Goal: Task Accomplishment & Management: Complete application form

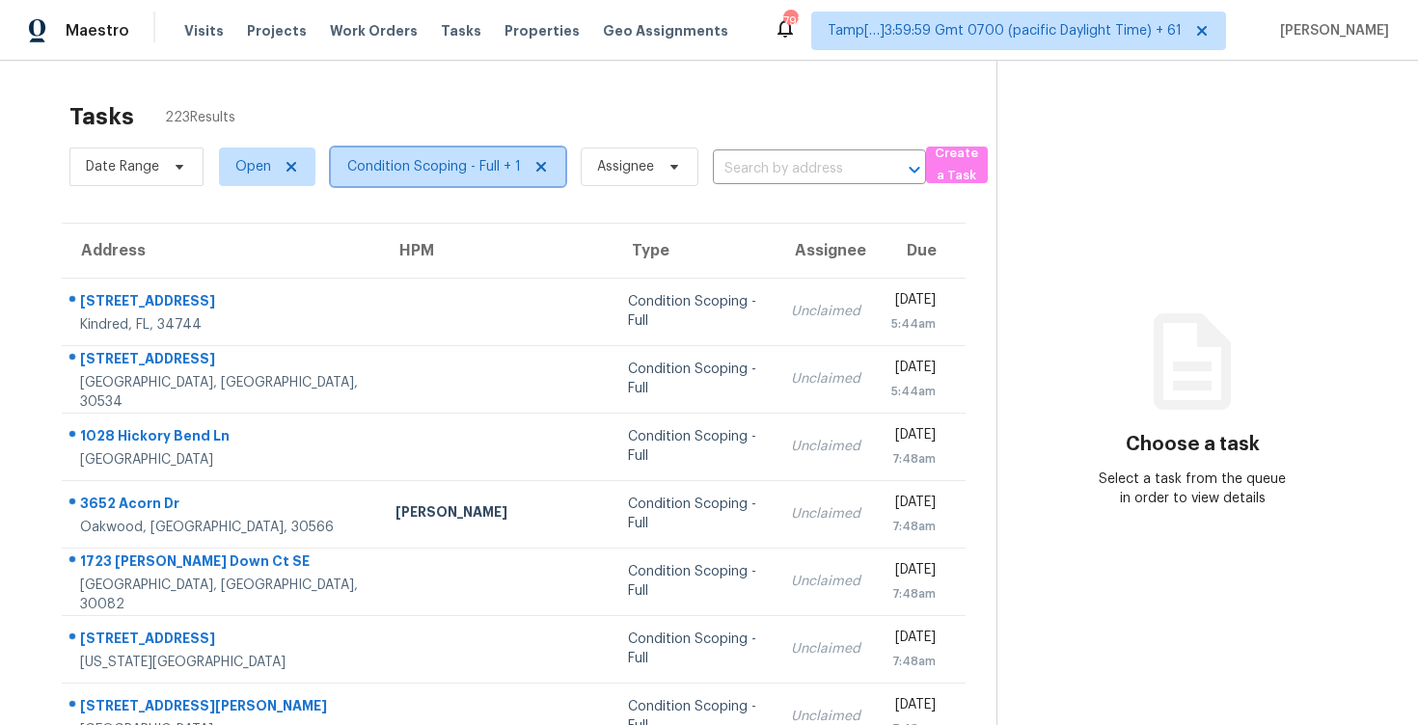
click at [478, 168] on span "Condition Scoping - Full + 1" at bounding box center [434, 166] width 174 height 19
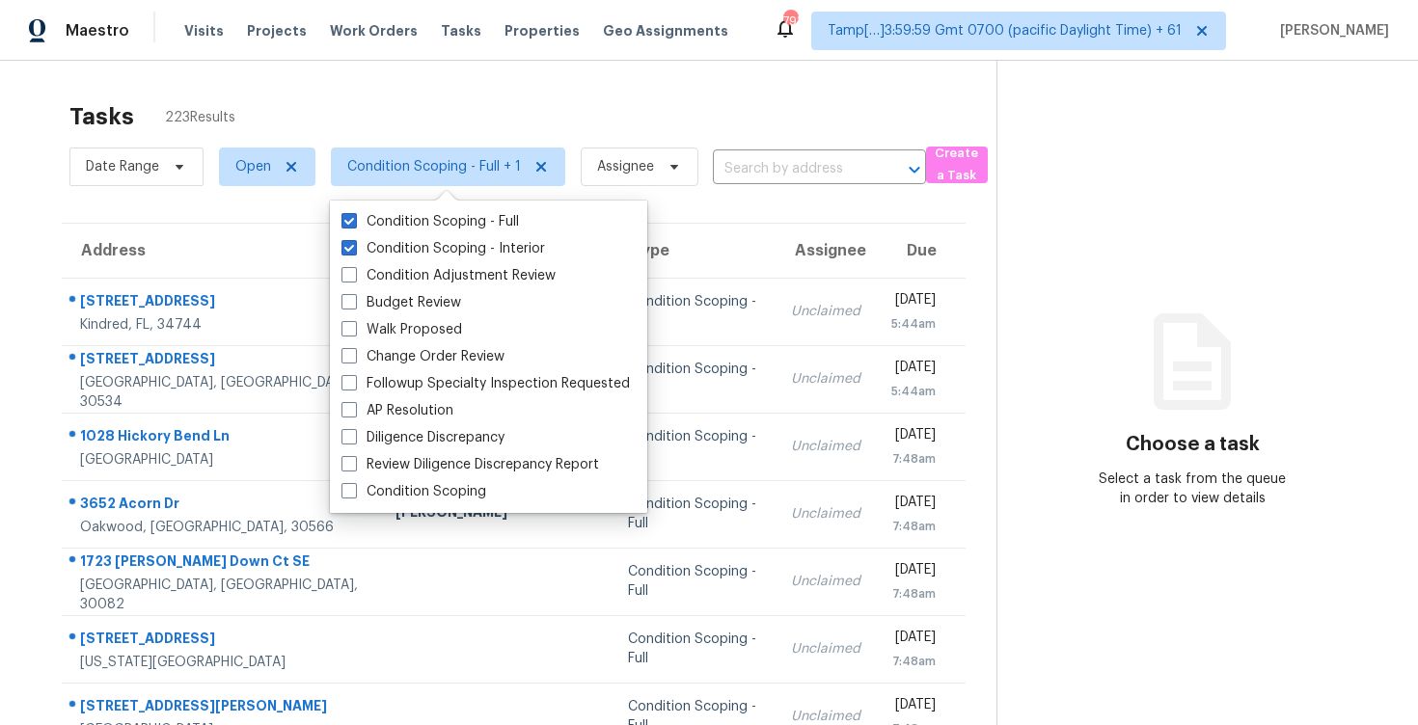
click at [473, 113] on div "Tasks 223 Results" at bounding box center [532, 117] width 927 height 50
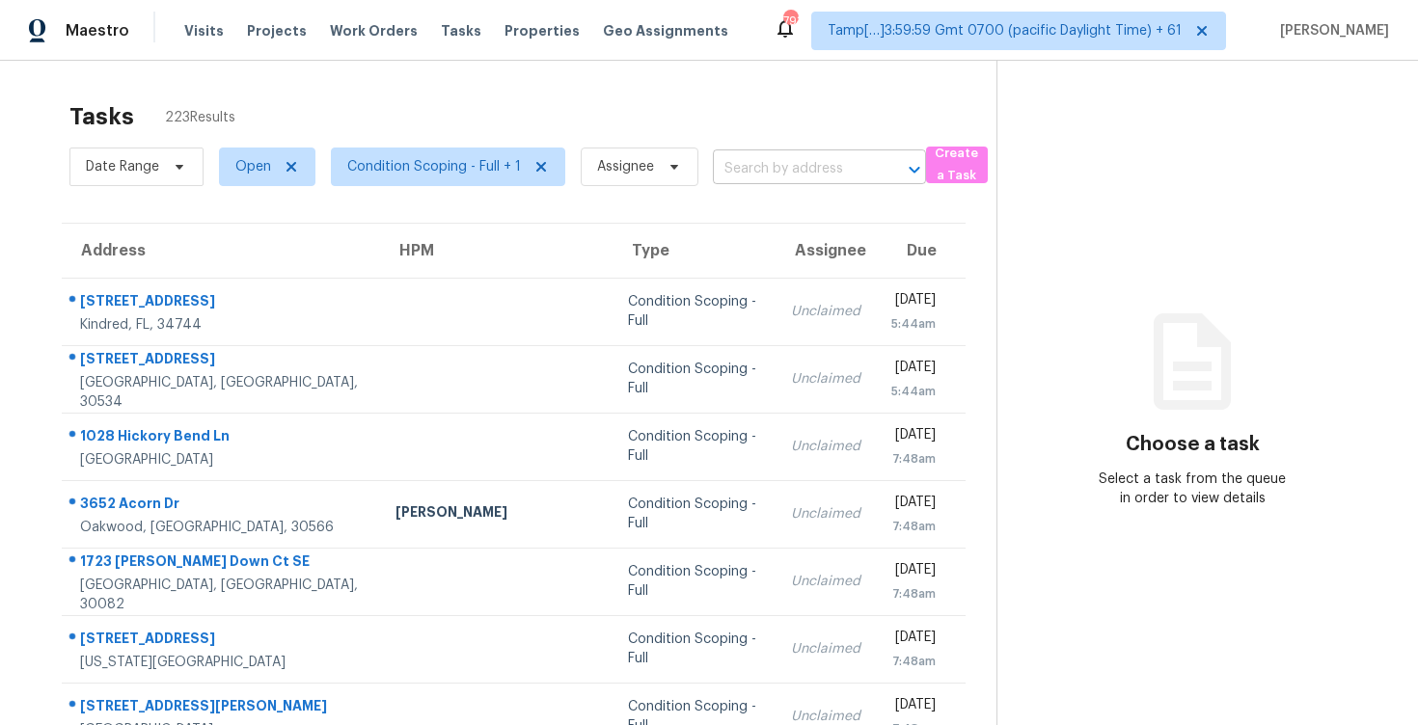
click at [735, 173] on input "text" at bounding box center [792, 169] width 159 height 30
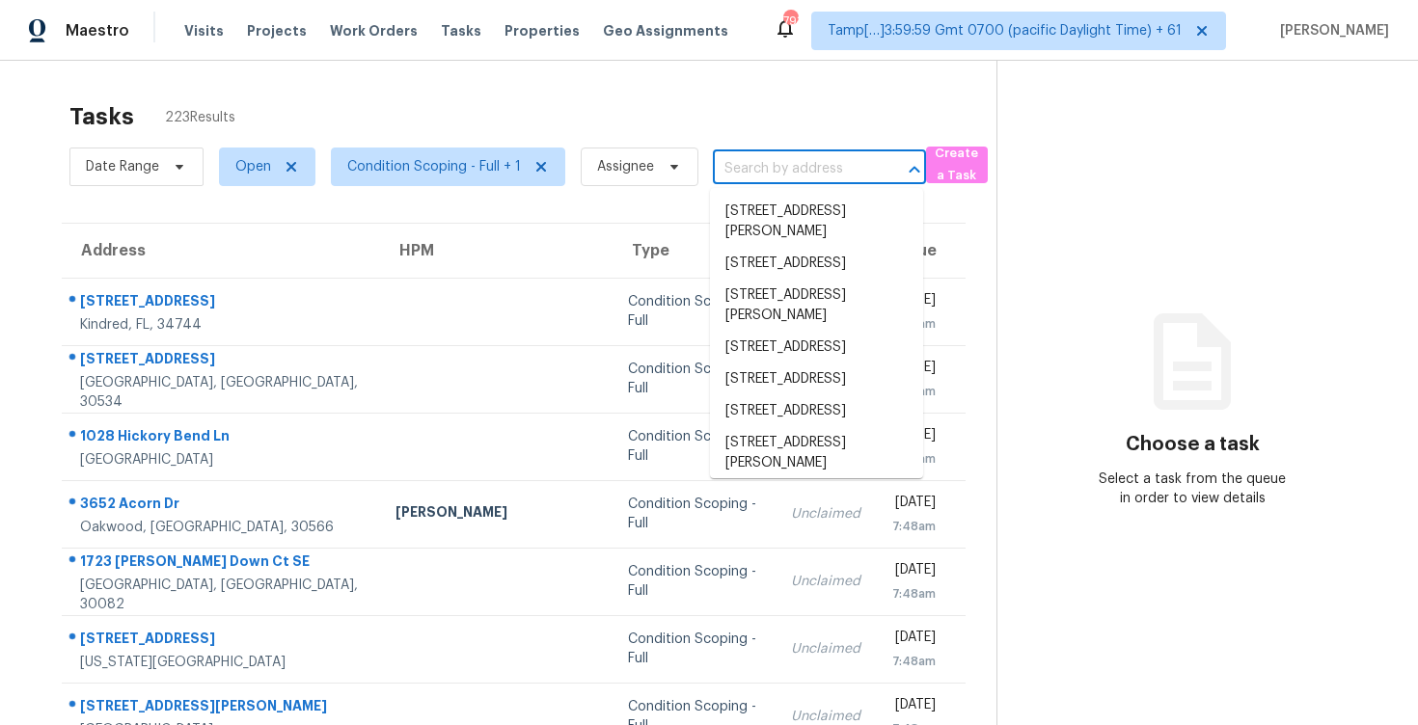
paste input "[STREET_ADDRESS]"
type input "[STREET_ADDRESS]"
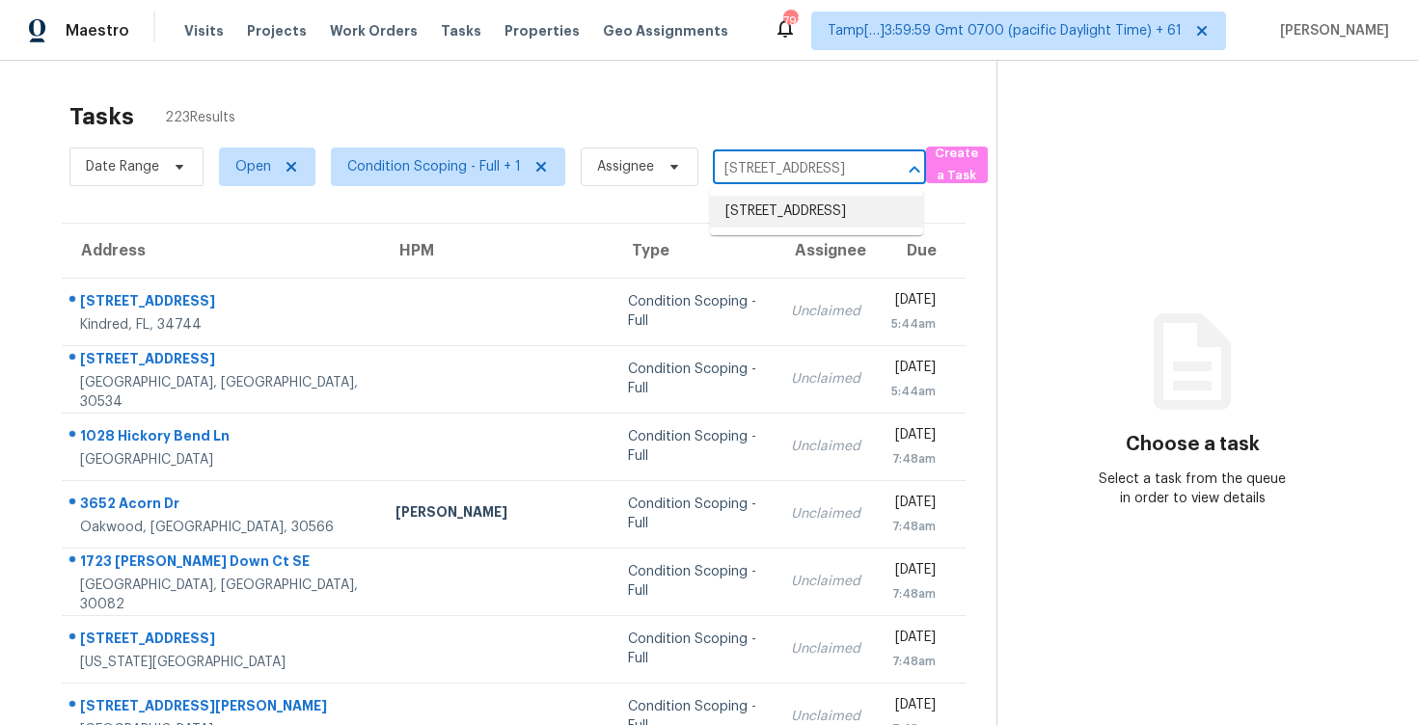
click at [769, 213] on li "[STREET_ADDRESS]" at bounding box center [816, 212] width 213 height 32
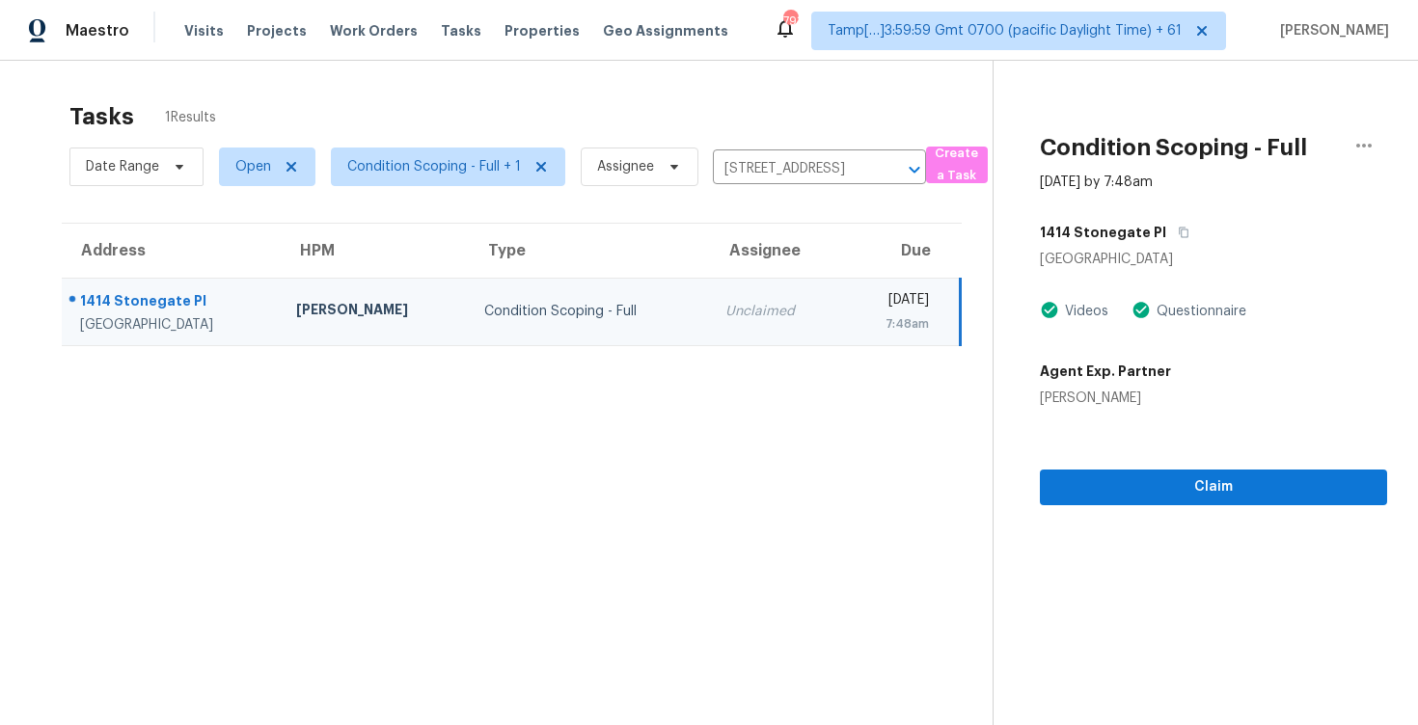
scroll to position [61, 0]
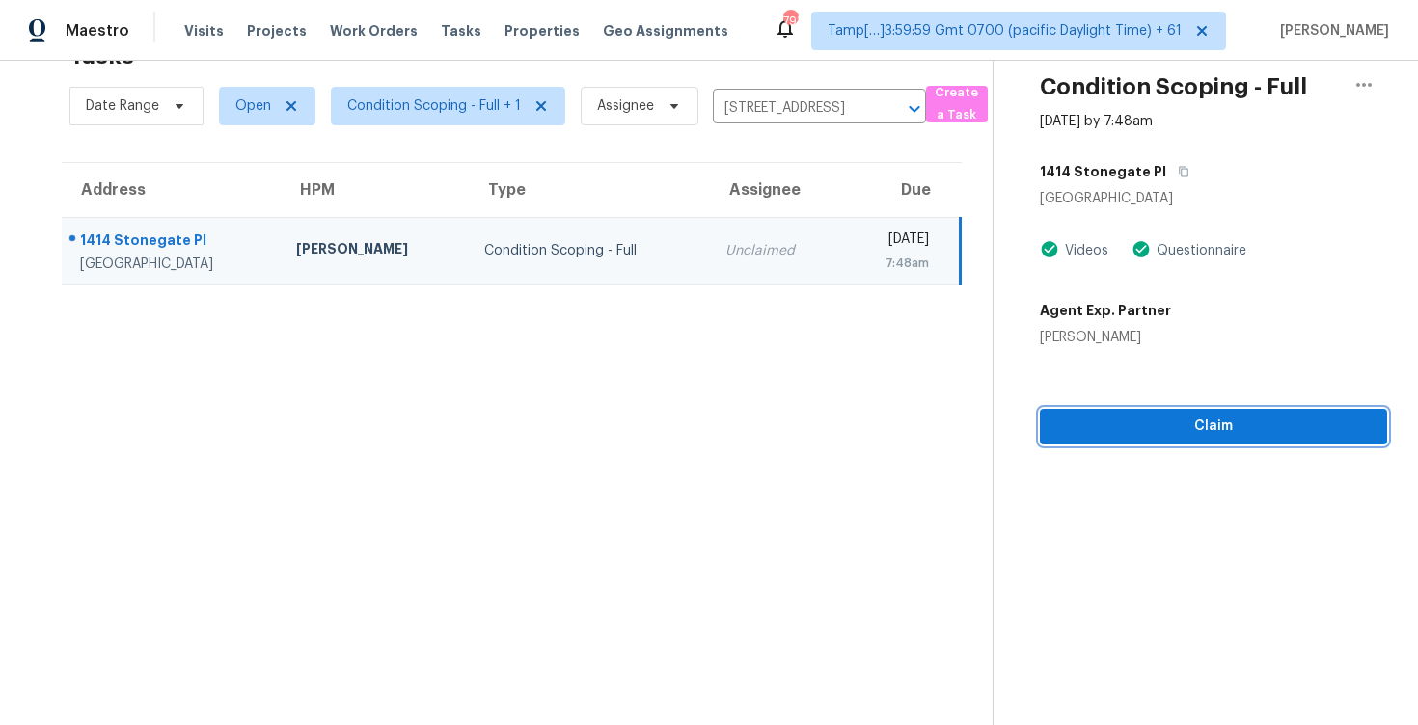
click at [1217, 418] on span "Claim" at bounding box center [1213, 427] width 316 height 24
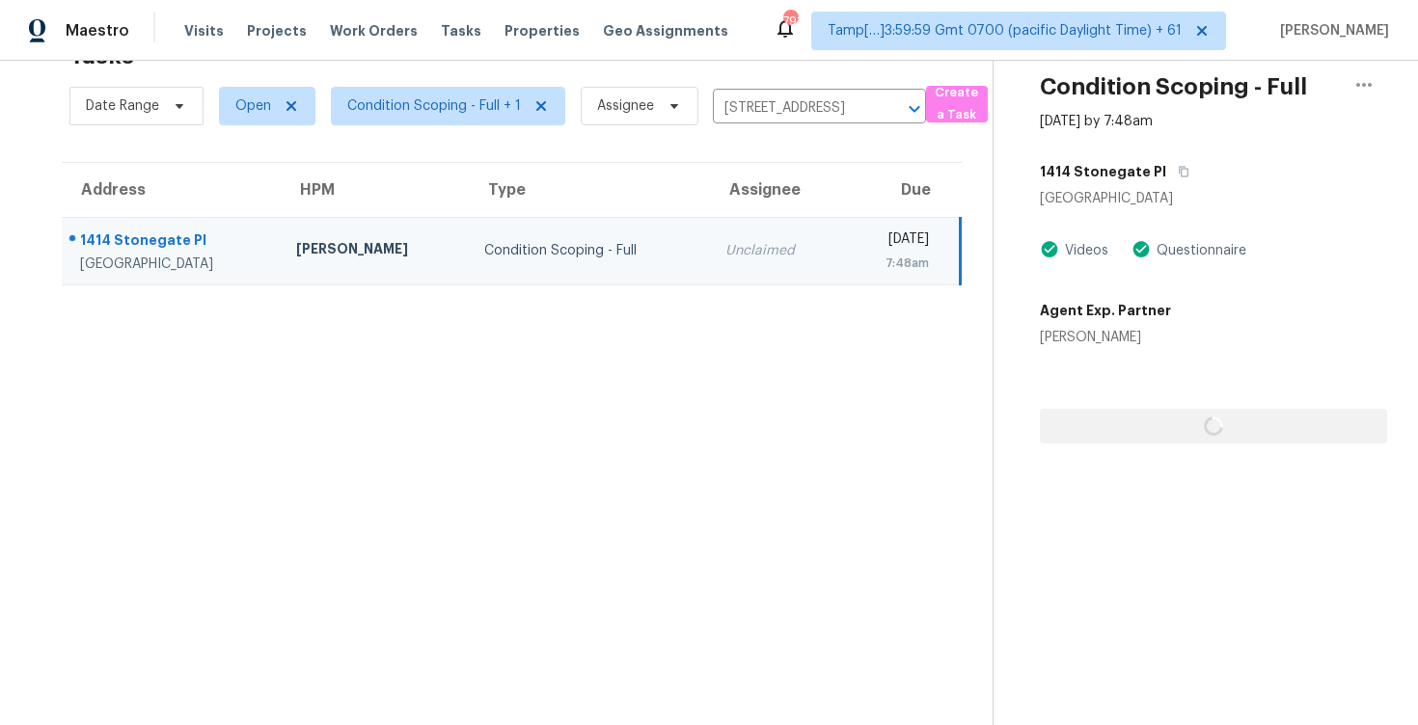
click at [1217, 418] on div at bounding box center [1213, 395] width 347 height 96
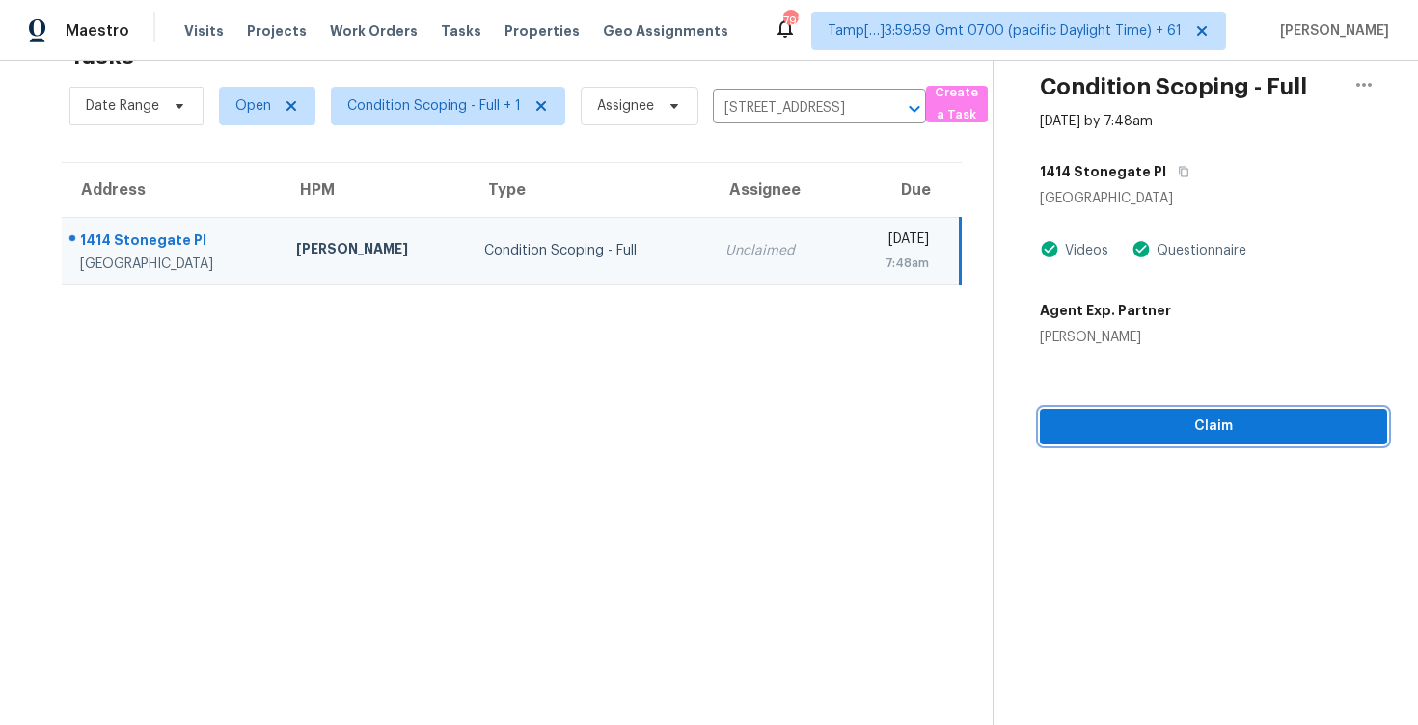
click at [1217, 418] on span "Claim" at bounding box center [1213, 427] width 316 height 24
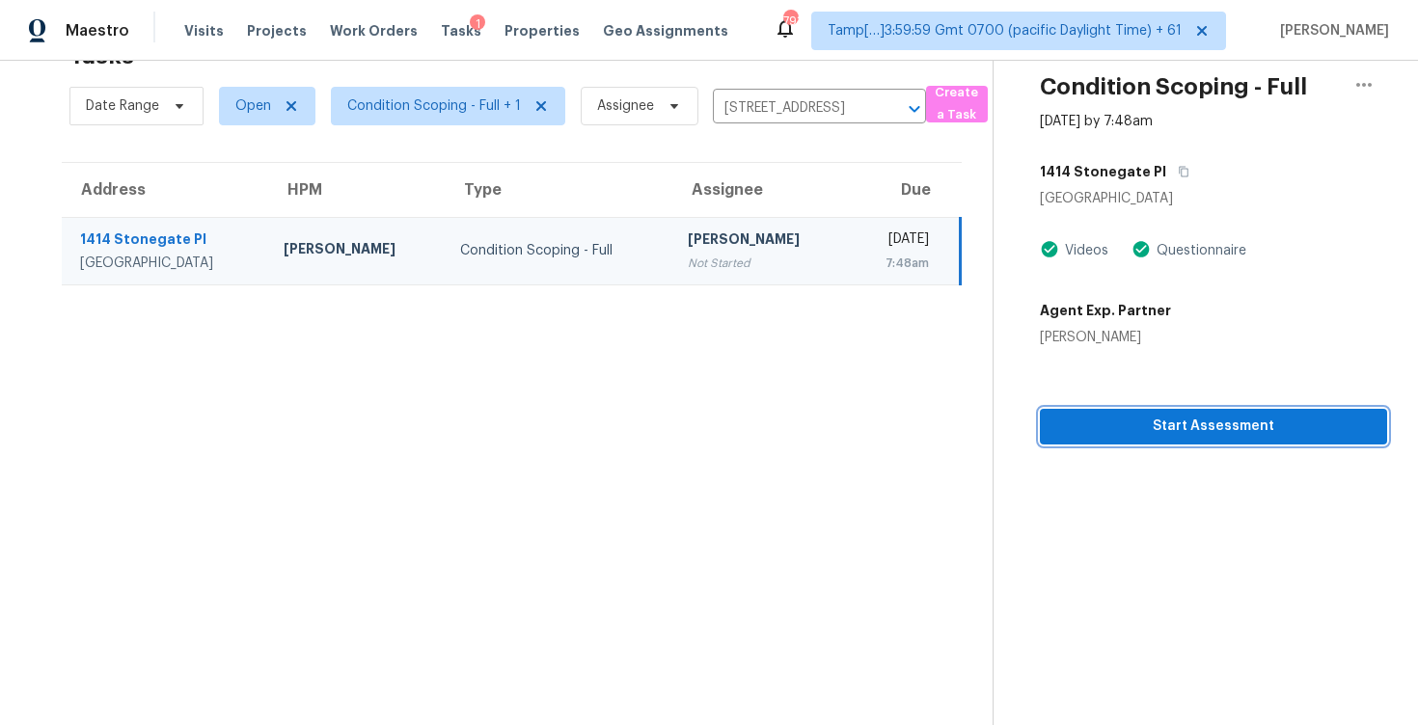
click at [1143, 420] on span "Start Assessment" at bounding box center [1213, 427] width 316 height 24
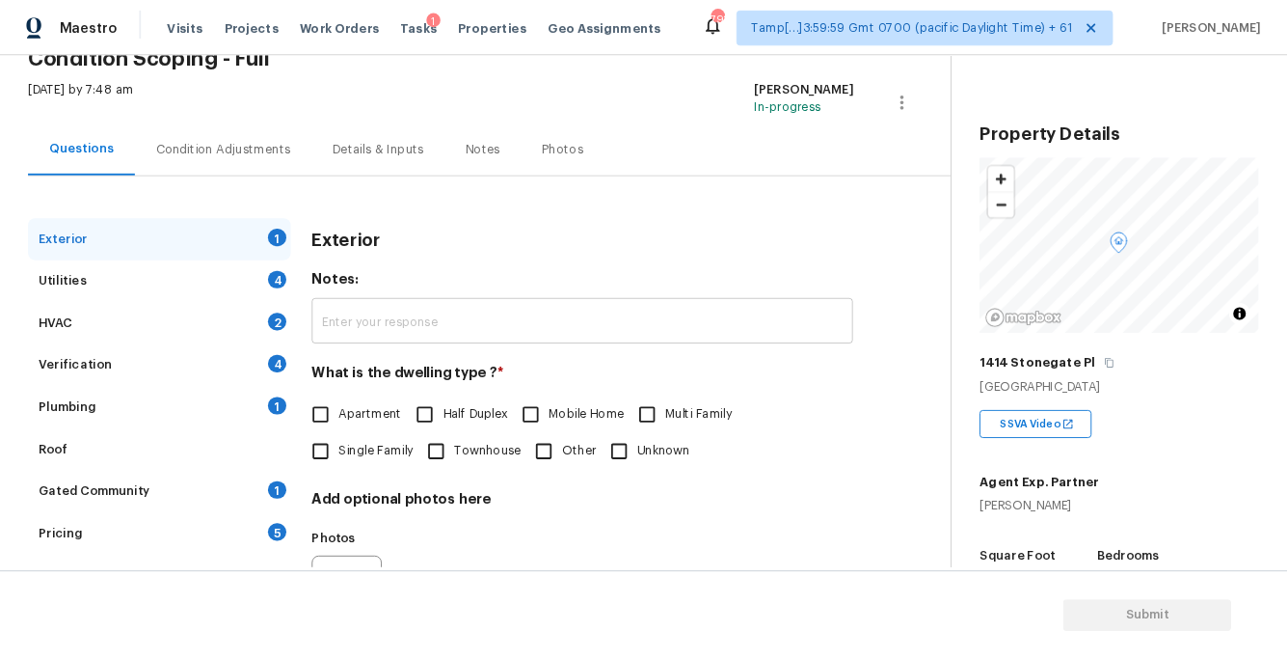
scroll to position [86, 0]
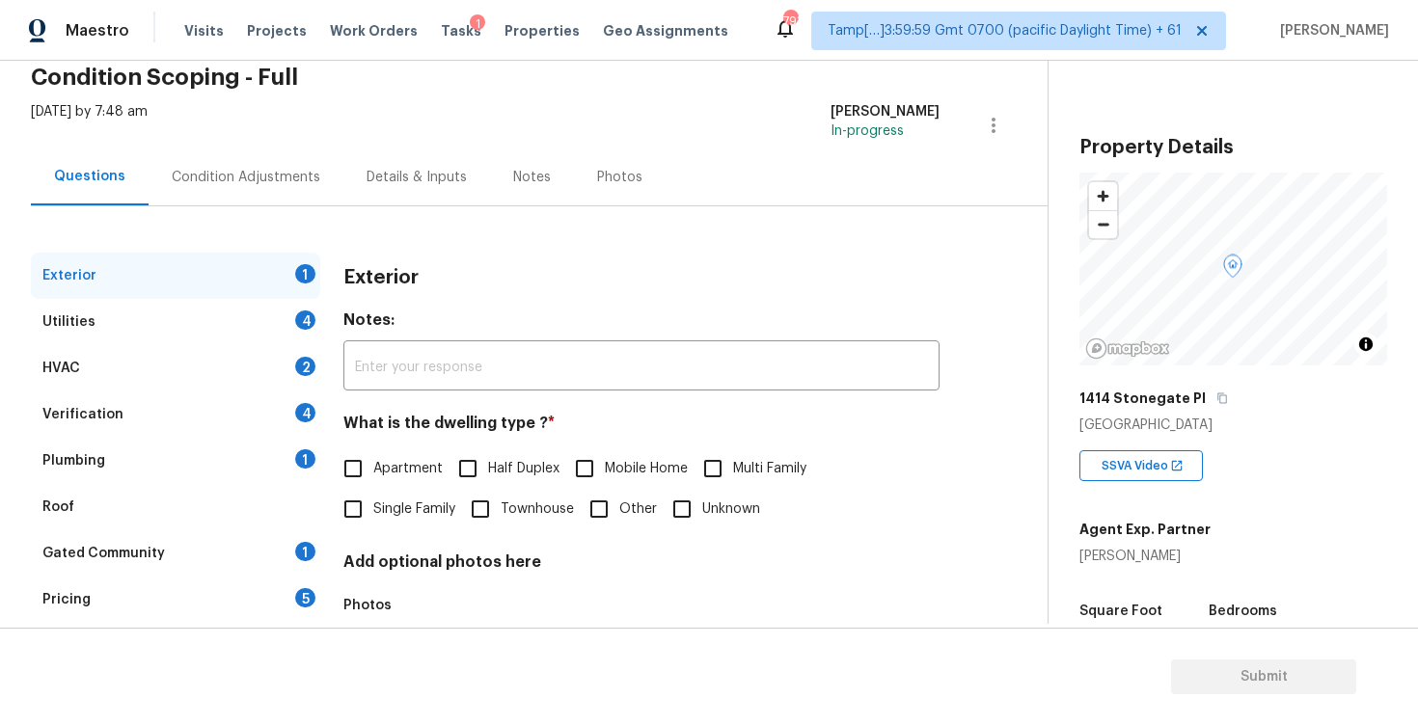
click at [476, 533] on div "Exterior Notes: ​ What is the dwelling type ? * Apartment Half Duplex Mobile Ho…" at bounding box center [641, 494] width 596 height 483
click at [489, 503] on input "Townhouse" at bounding box center [480, 509] width 41 height 41
checkbox input "true"
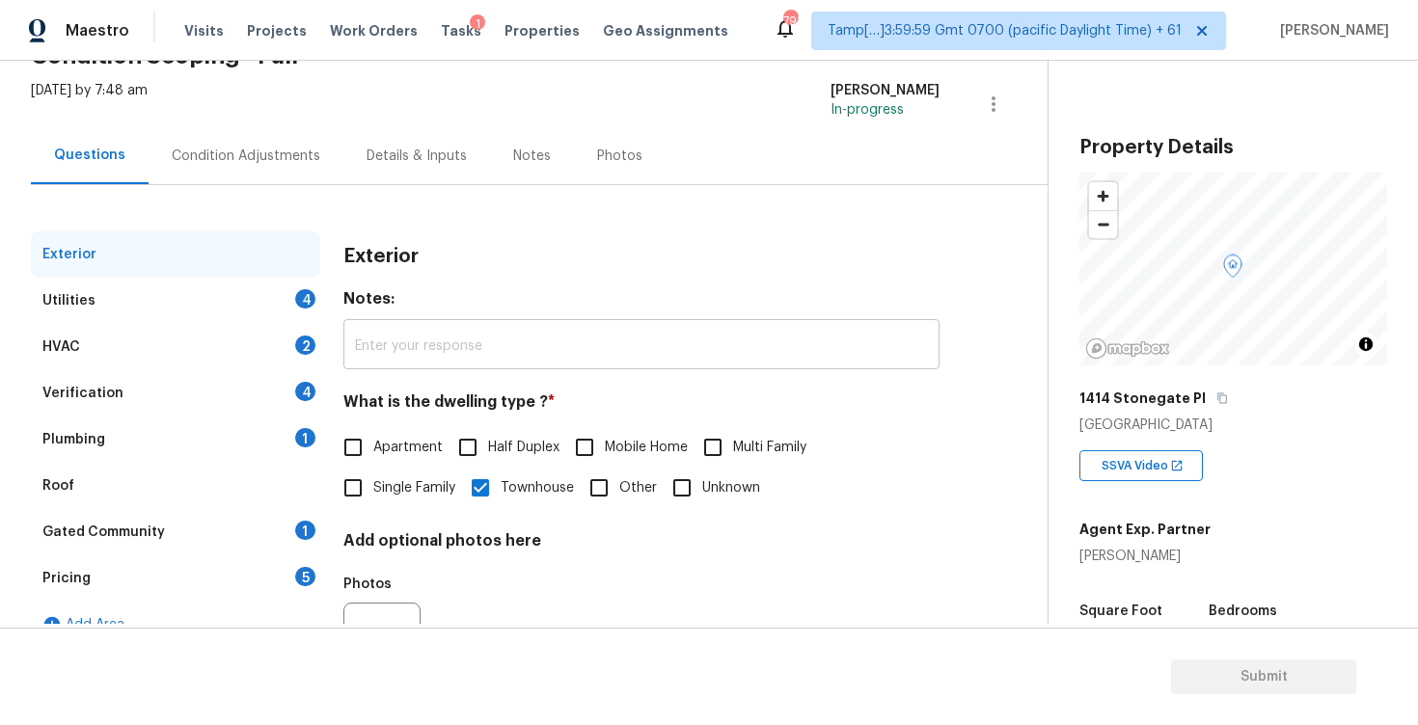
scroll to position [45, 0]
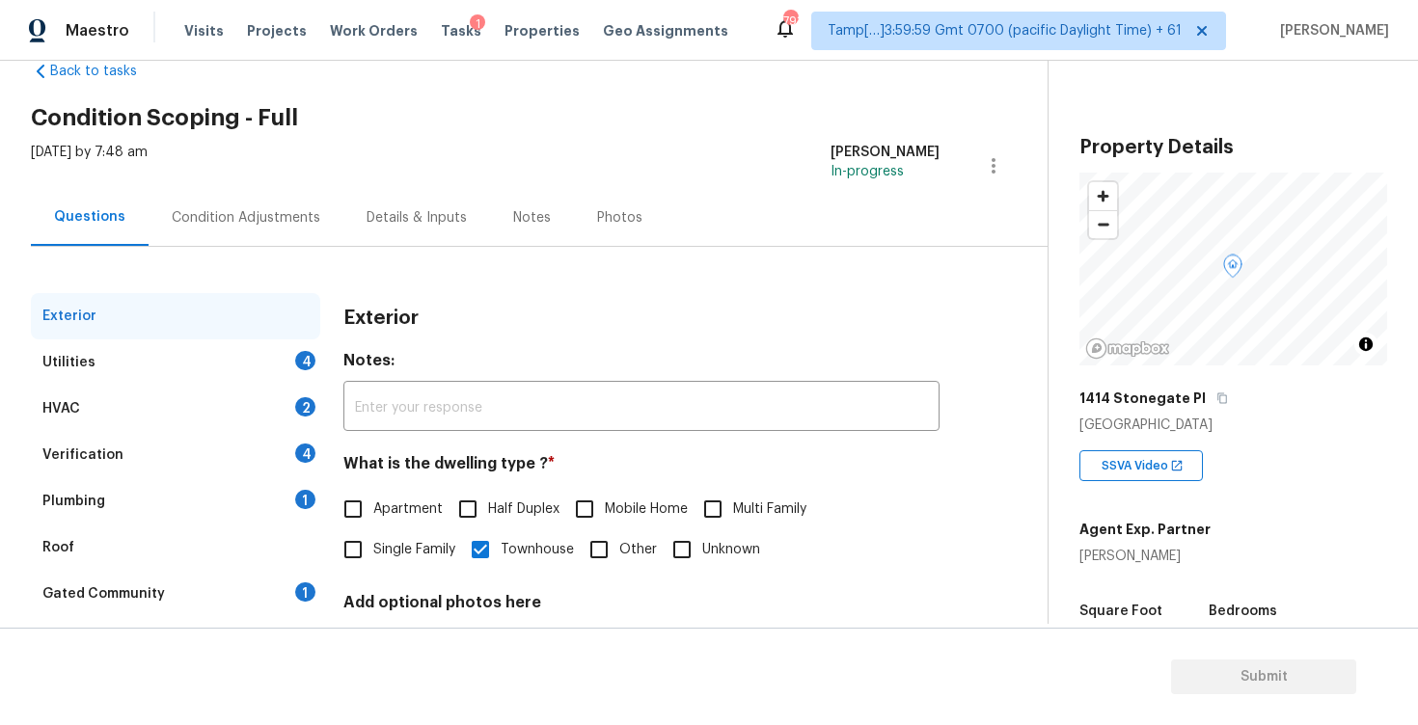
click at [162, 205] on div "Condition Adjustments" at bounding box center [246, 217] width 195 height 57
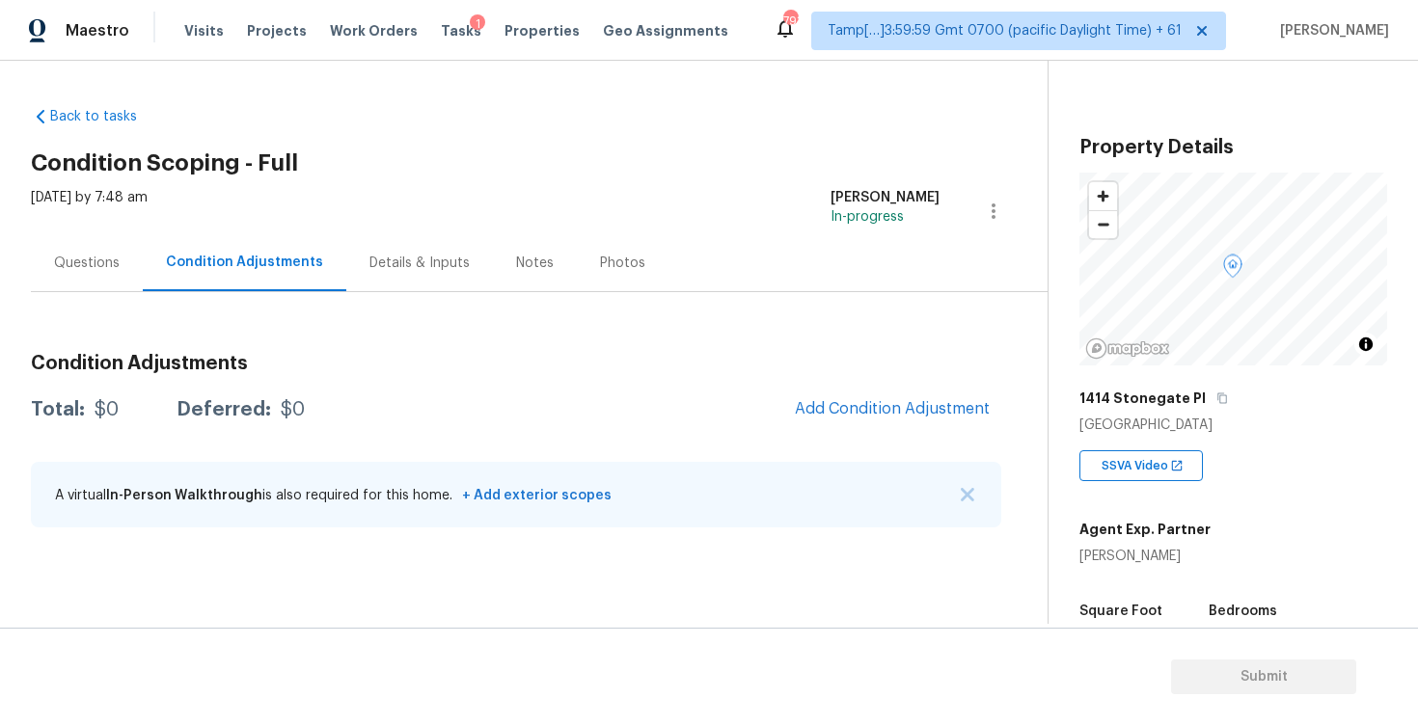
click at [107, 264] on div "Questions" at bounding box center [87, 263] width 66 height 19
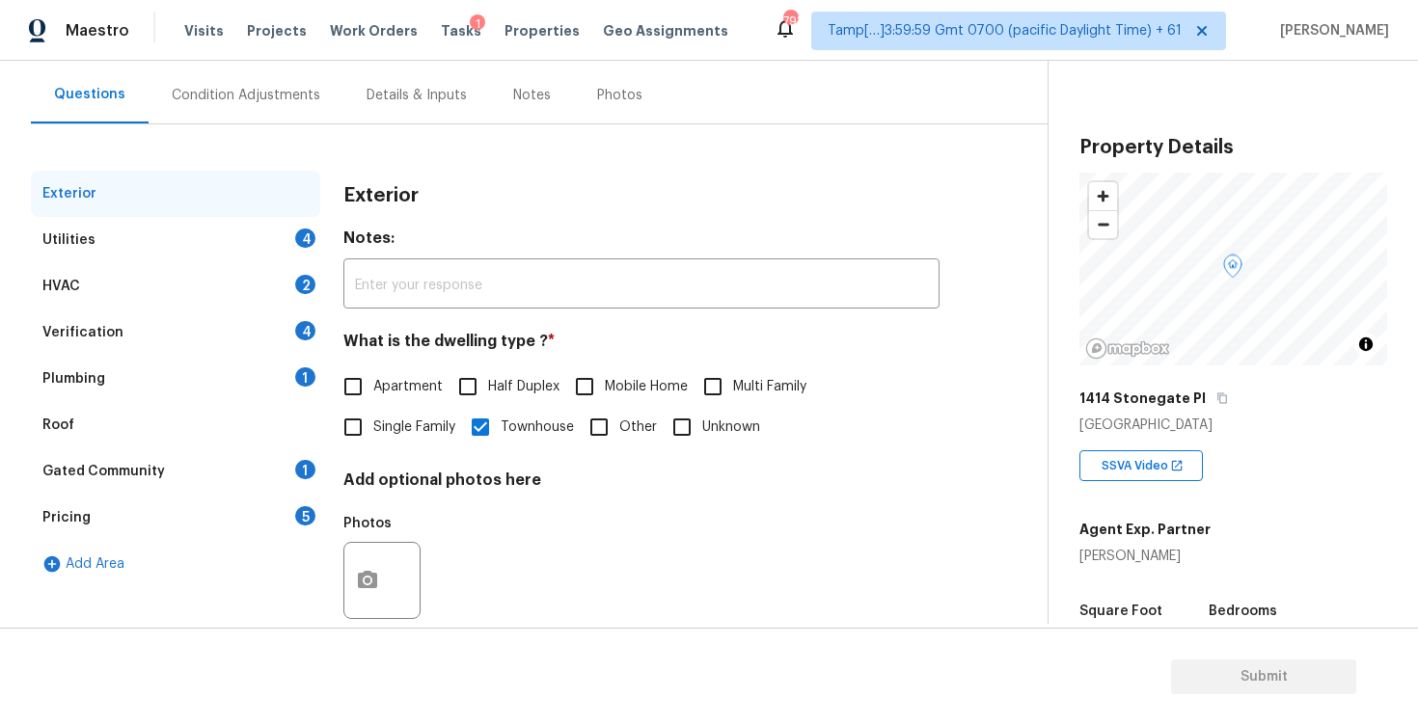
scroll to position [203, 0]
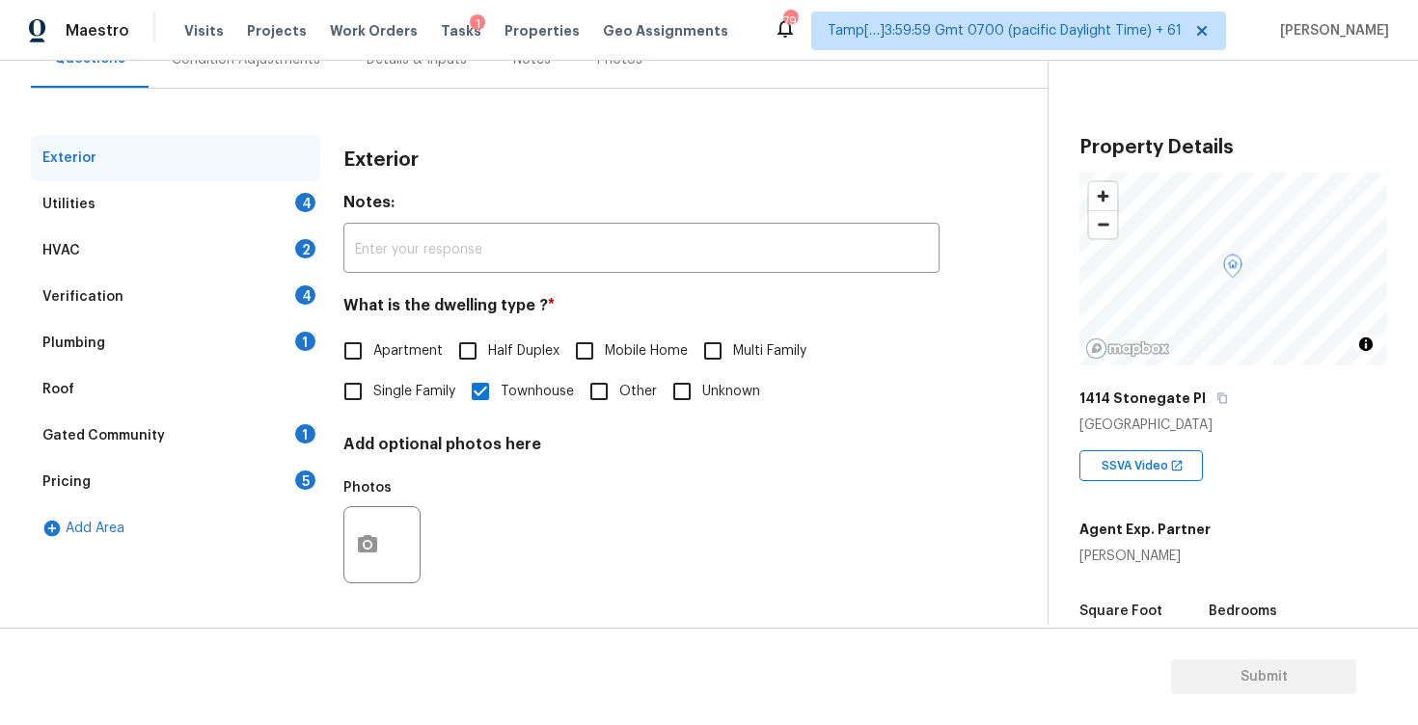
click at [221, 487] on div "Pricing 5" at bounding box center [175, 482] width 289 height 46
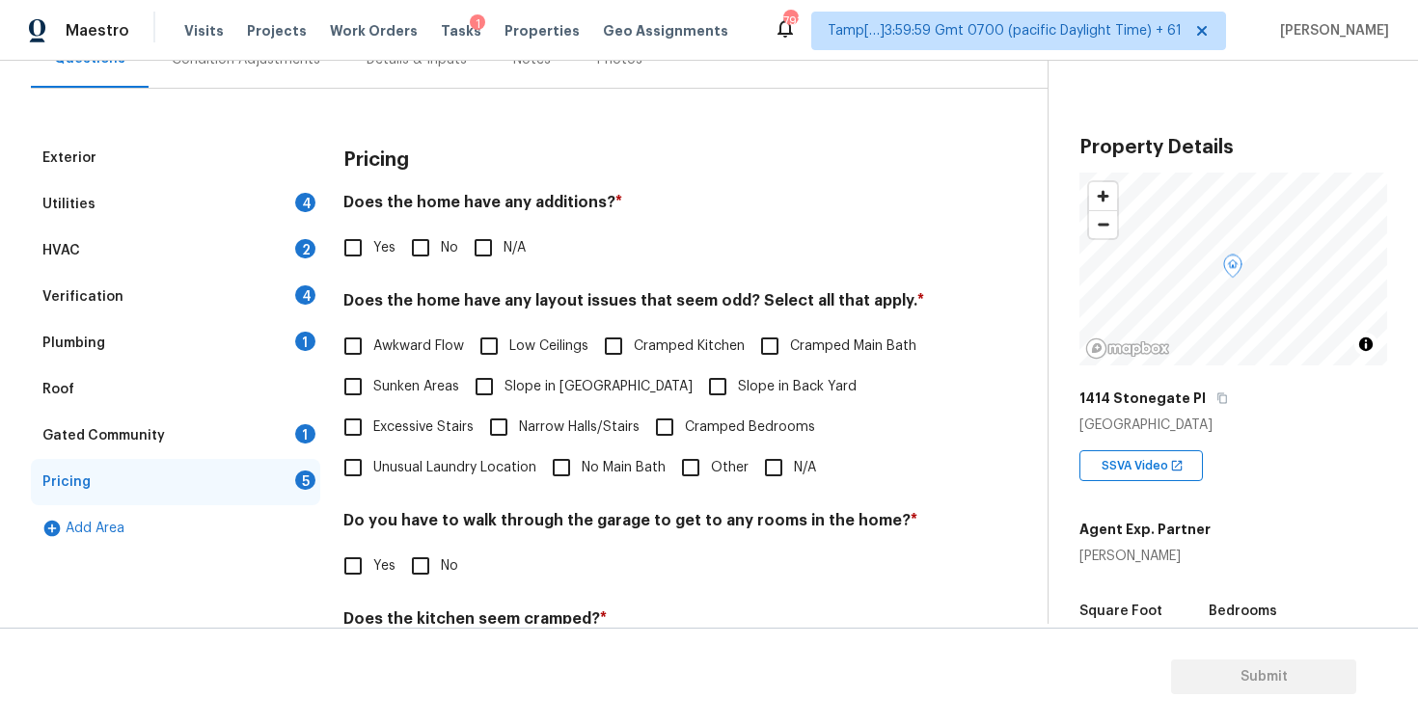
scroll to position [271, 0]
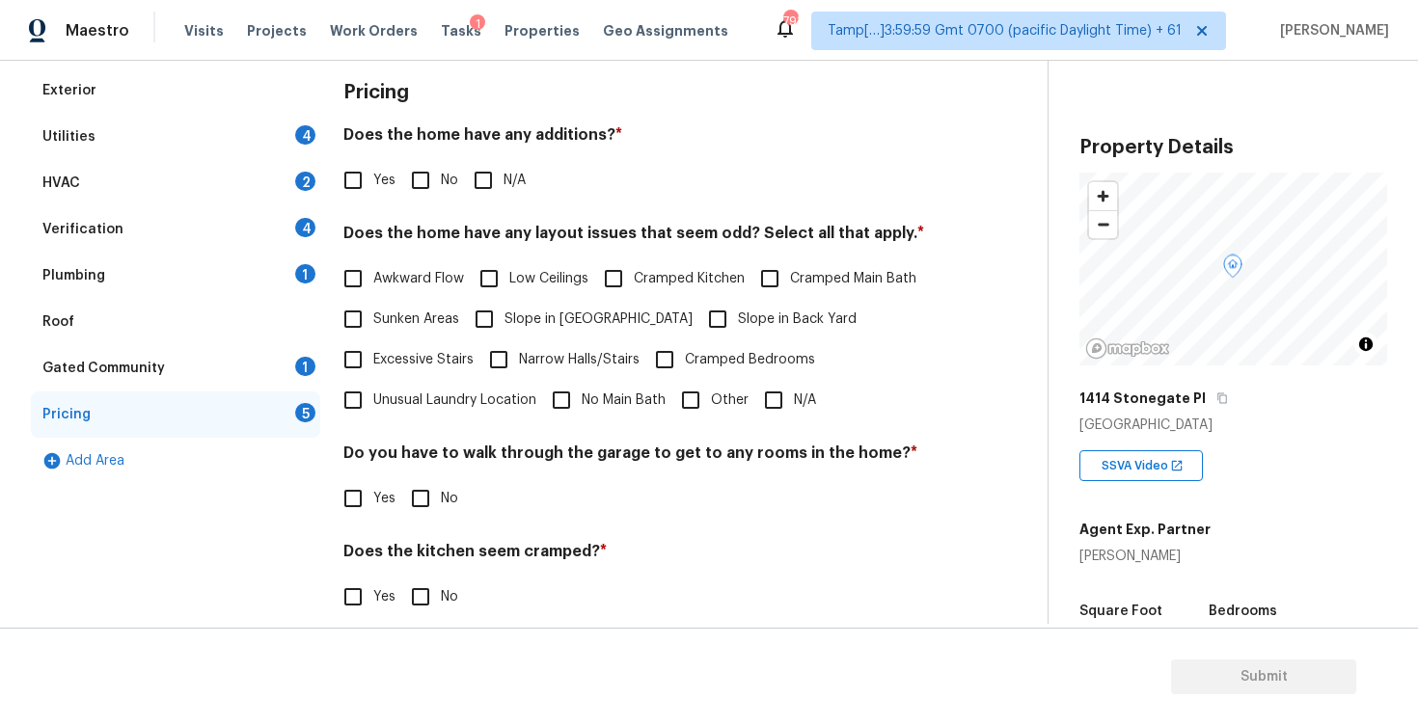
click at [698, 398] on input "Other" at bounding box center [690, 400] width 41 height 41
checkbox input "true"
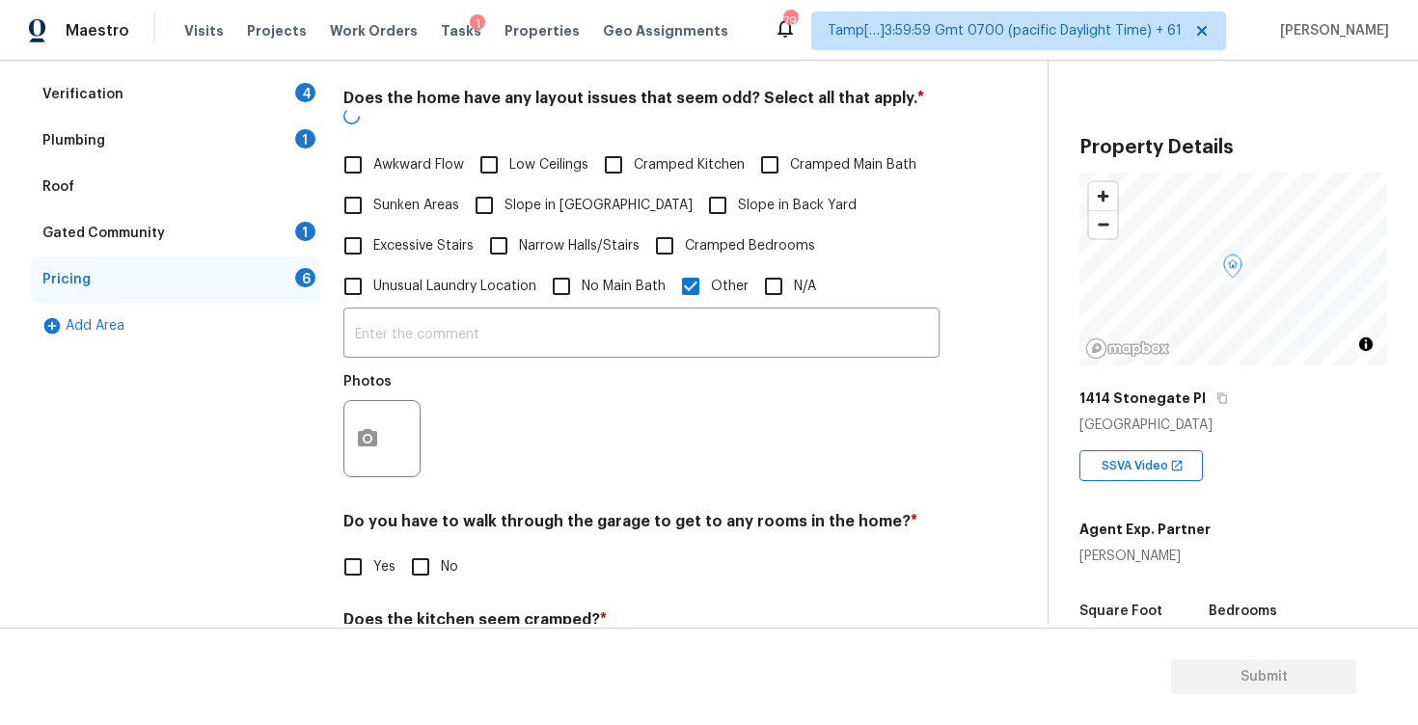
scroll to position [422, 0]
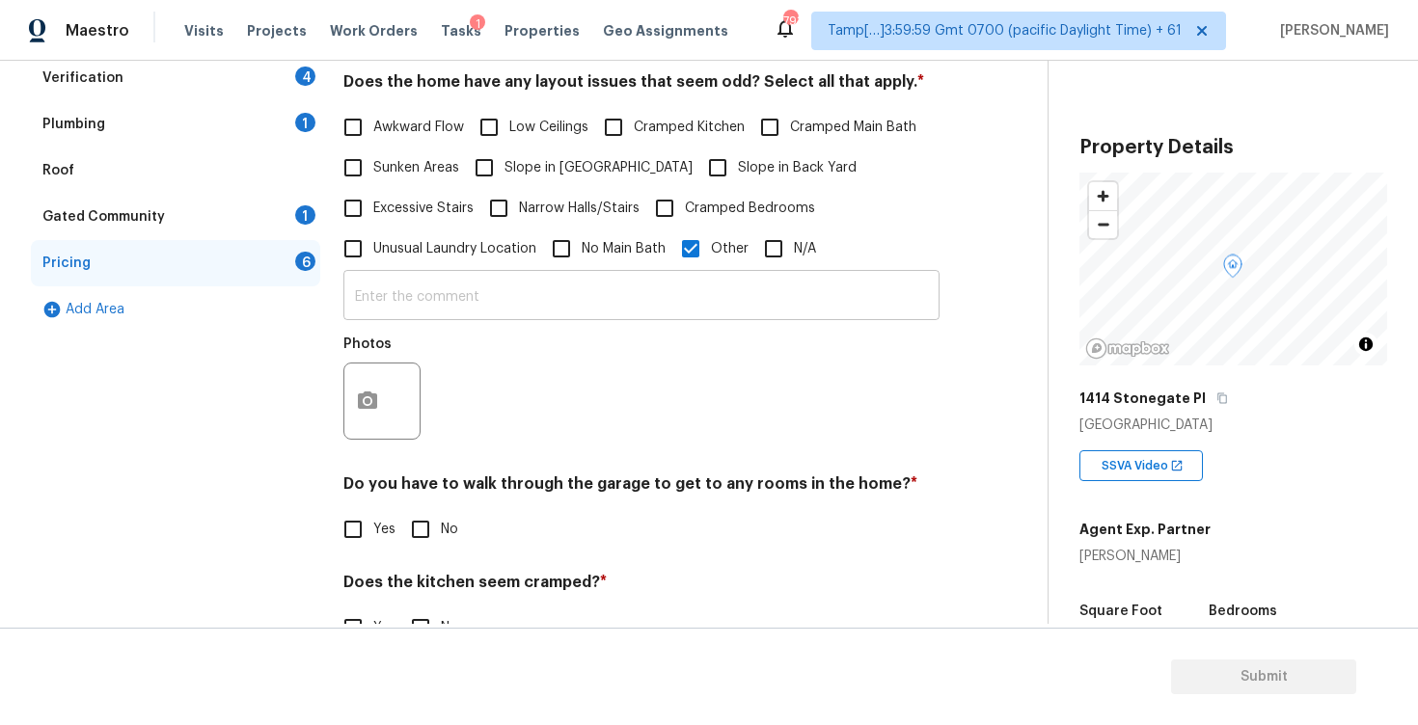
click at [574, 314] on input "text" at bounding box center [641, 297] width 596 height 45
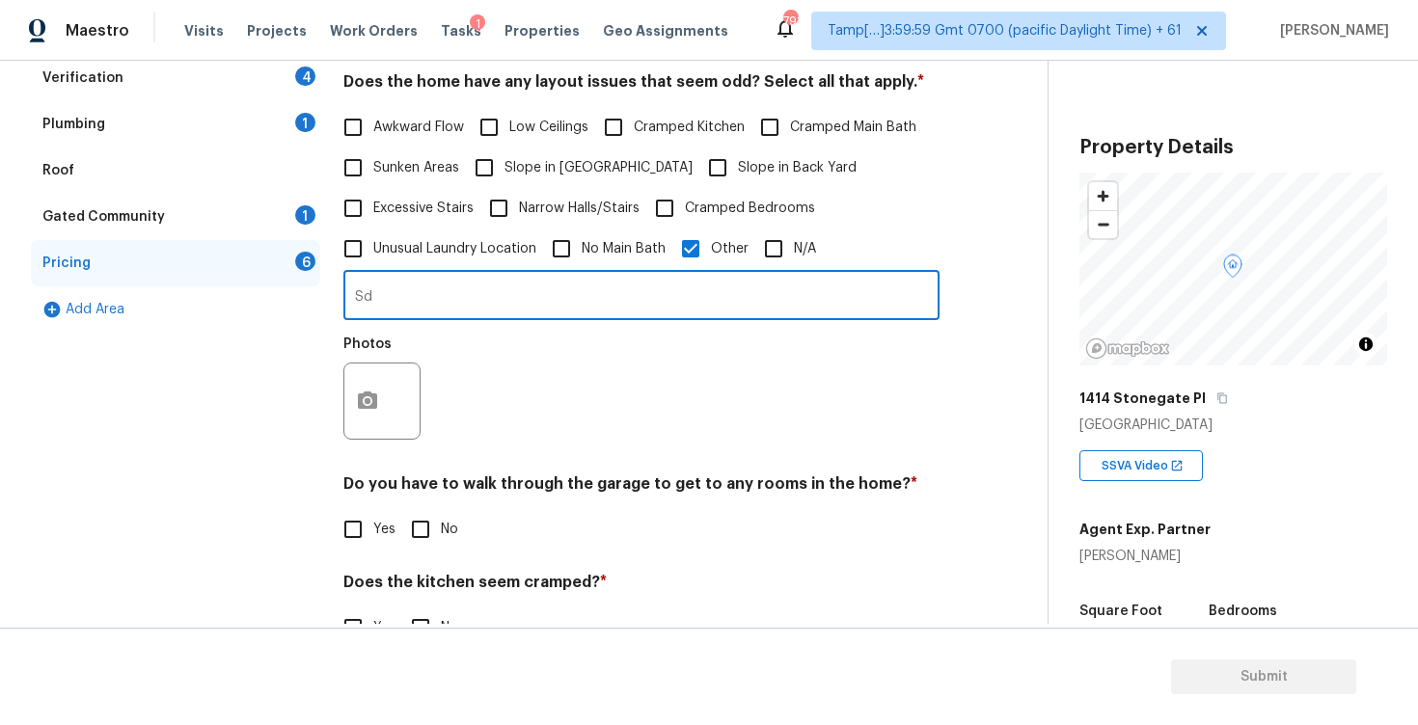
type input "S"
click at [367, 440] on div "Photos" at bounding box center [383, 388] width 81 height 125
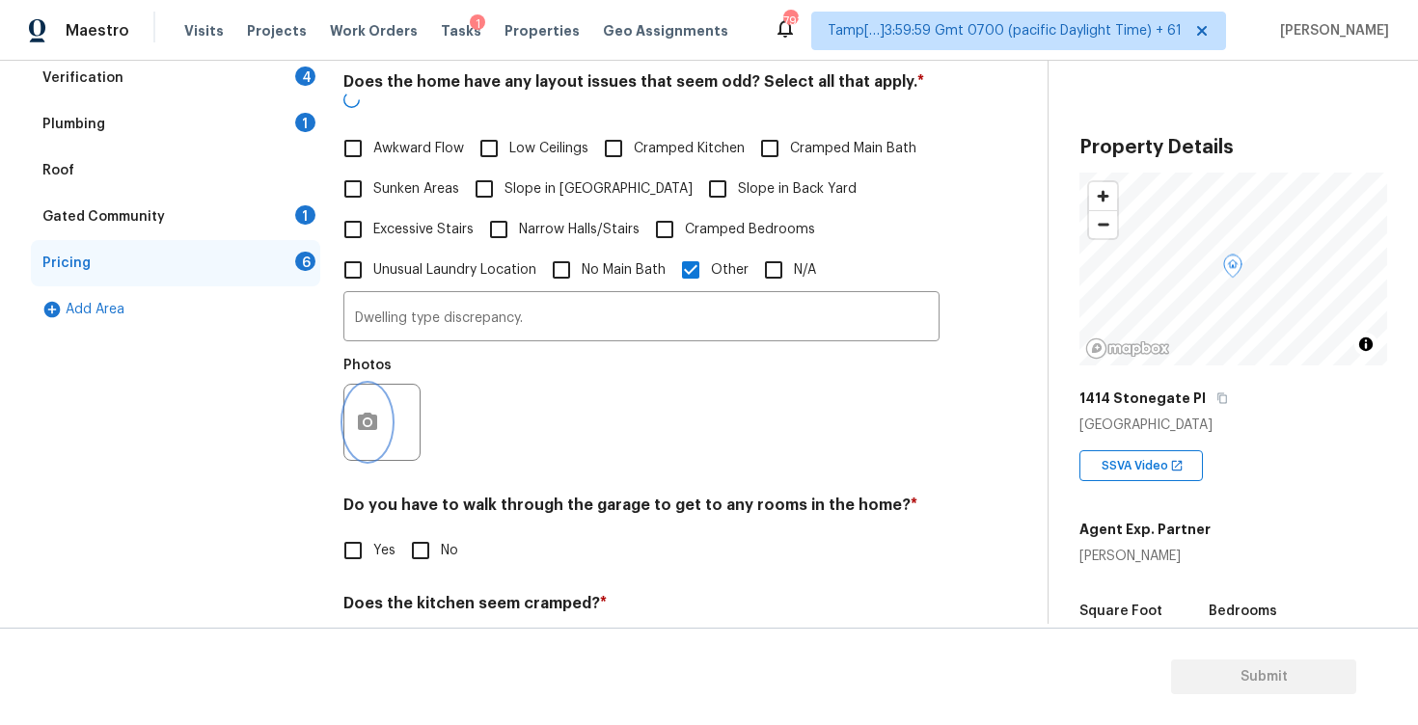
click at [366, 413] on icon "button" at bounding box center [367, 421] width 19 height 17
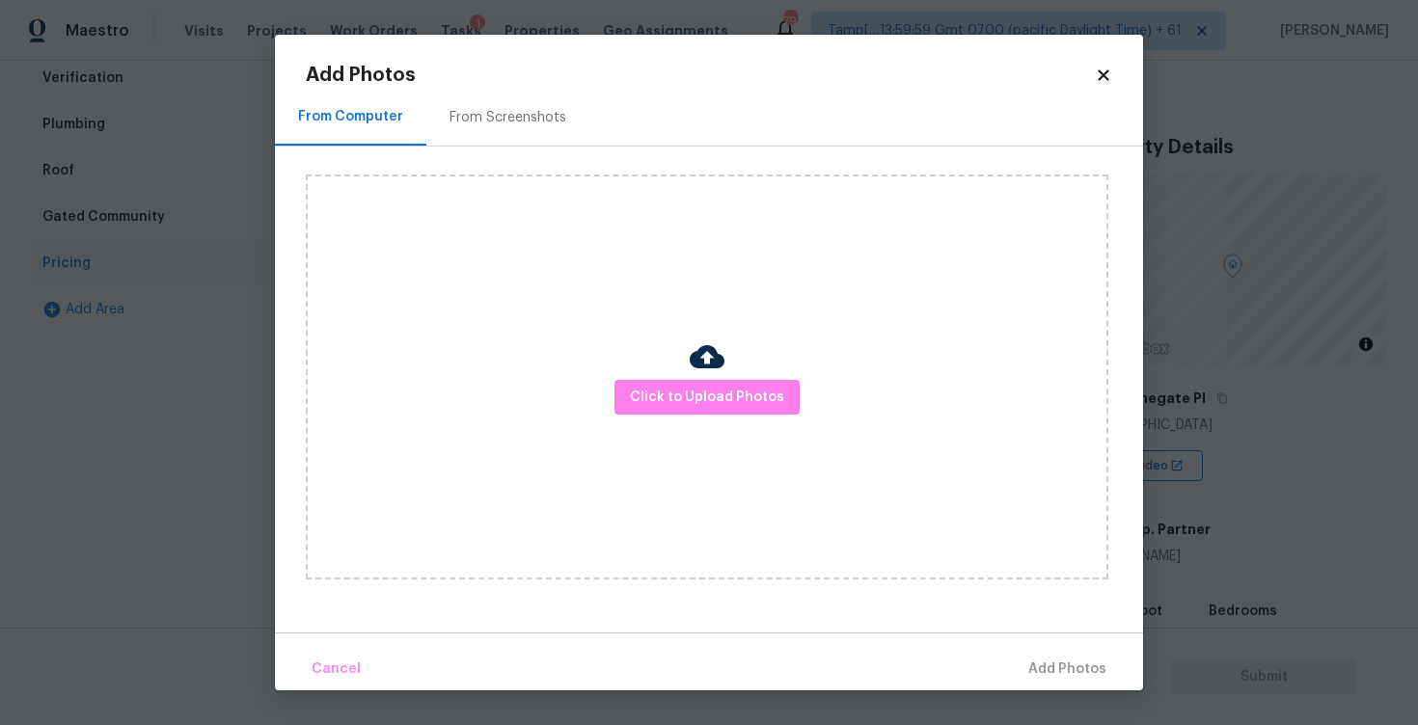
click at [762, 366] on div "Click to Upload Photos" at bounding box center [707, 377] width 802 height 405
click at [748, 382] on button "Click to Upload Photos" at bounding box center [706, 398] width 185 height 36
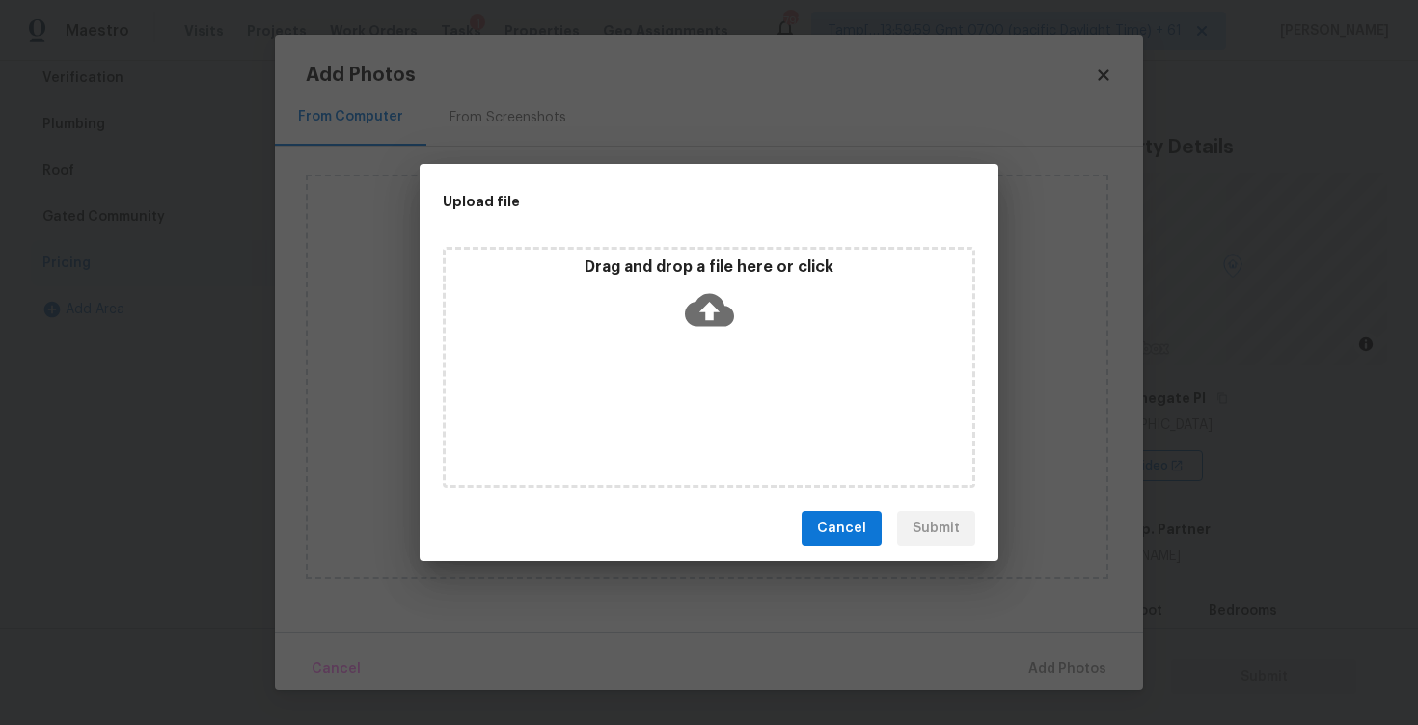
click at [726, 292] on icon at bounding box center [709, 309] width 49 height 49
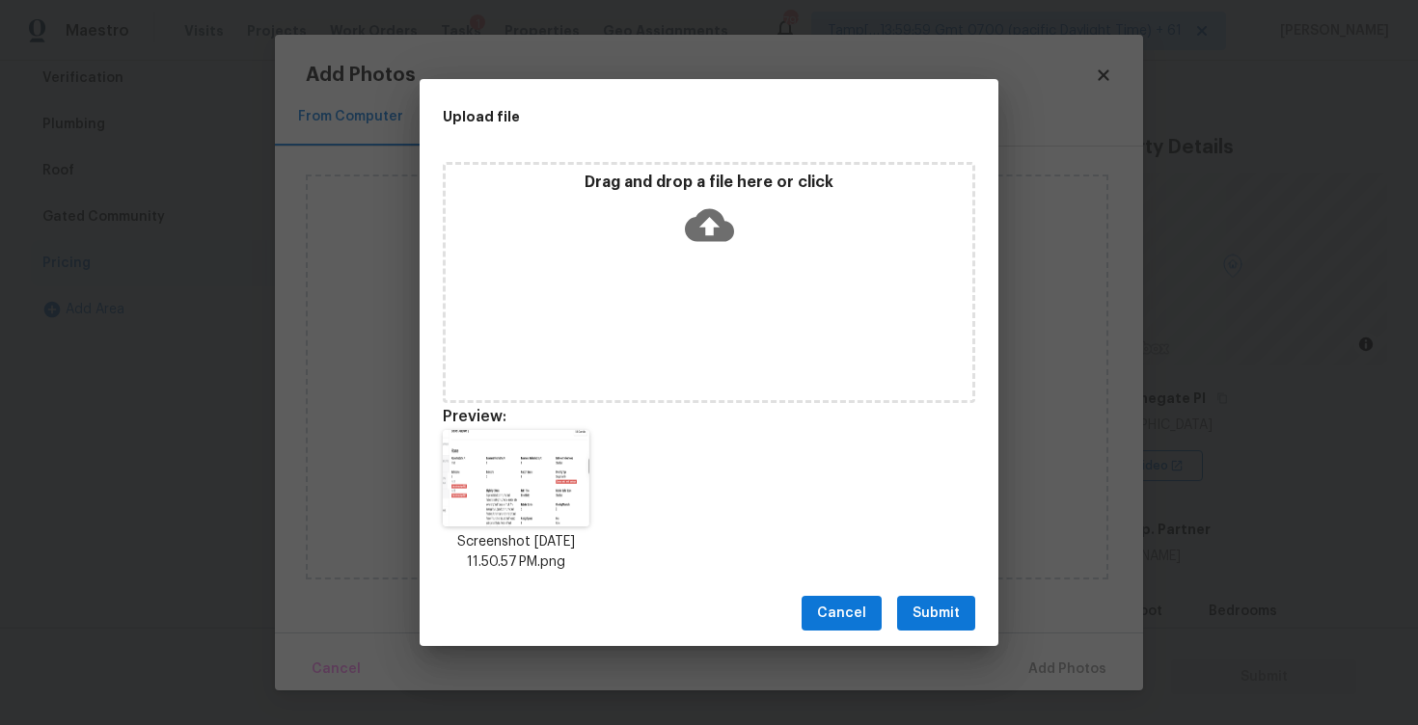
click at [936, 605] on span "Submit" at bounding box center [935, 614] width 47 height 24
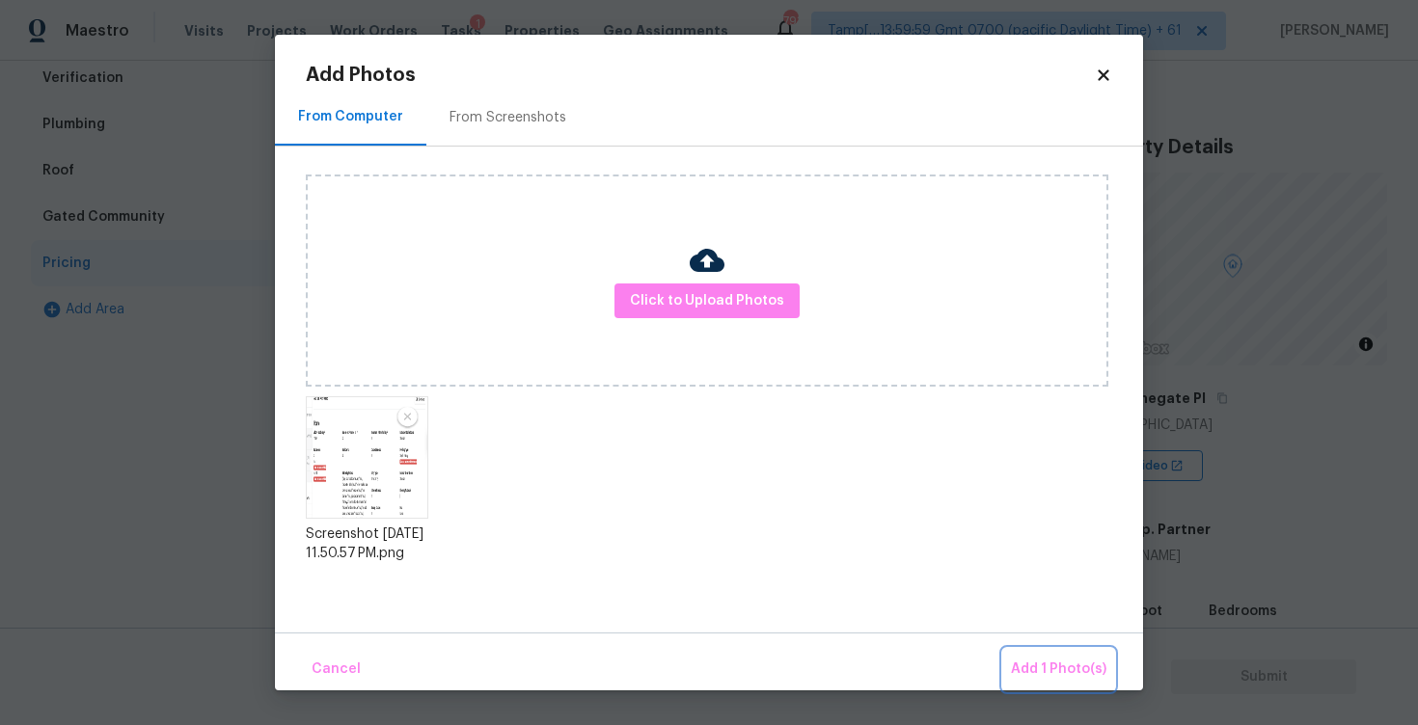
click at [1041, 661] on span "Add 1 Photo(s)" at bounding box center [1058, 670] width 95 height 24
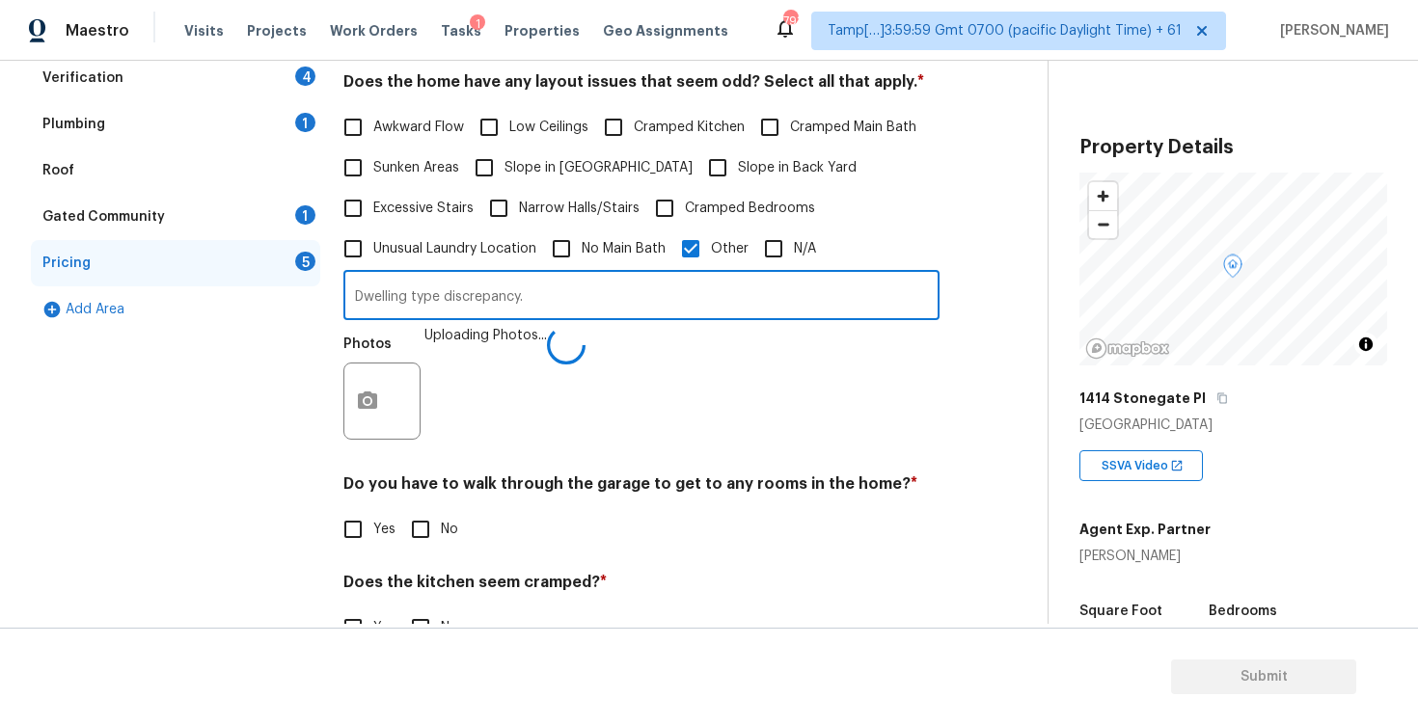
click at [579, 282] on input "Dwelling type discrepancy." at bounding box center [641, 297] width 596 height 45
click at [597, 308] on input "Dwelling type discrepancy." at bounding box center [641, 297] width 596 height 45
click at [614, 393] on div "Photos" at bounding box center [641, 388] width 596 height 125
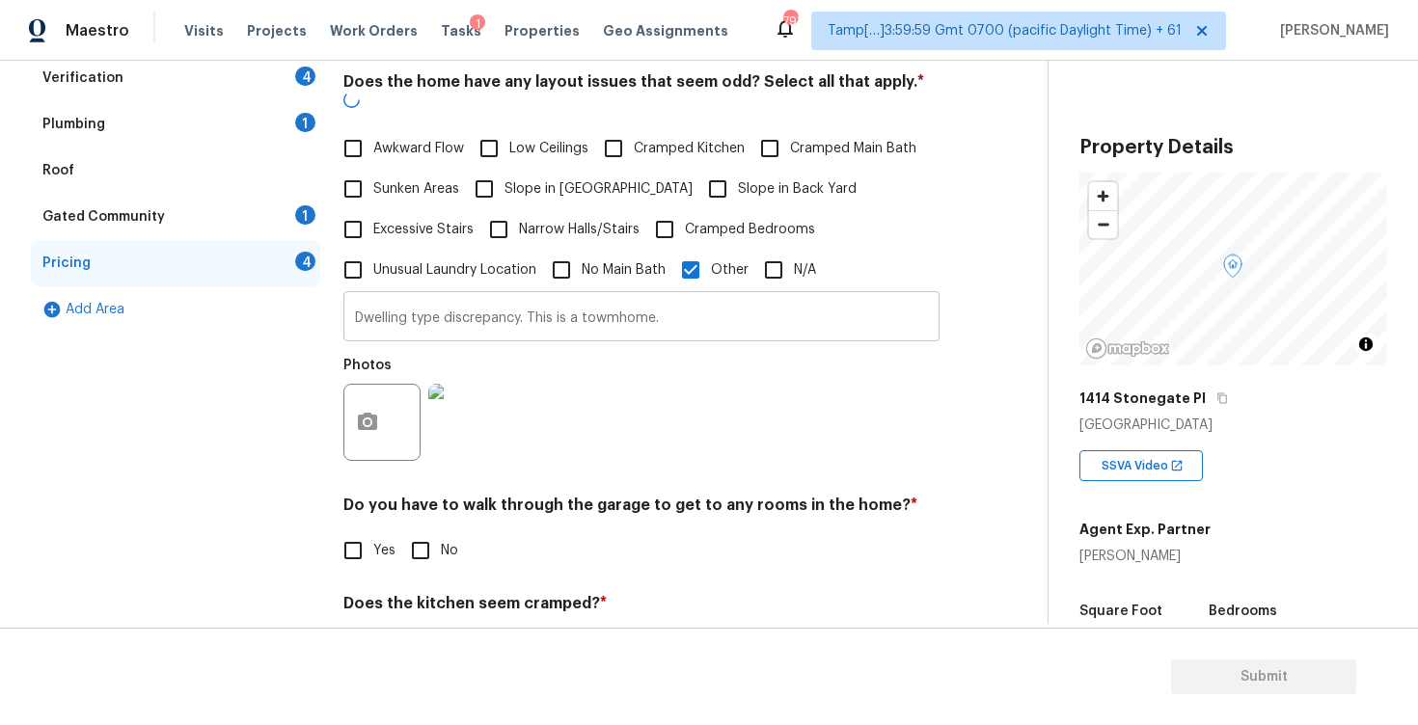
click at [614, 296] on input "Dwelling type discrepancy. This is a towmhome." at bounding box center [641, 318] width 596 height 45
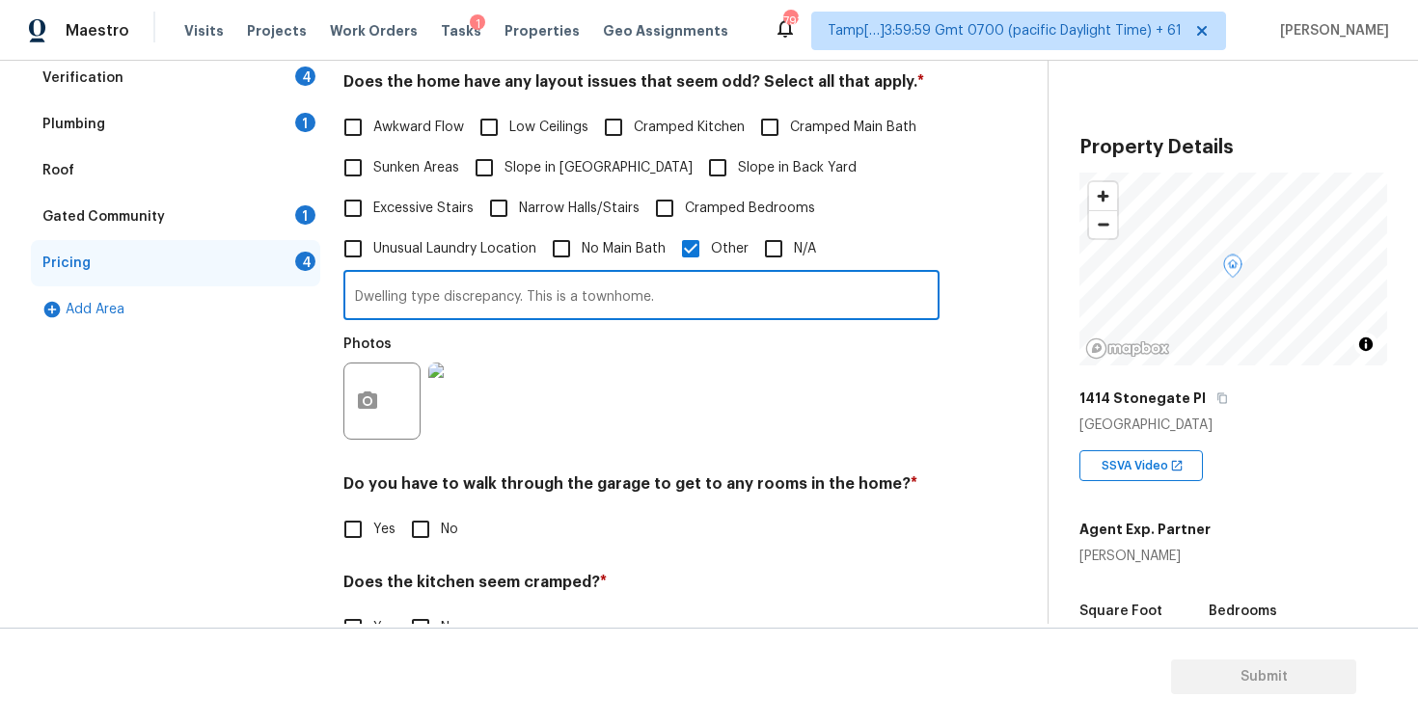
click at [643, 291] on input "Dwelling type discrepancy. This is a townhome." at bounding box center [641, 297] width 596 height 45
type input "Dwelling type discrepancy. This is a townhouse."
click at [676, 341] on div "Photos" at bounding box center [641, 388] width 596 height 125
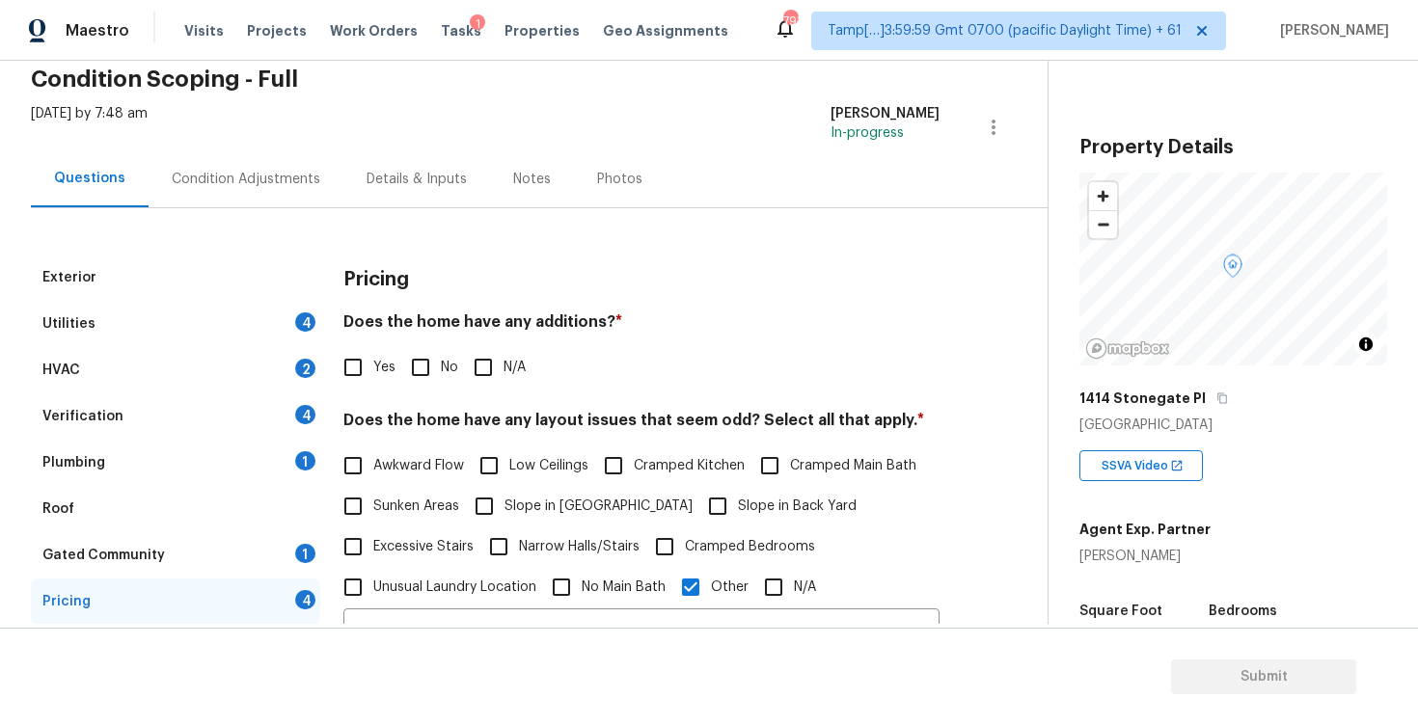
scroll to position [25, 0]
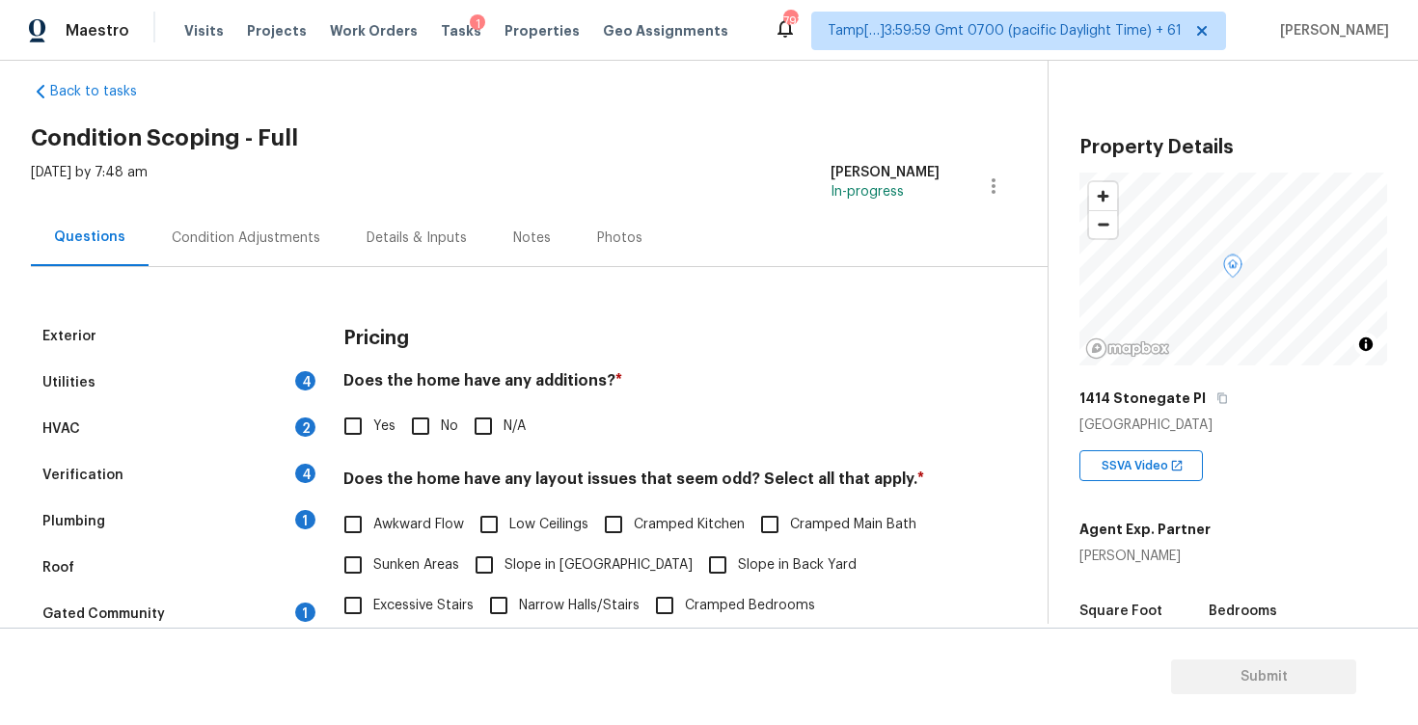
click at [304, 261] on div "Condition Adjustments" at bounding box center [246, 237] width 195 height 57
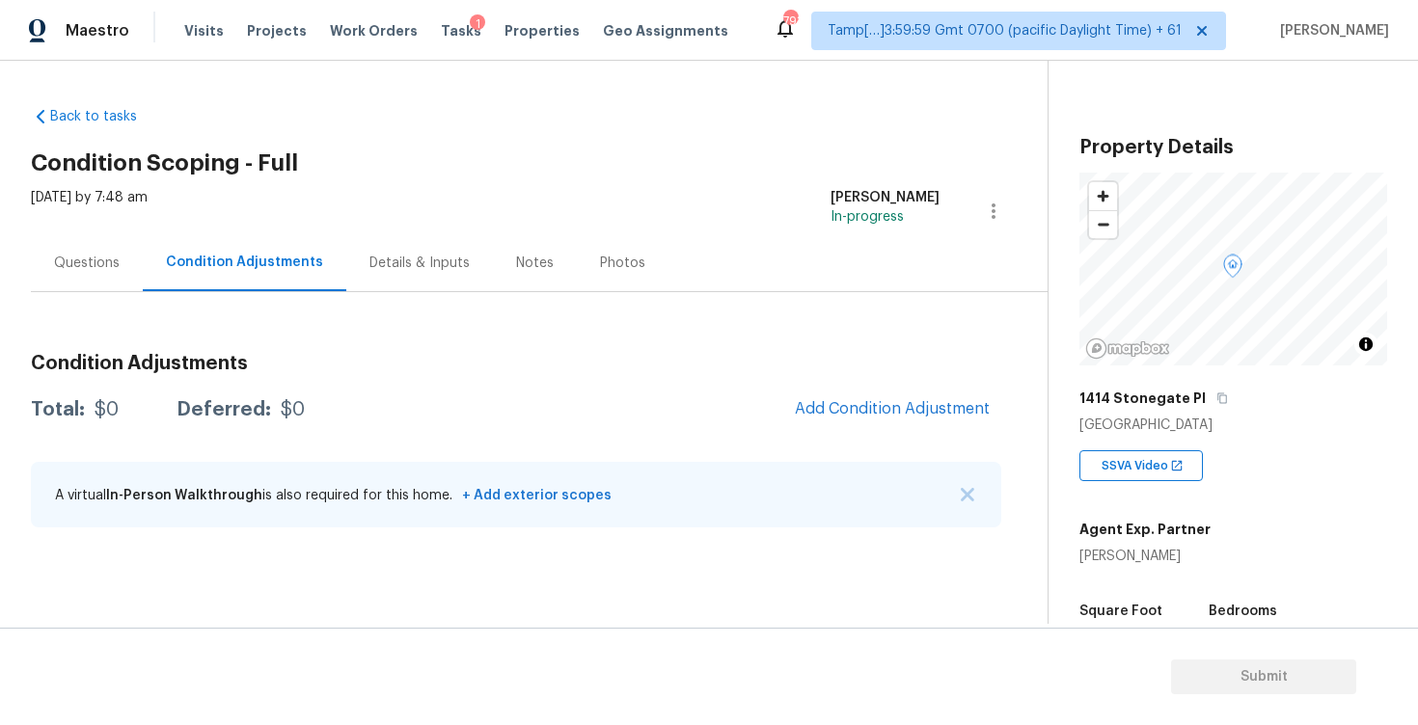
click at [928, 369] on h3 "Condition Adjustments" at bounding box center [516, 363] width 970 height 19
click at [923, 388] on div "Condition Adjustments Total: $0 Deferred: $0 Add Condition Adjustment A virtual…" at bounding box center [516, 442] width 970 height 206
click at [898, 405] on span "Add Condition Adjustment" at bounding box center [892, 408] width 195 height 17
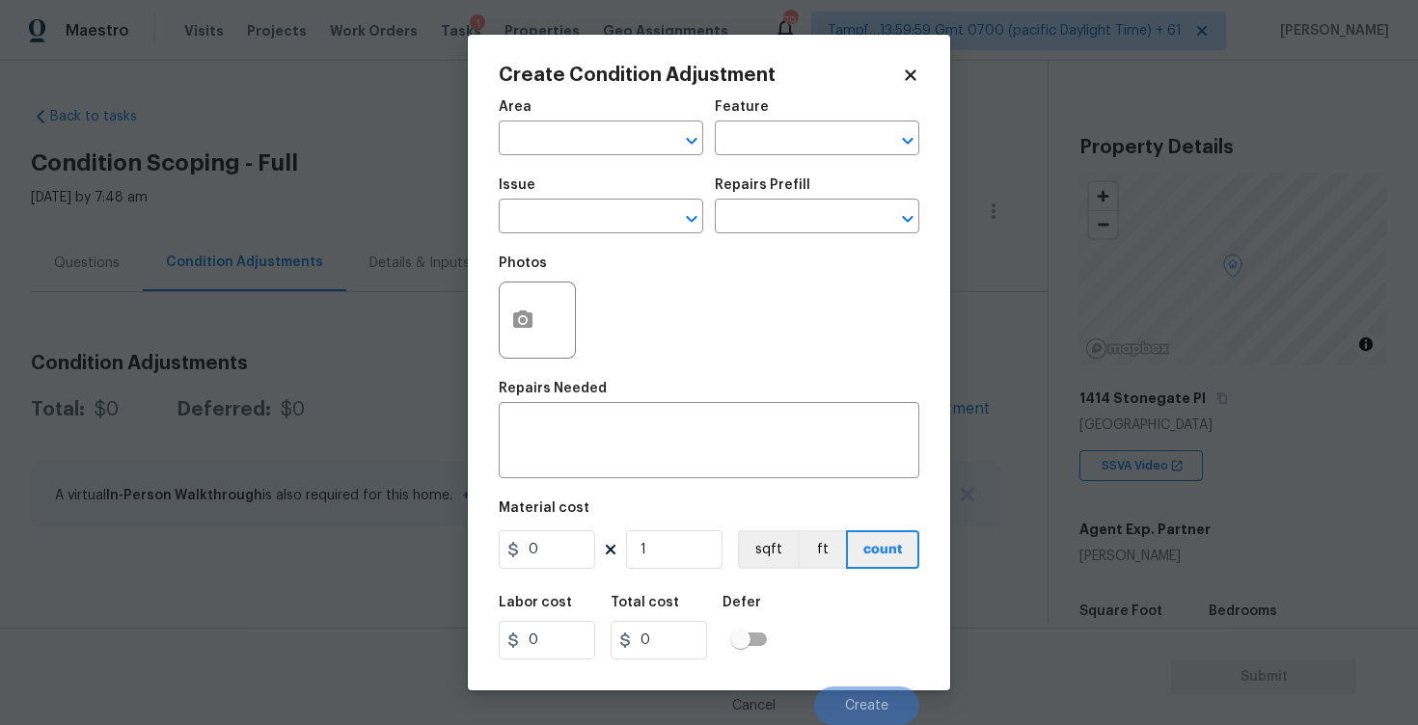
click at [551, 153] on input "text" at bounding box center [574, 140] width 150 height 30
click at [540, 209] on li "Interior Overall" at bounding box center [601, 216] width 204 height 32
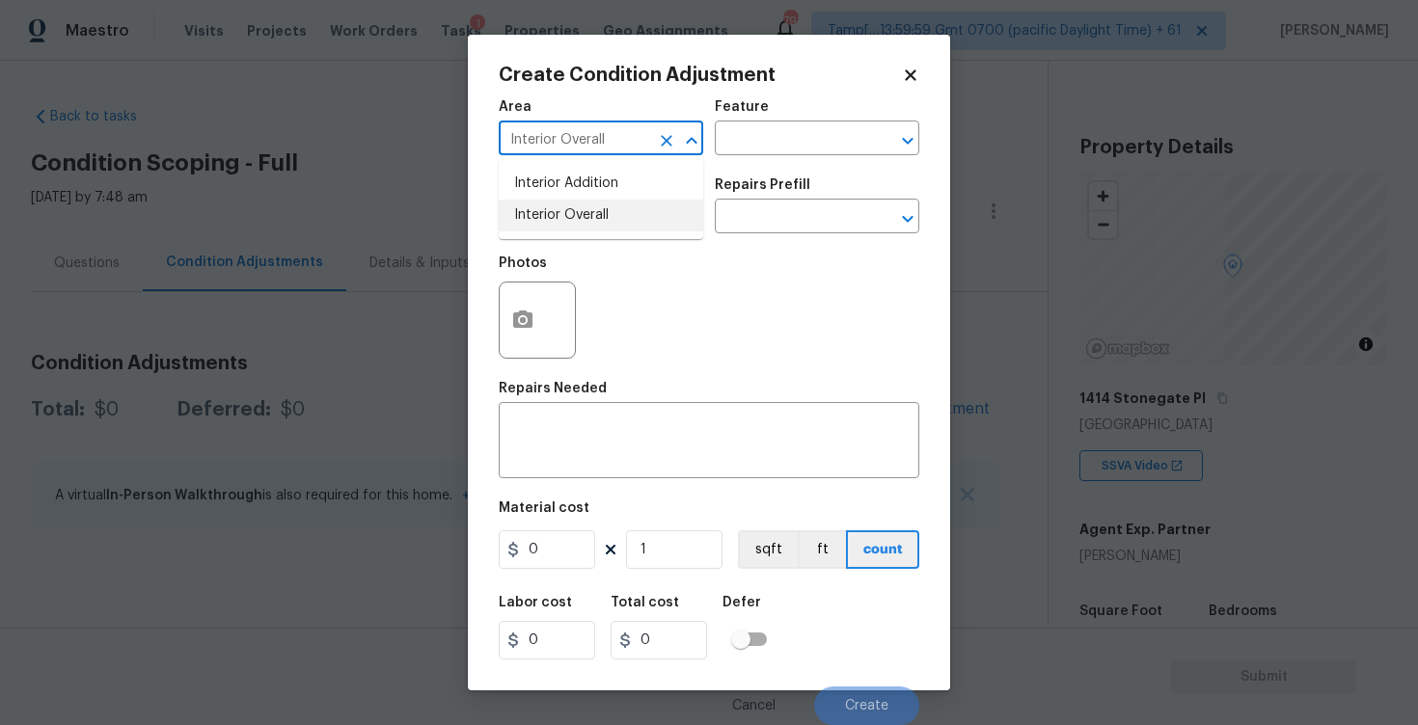
type input "Interior Overall"
click at [540, 209] on input "text" at bounding box center [574, 218] width 150 height 30
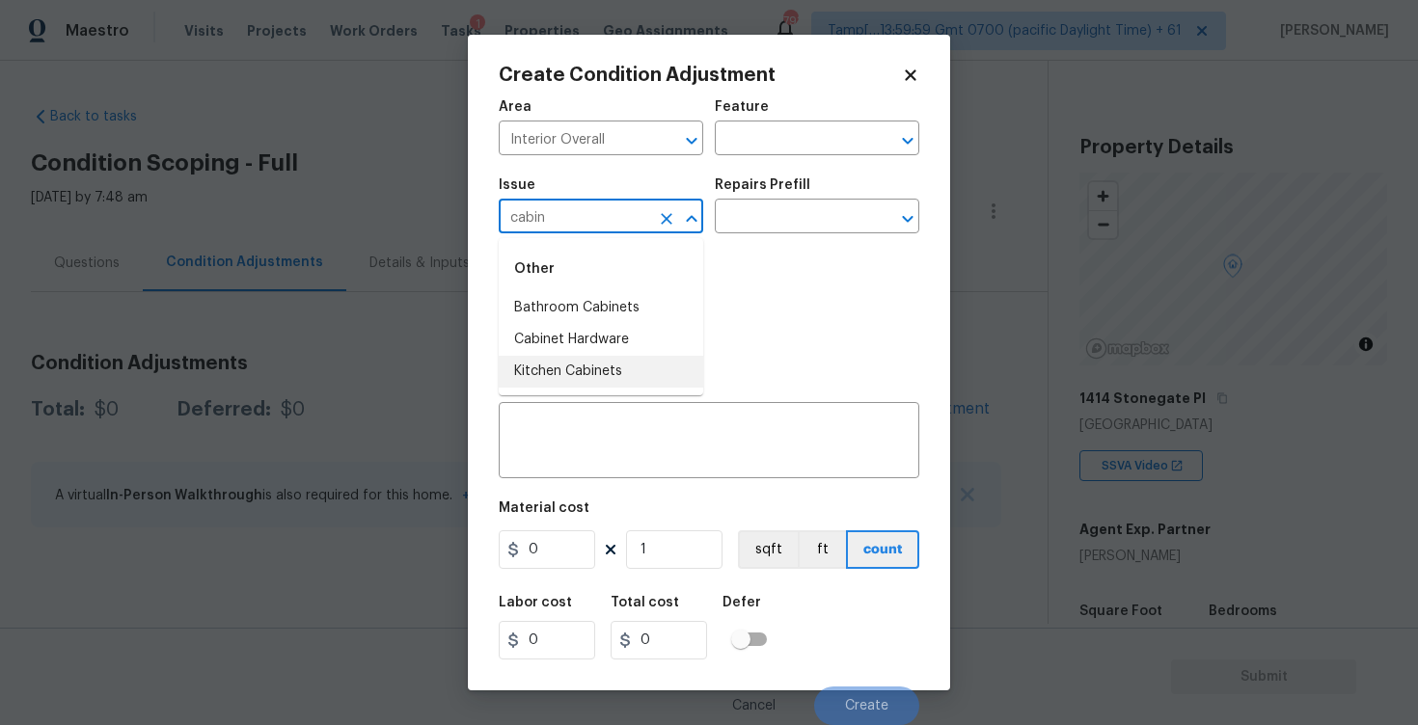
click at [546, 371] on li "Kitchen Cabinets" at bounding box center [601, 372] width 204 height 32
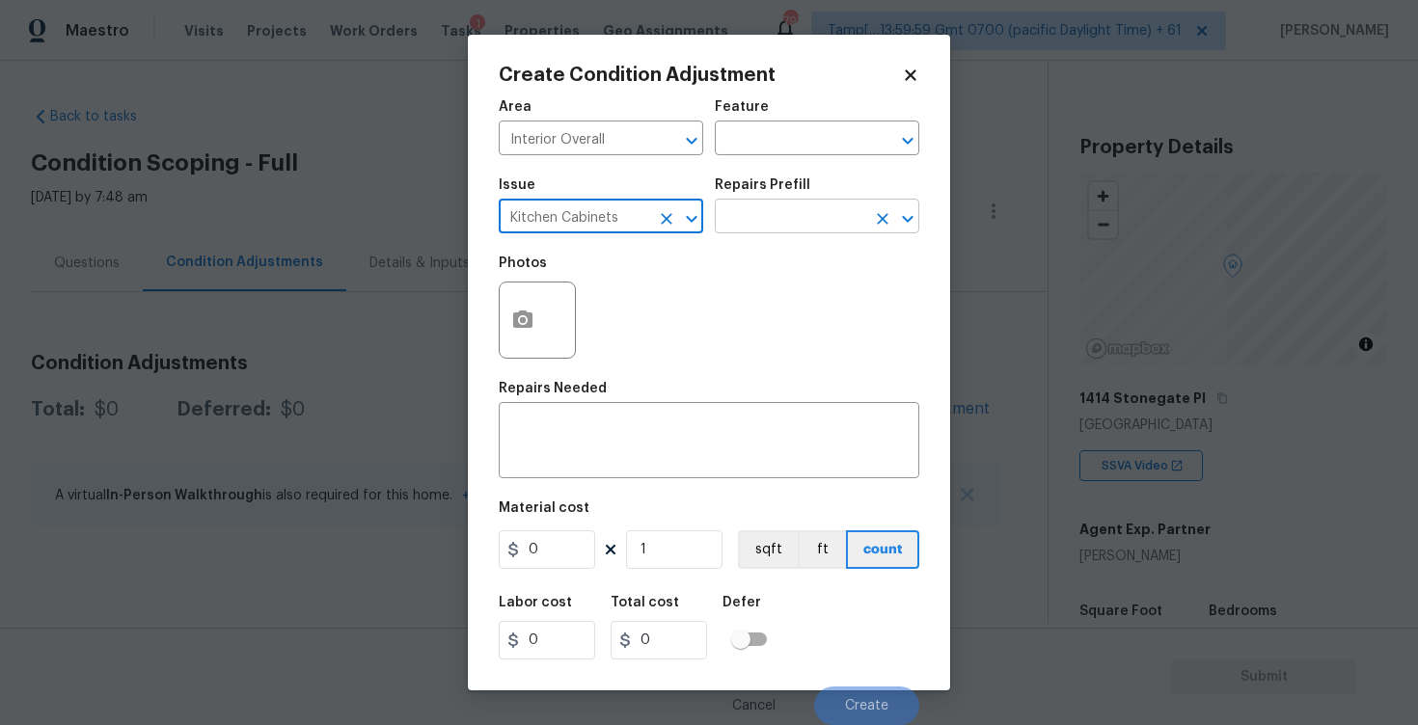
type input "Kitchen Cabinets"
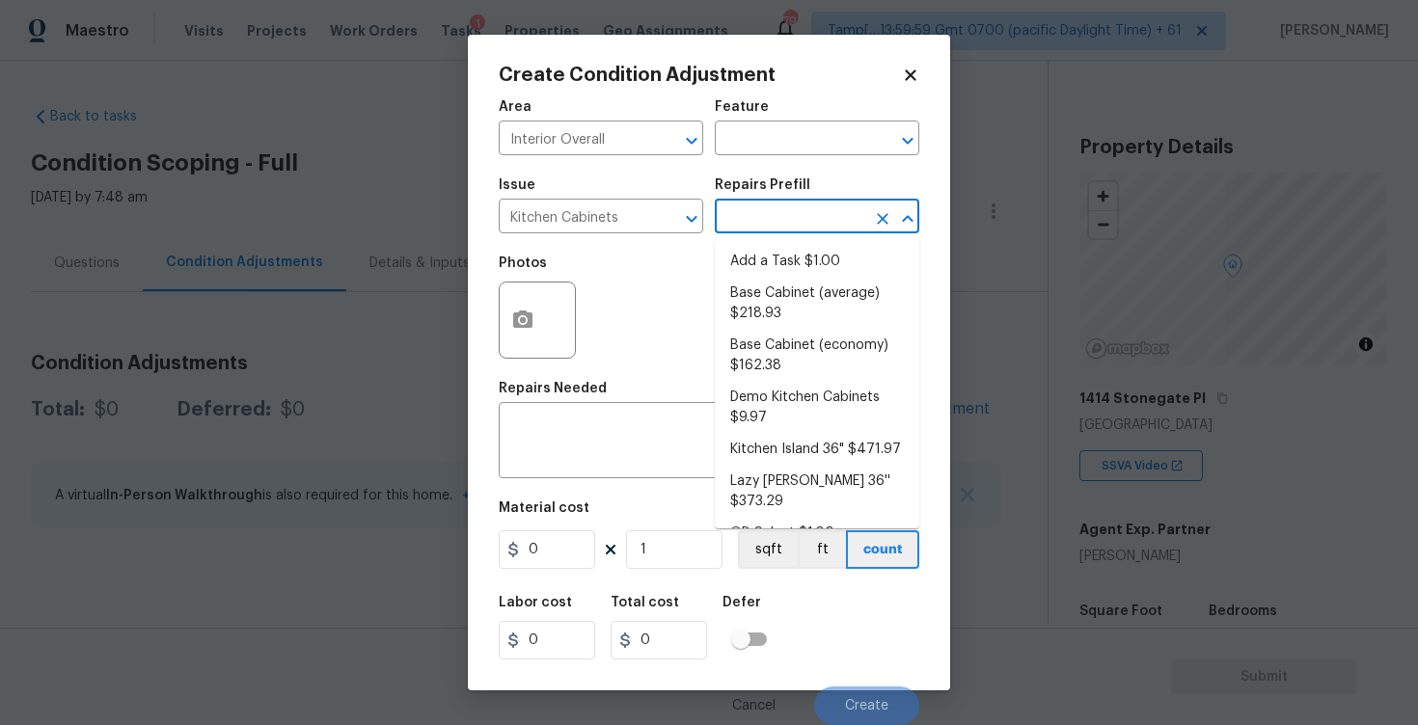
click at [782, 207] on input "text" at bounding box center [790, 218] width 150 height 30
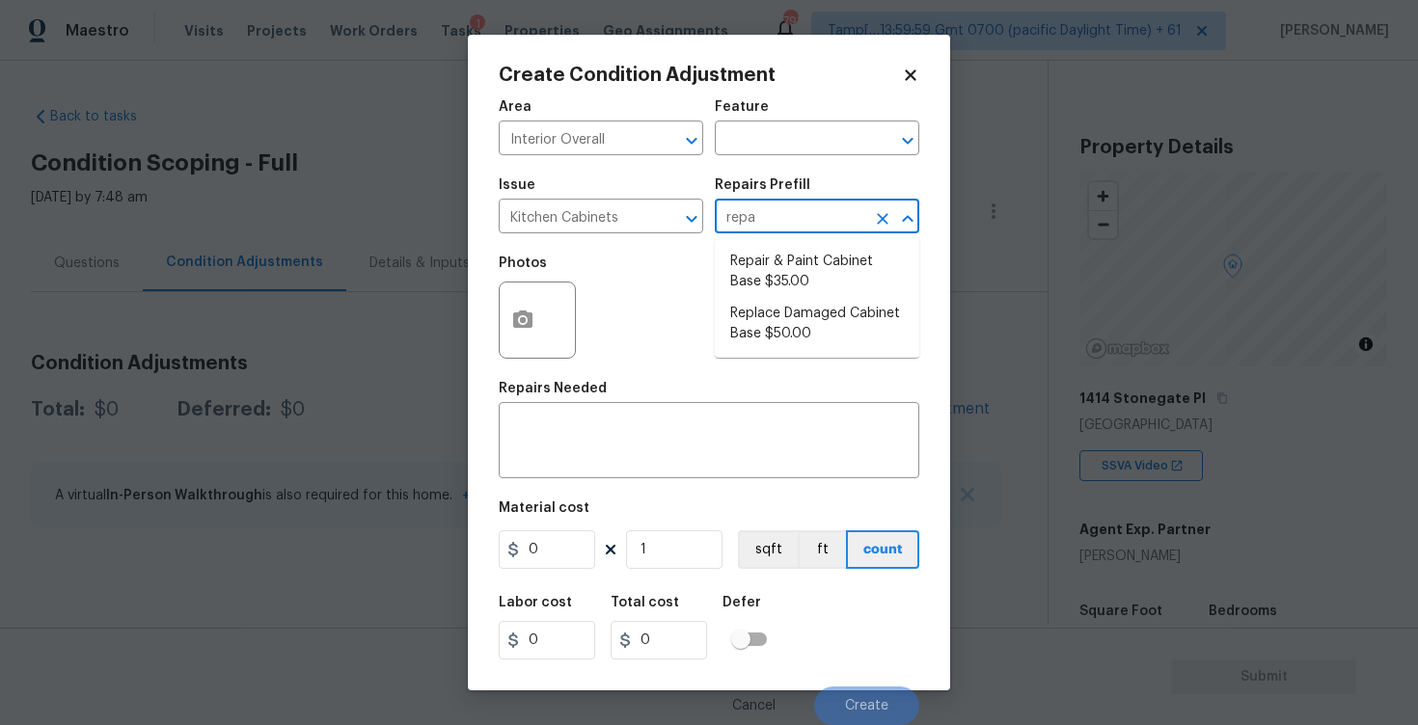
type input "repai"
click at [771, 256] on li "Repair & Paint Cabinet Base $35.00" at bounding box center [817, 272] width 204 height 52
type input "Cabinets"
type textarea "Prep/Paint the damaged cabinet base and repair to meet current standard. Remove…"
type input "35"
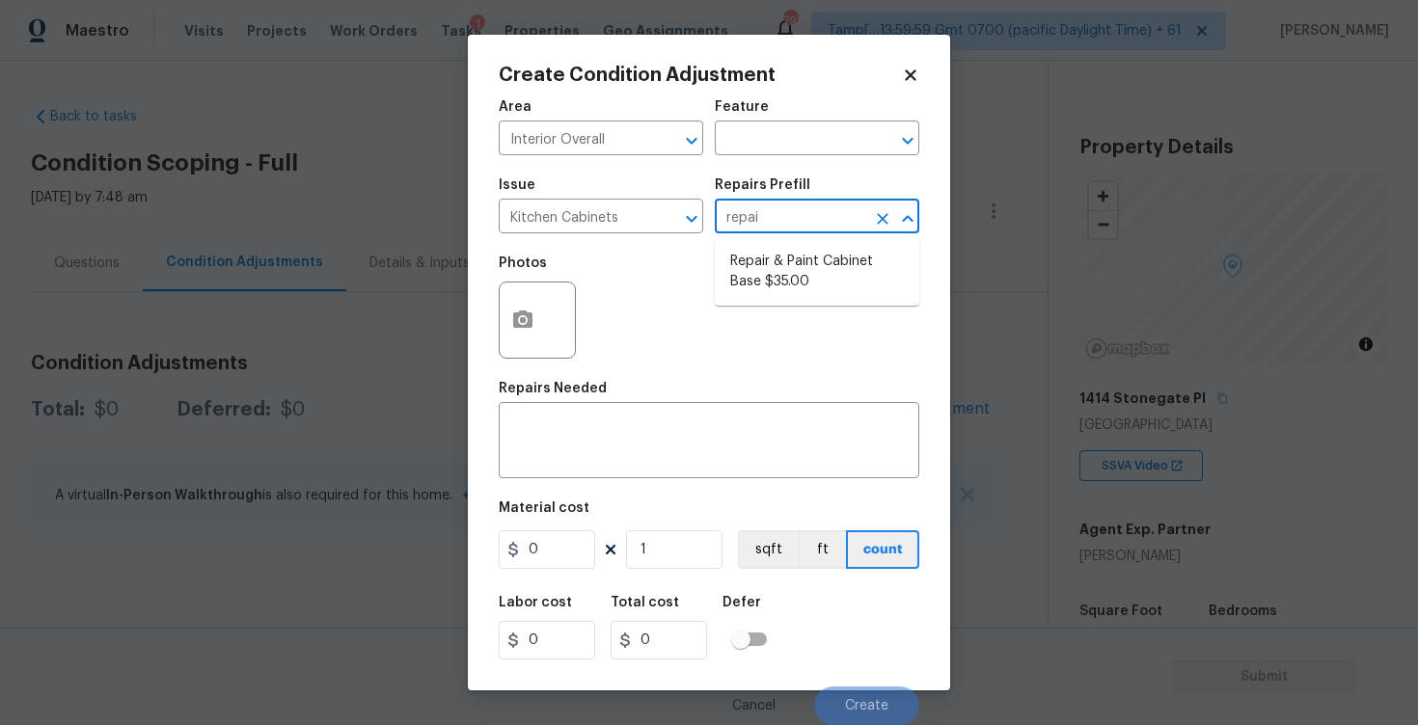
type input "35"
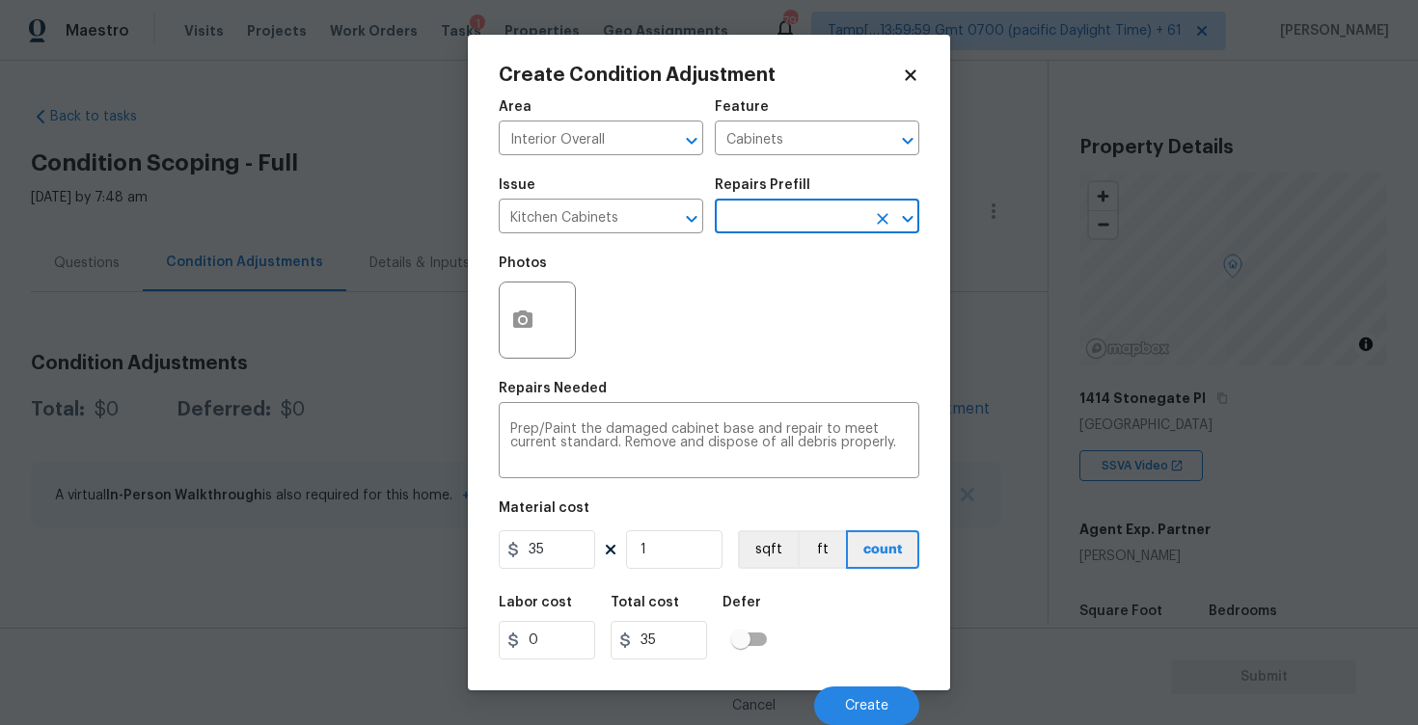
click at [542, 574] on div "Area Interior Overall ​ Feature Cabinets ​ Issue Kitchen Cabinets ​ Repairs Pre…" at bounding box center [709, 407] width 420 height 636
click at [542, 564] on input "35" at bounding box center [547, 549] width 96 height 39
type input "1200"
click at [600, 353] on div "Photos" at bounding box center [709, 307] width 420 height 125
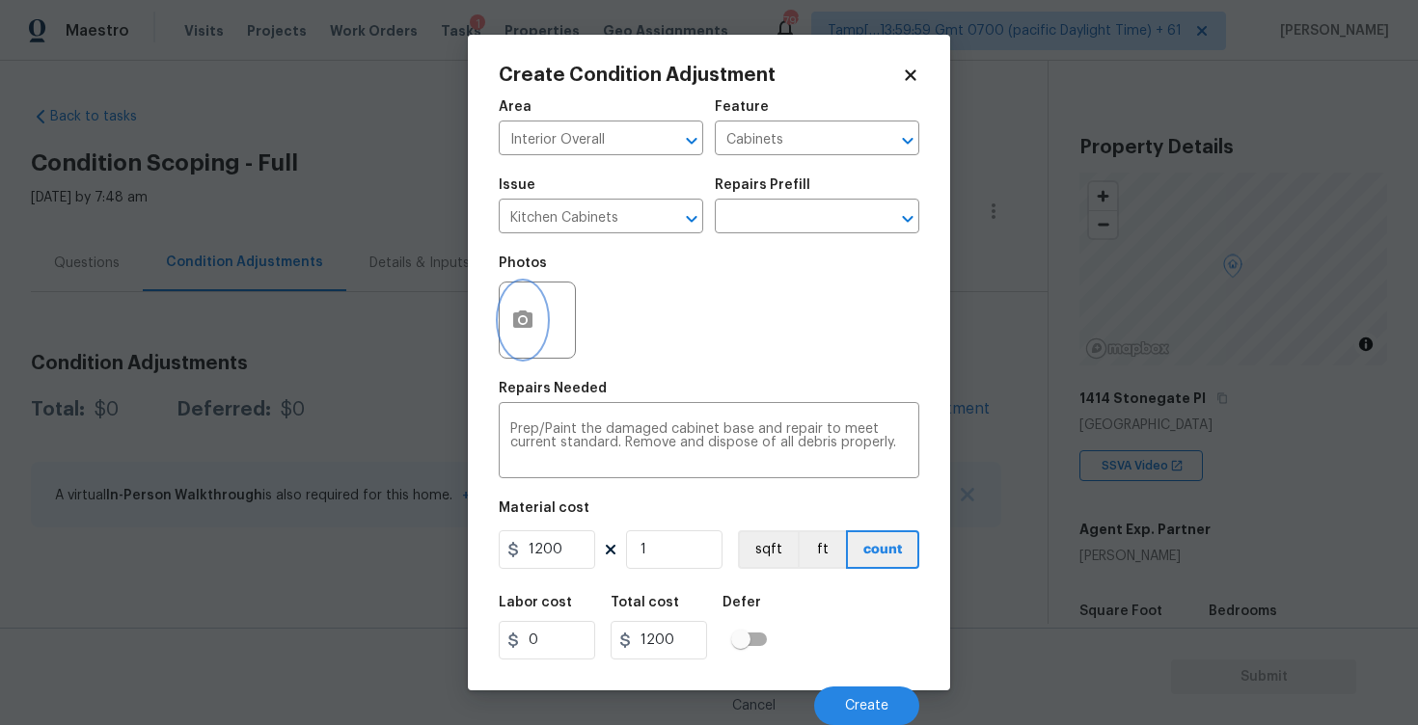
click at [532, 317] on icon "button" at bounding box center [522, 319] width 19 height 17
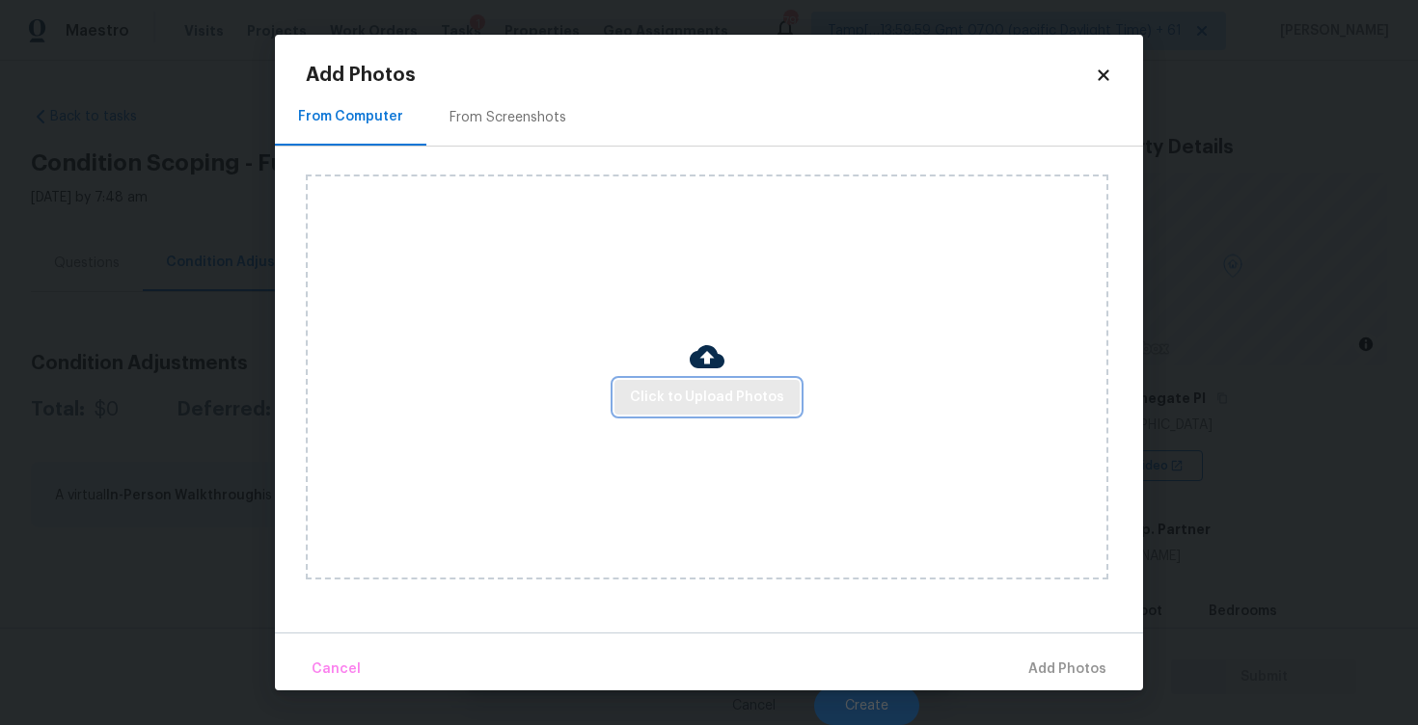
click at [745, 407] on span "Click to Upload Photos" at bounding box center [707, 398] width 154 height 24
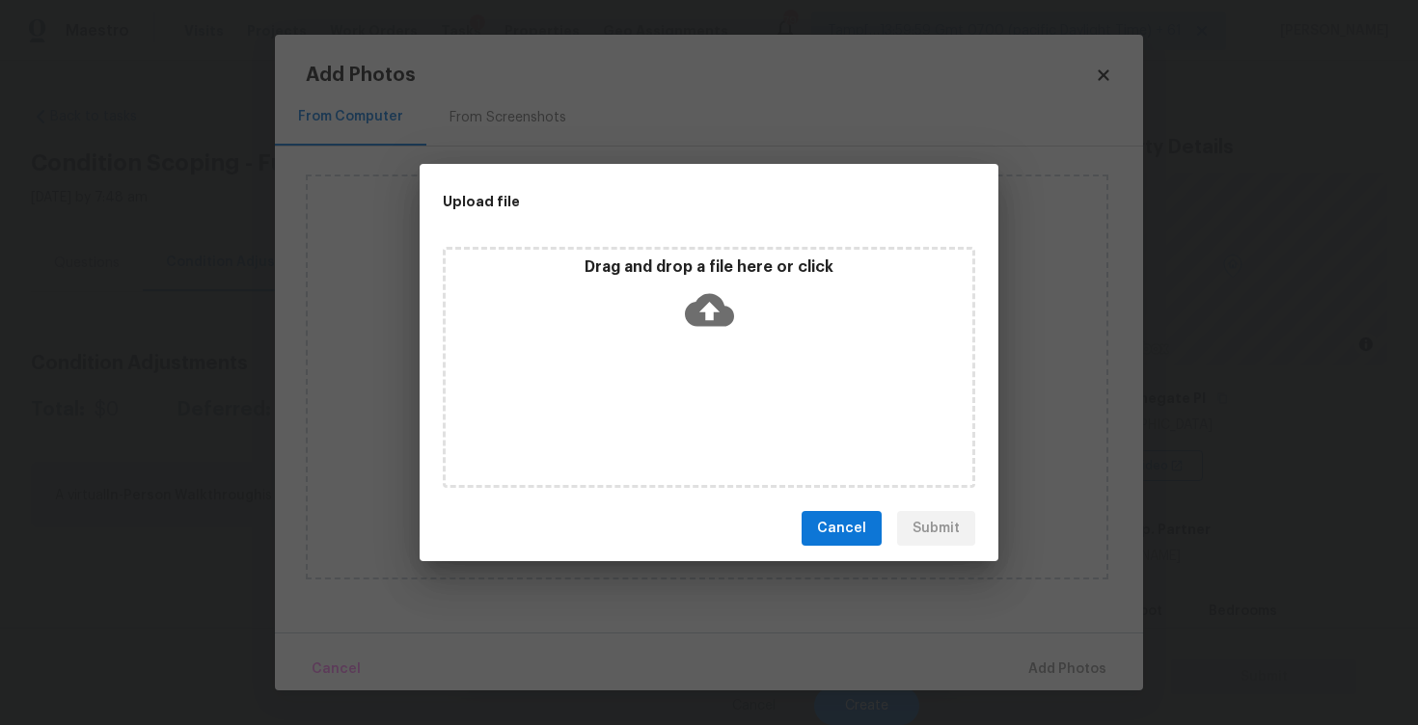
click at [715, 285] on icon at bounding box center [709, 309] width 49 height 49
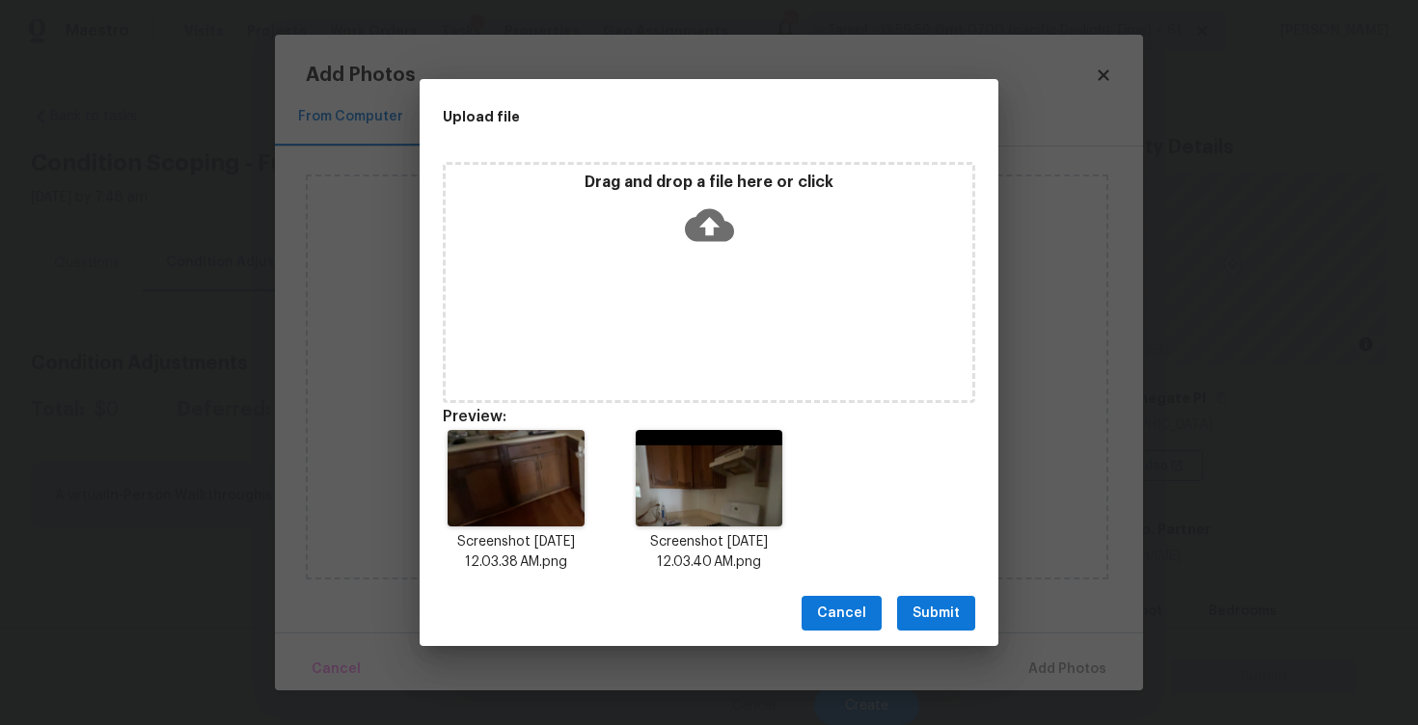
click at [954, 606] on span "Submit" at bounding box center [935, 614] width 47 height 24
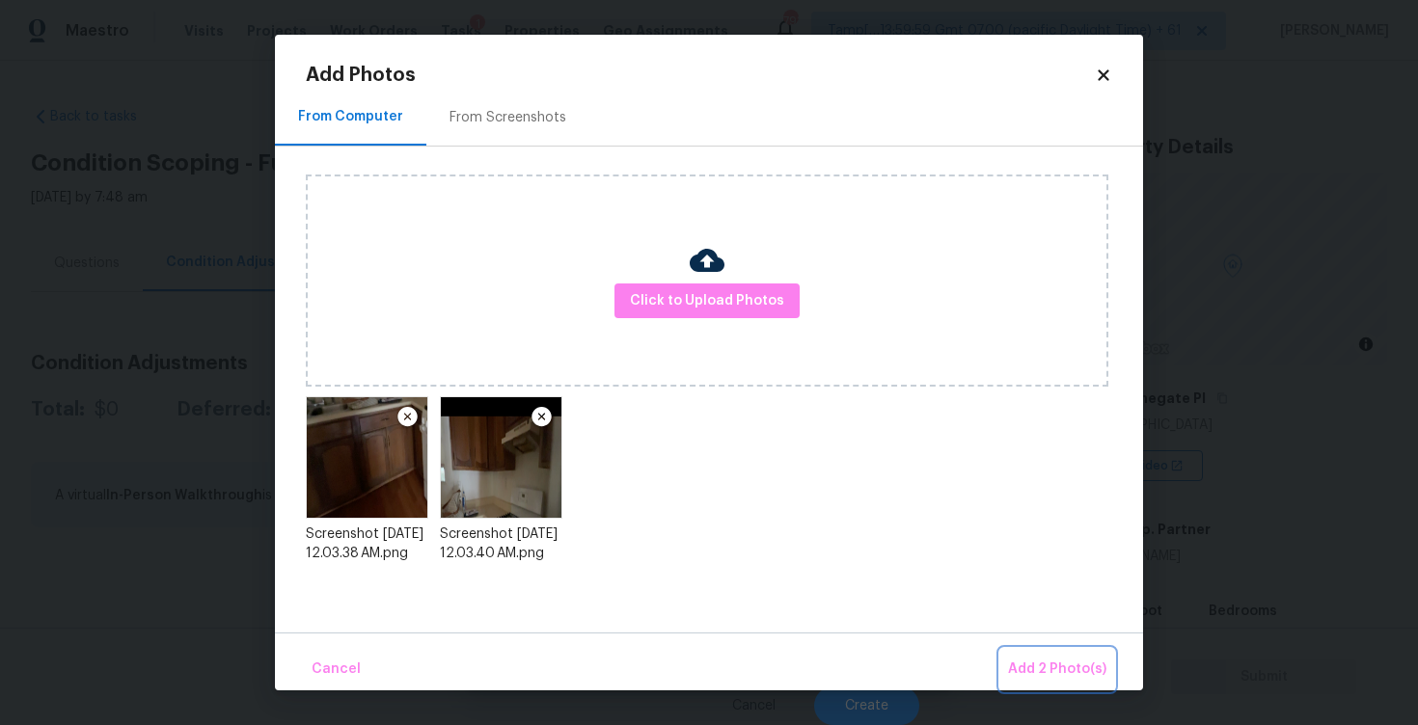
click at [1065, 675] on span "Add 2 Photo(s)" at bounding box center [1057, 670] width 98 height 24
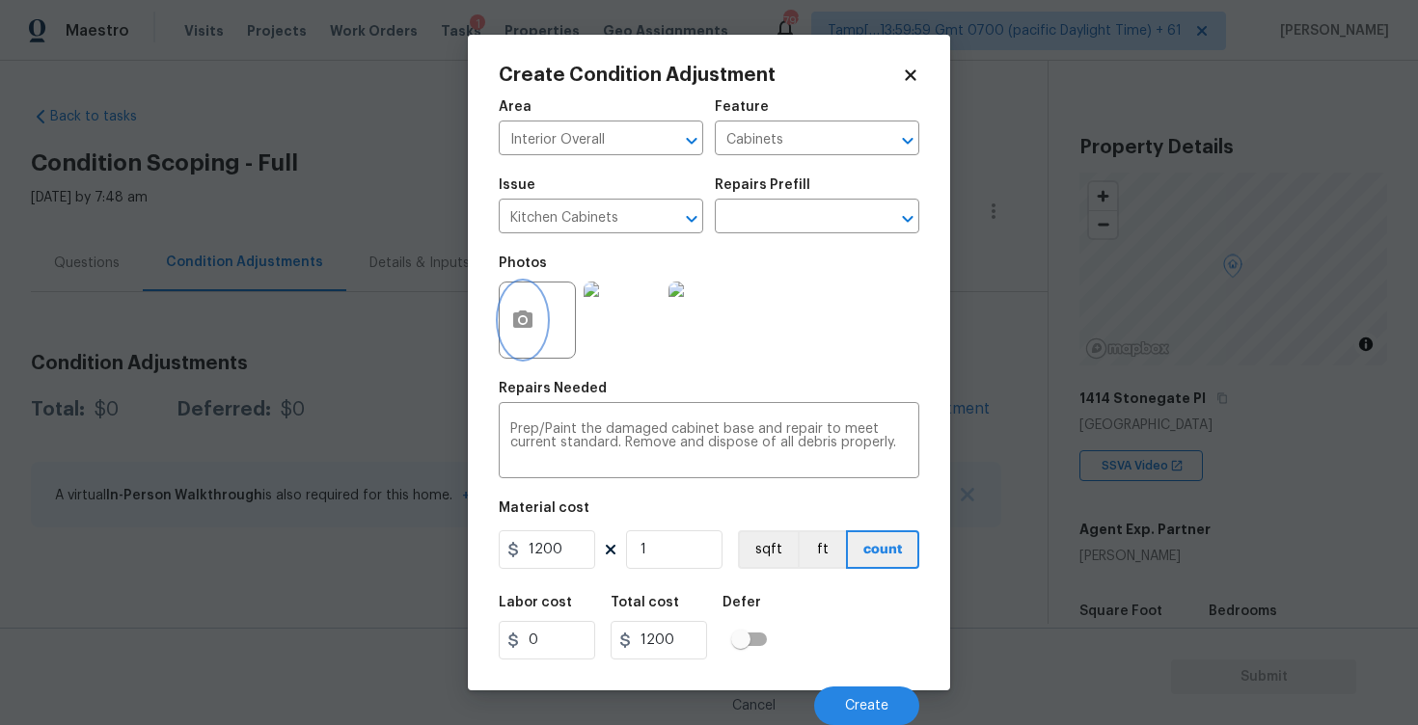
scroll to position [1, 0]
click at [865, 691] on button "Create" at bounding box center [866, 706] width 105 height 39
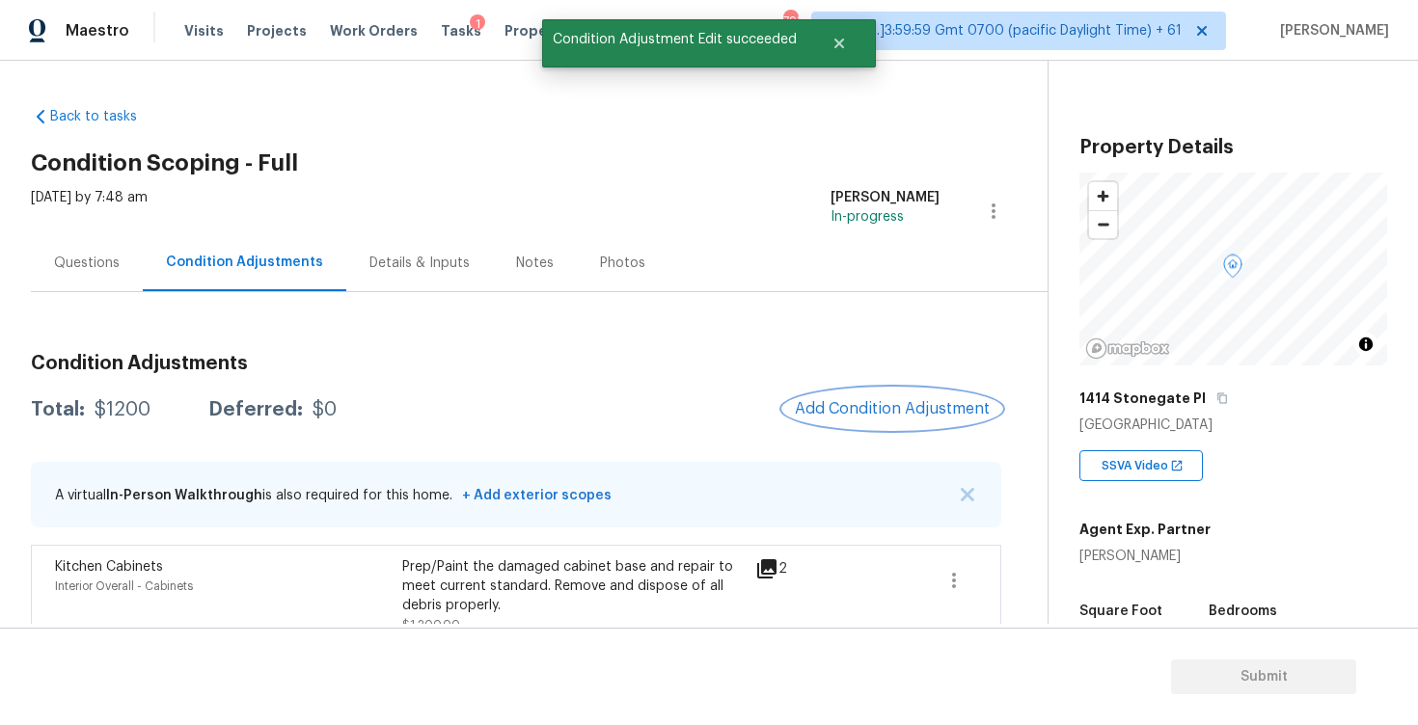
scroll to position [29, 0]
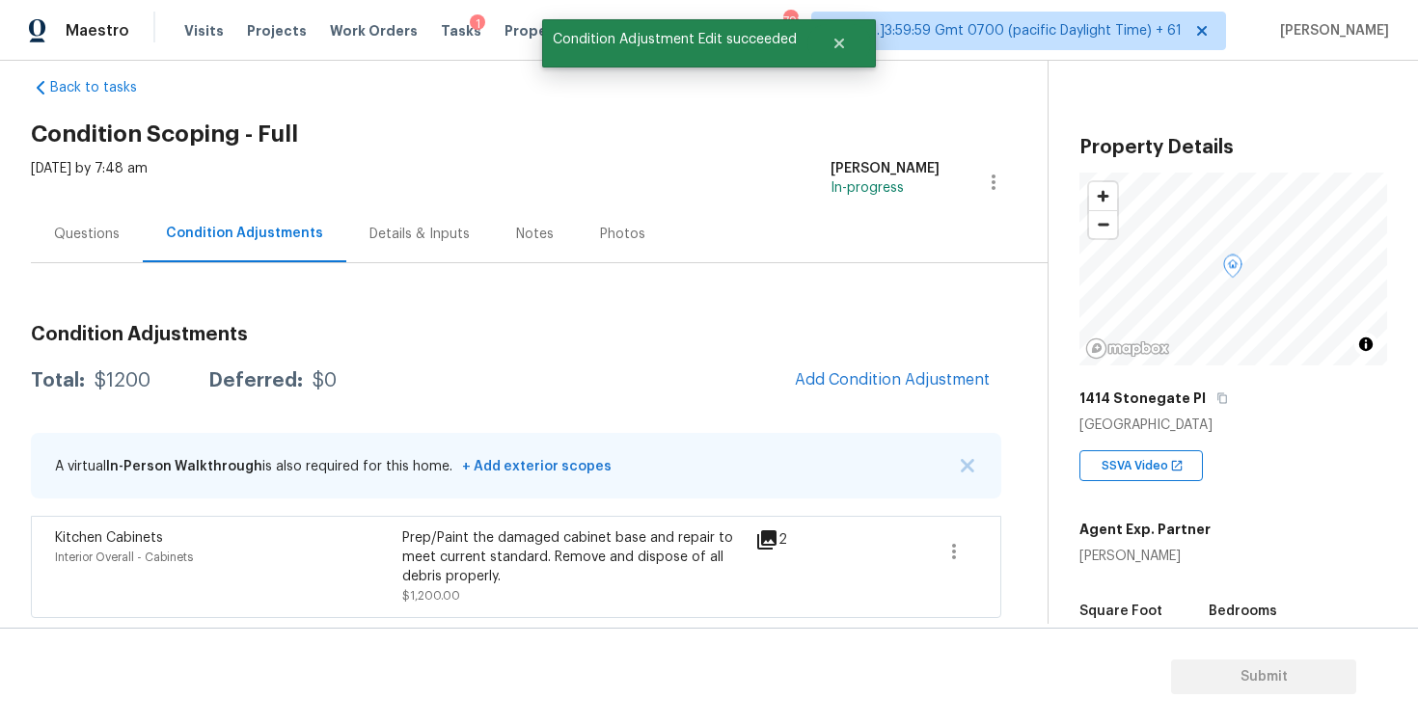
click at [102, 235] on div "Questions" at bounding box center [87, 234] width 66 height 19
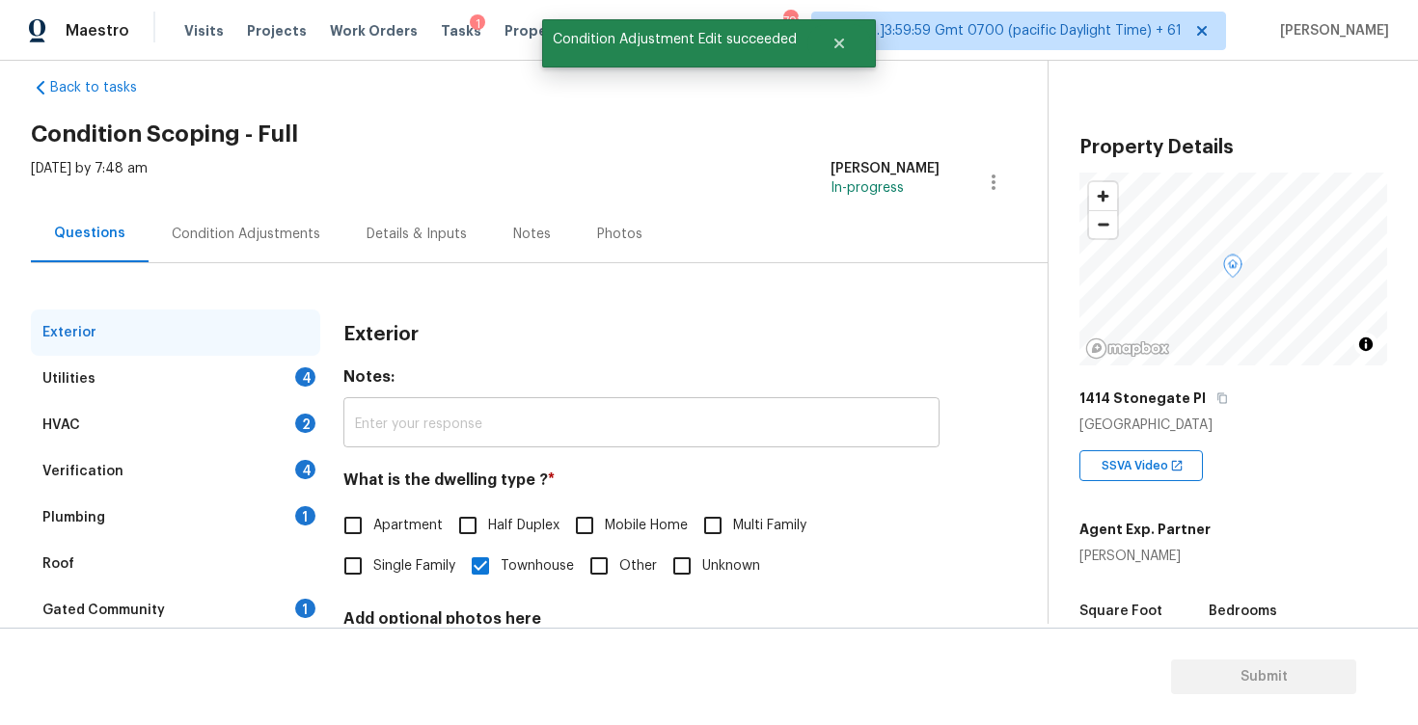
scroll to position [203, 0]
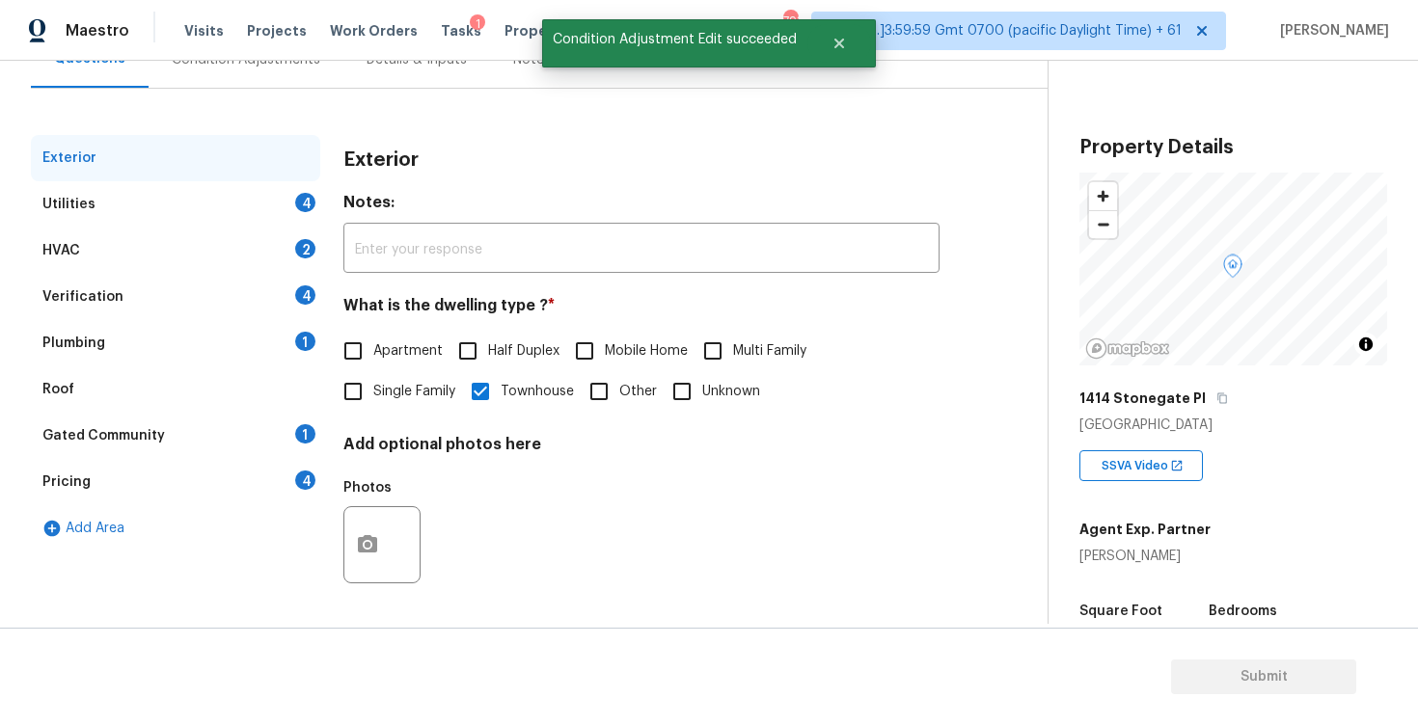
click at [198, 307] on div "Verification 4" at bounding box center [175, 297] width 289 height 46
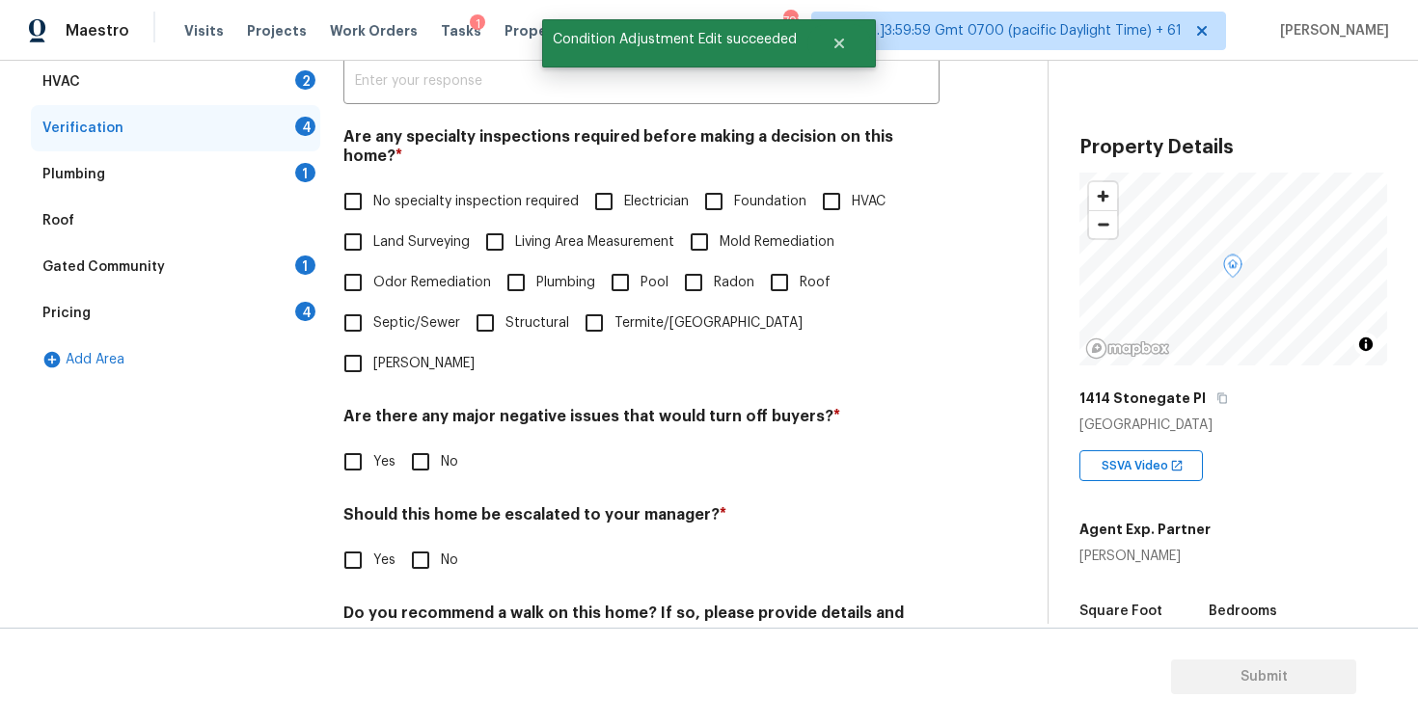
scroll to position [416, 0]
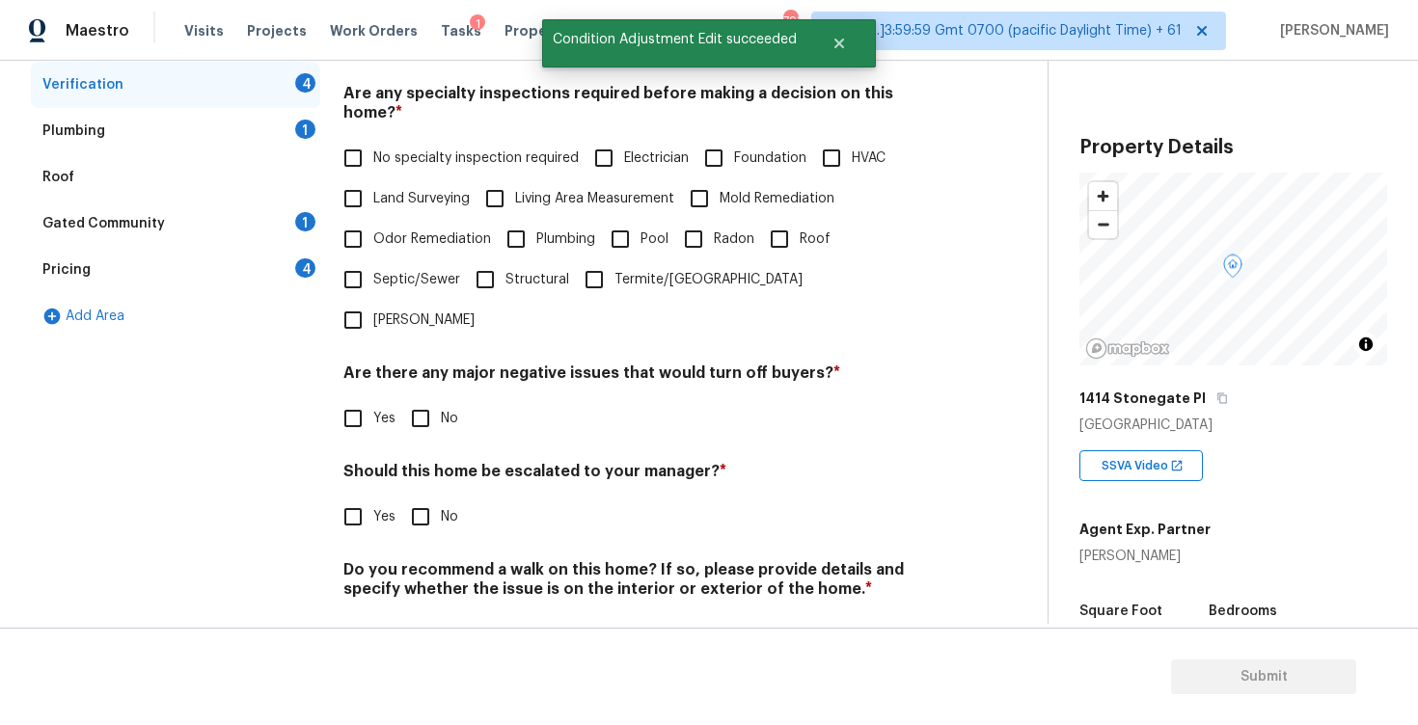
click at [340, 497] on input "Yes" at bounding box center [353, 517] width 41 height 41
checkbox input "true"
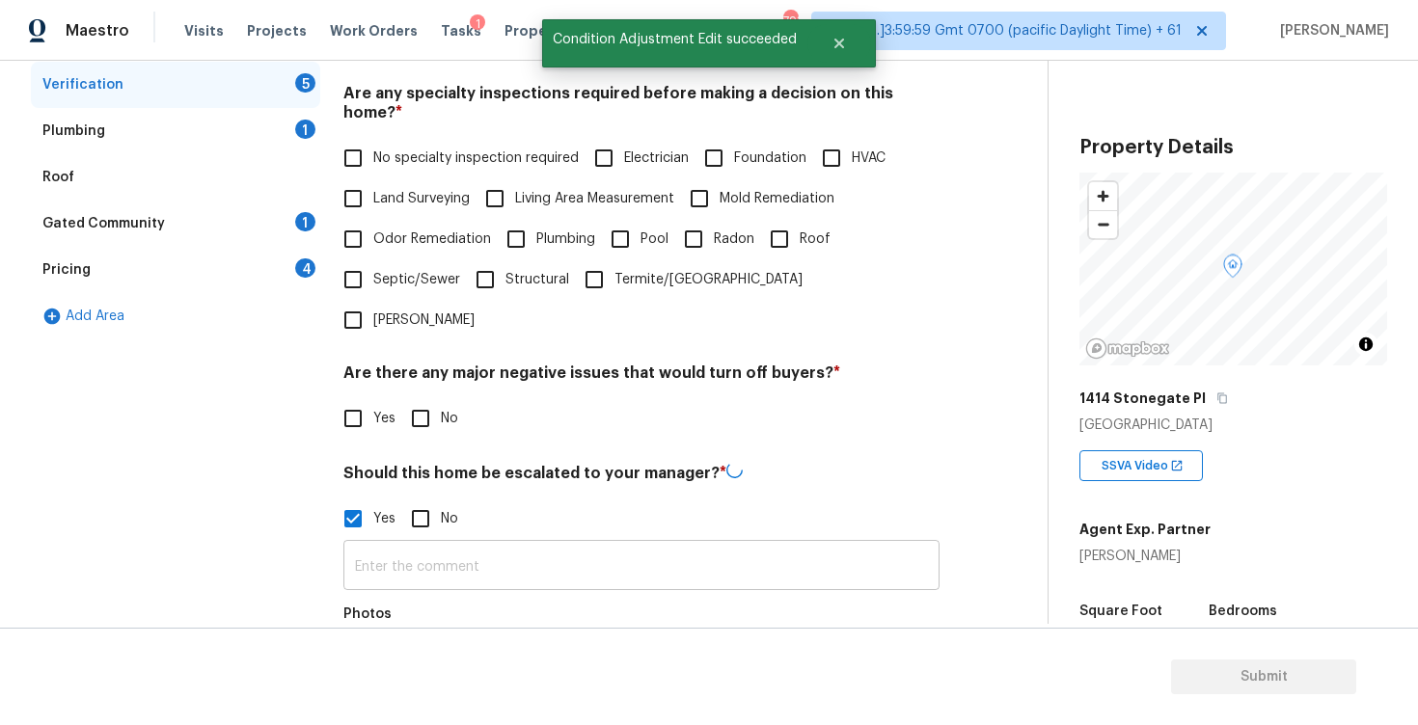
click at [404, 545] on input "text" at bounding box center [641, 567] width 596 height 45
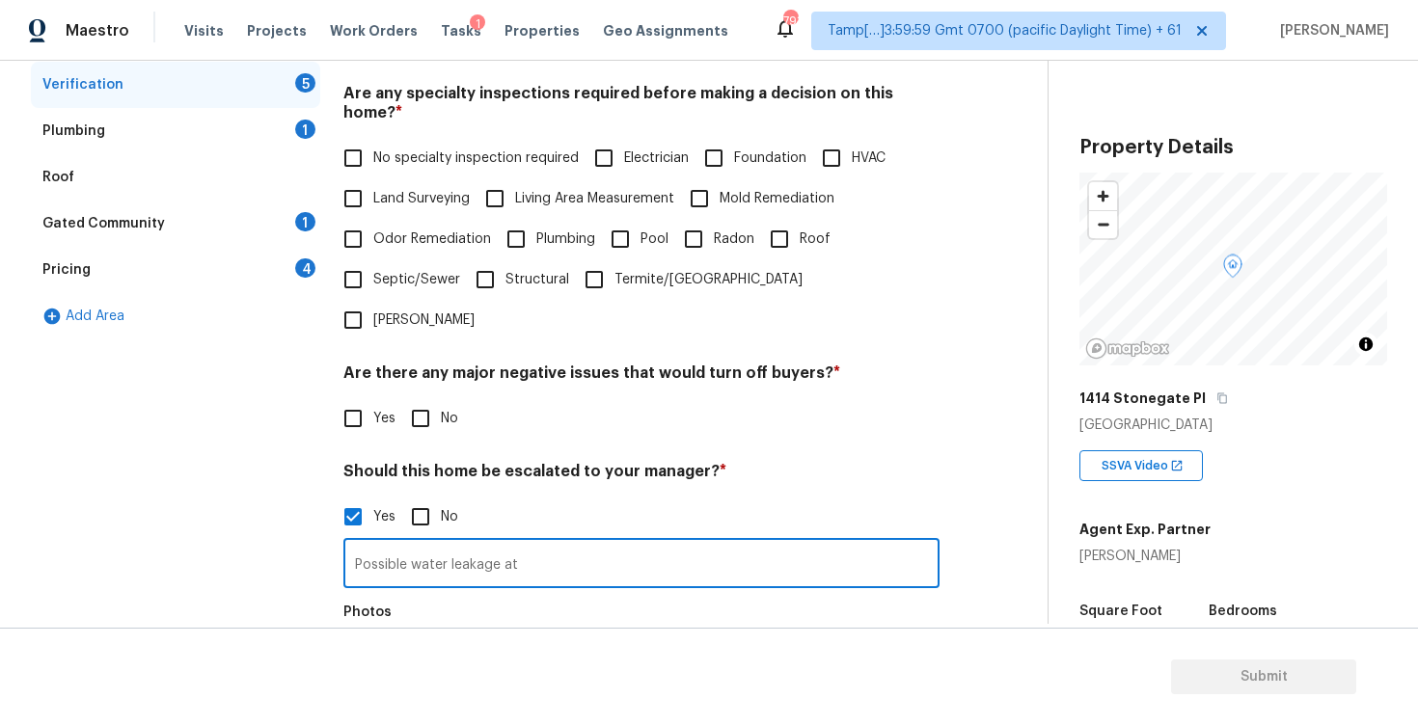
click at [333, 597] on div "Exterior Utilities 4 HVAC 2 Verification 5 Plumbing 1 Roof Gated Community 1 Pr…" at bounding box center [516, 391] width 970 height 937
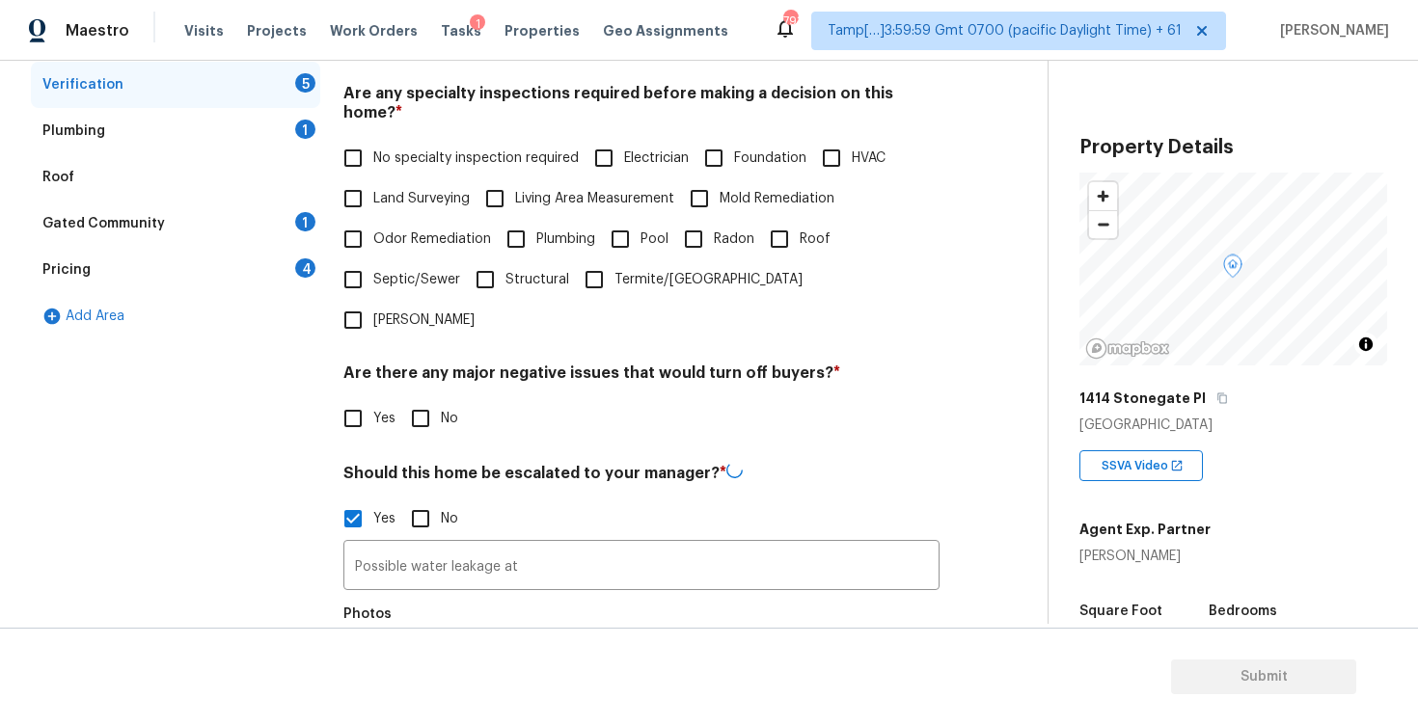
click at [369, 634] on button "button" at bounding box center [367, 671] width 46 height 75
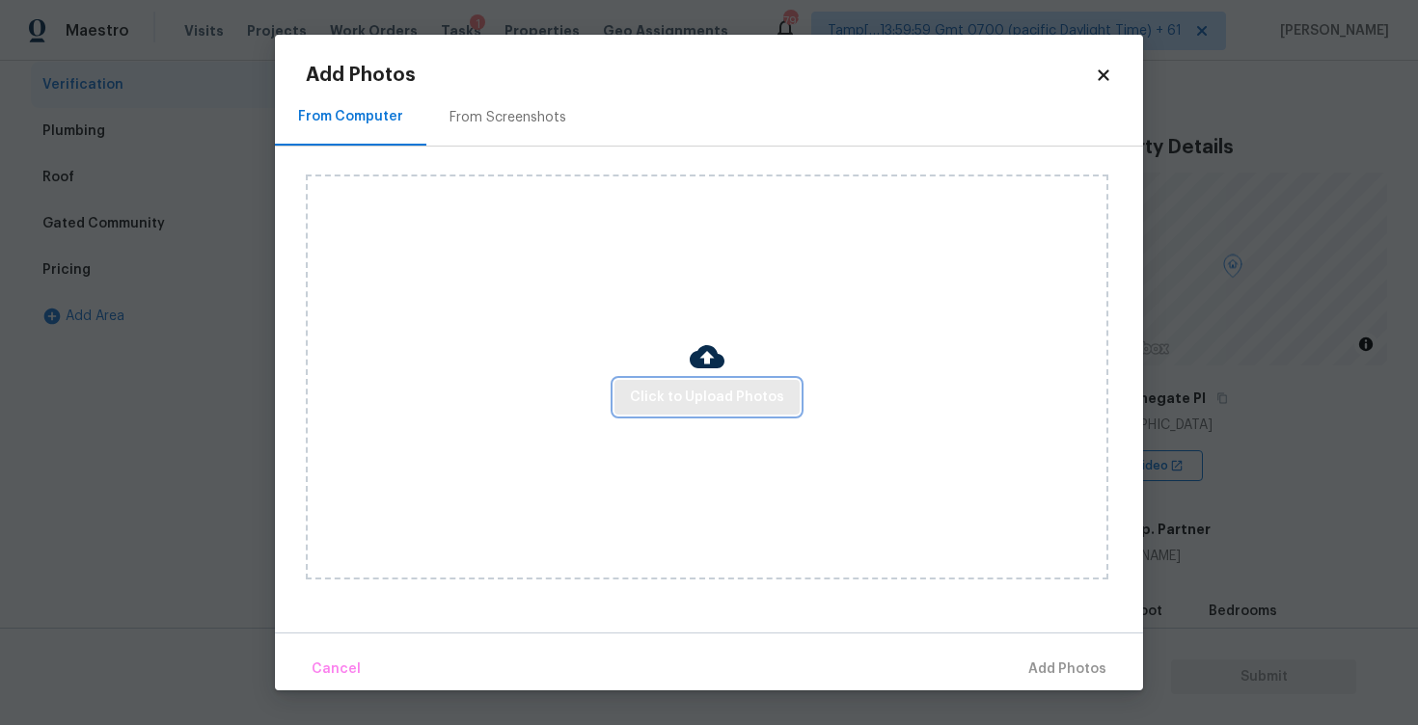
click at [729, 382] on button "Click to Upload Photos" at bounding box center [706, 398] width 185 height 36
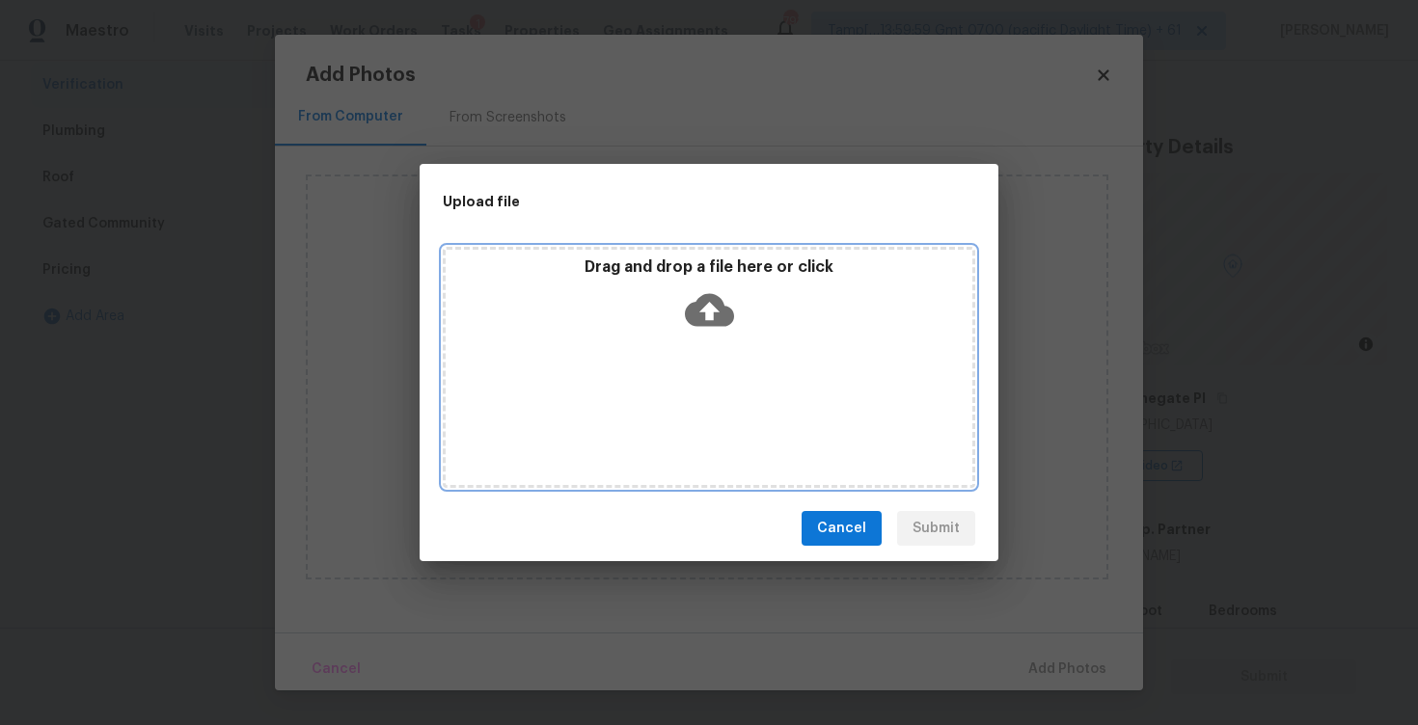
click at [712, 319] on icon at bounding box center [709, 310] width 49 height 33
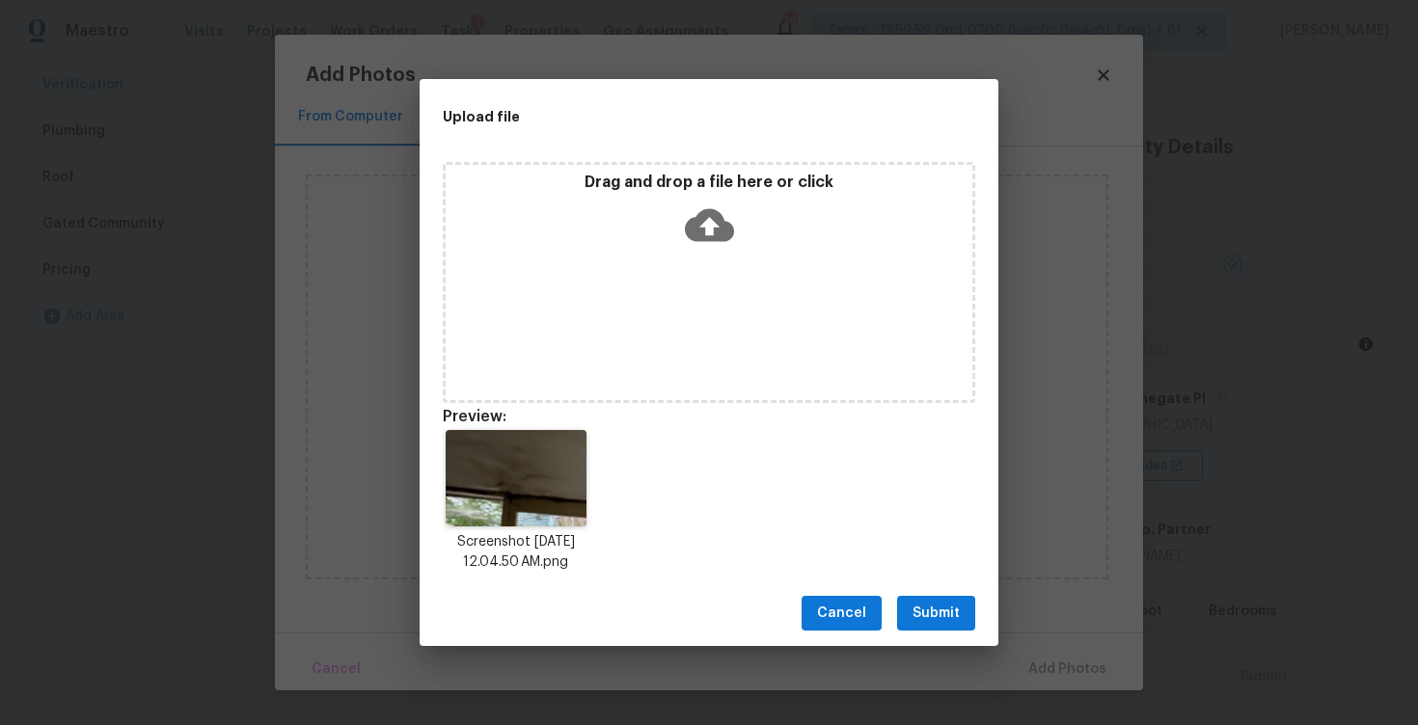
click at [936, 609] on span "Submit" at bounding box center [935, 614] width 47 height 24
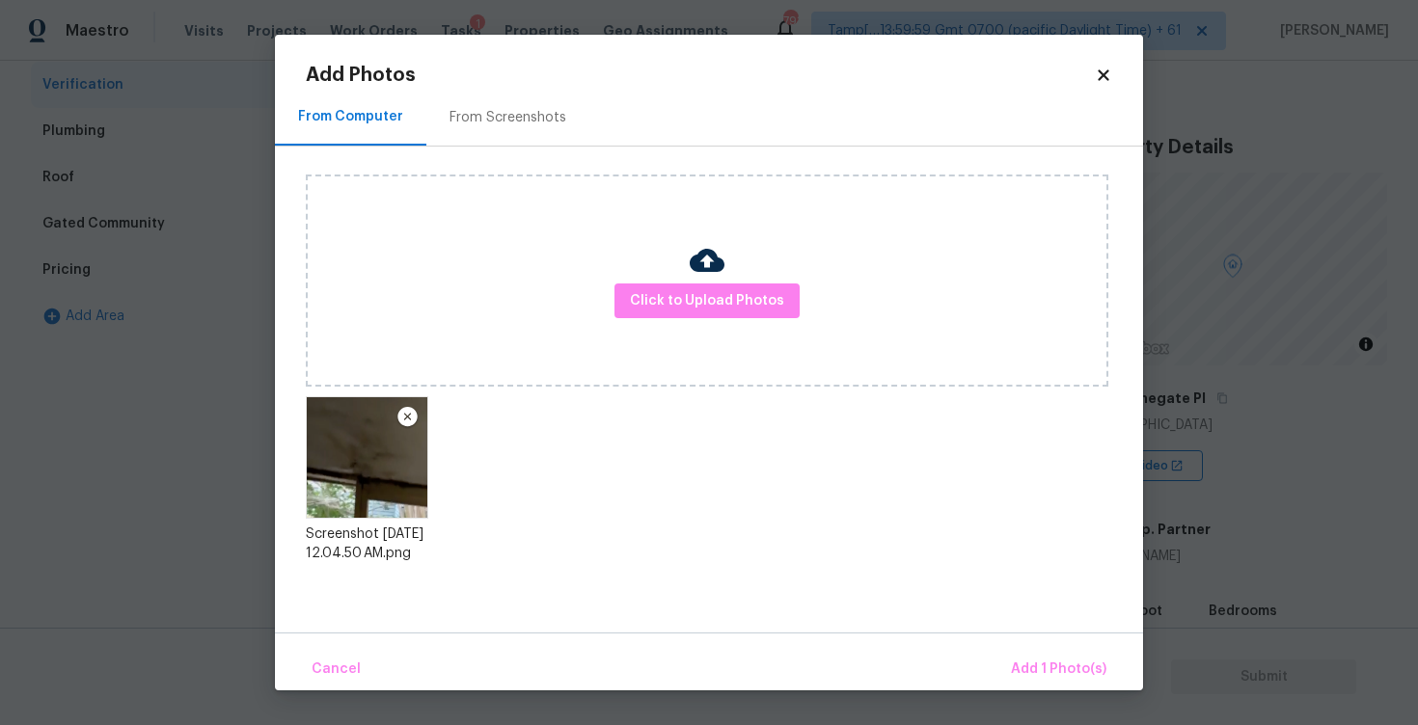
click at [1005, 647] on div "Cancel Add 1 Photo(s)" at bounding box center [709, 662] width 868 height 58
click at [1032, 654] on button "Add 1 Photo(s)" at bounding box center [1058, 669] width 111 height 41
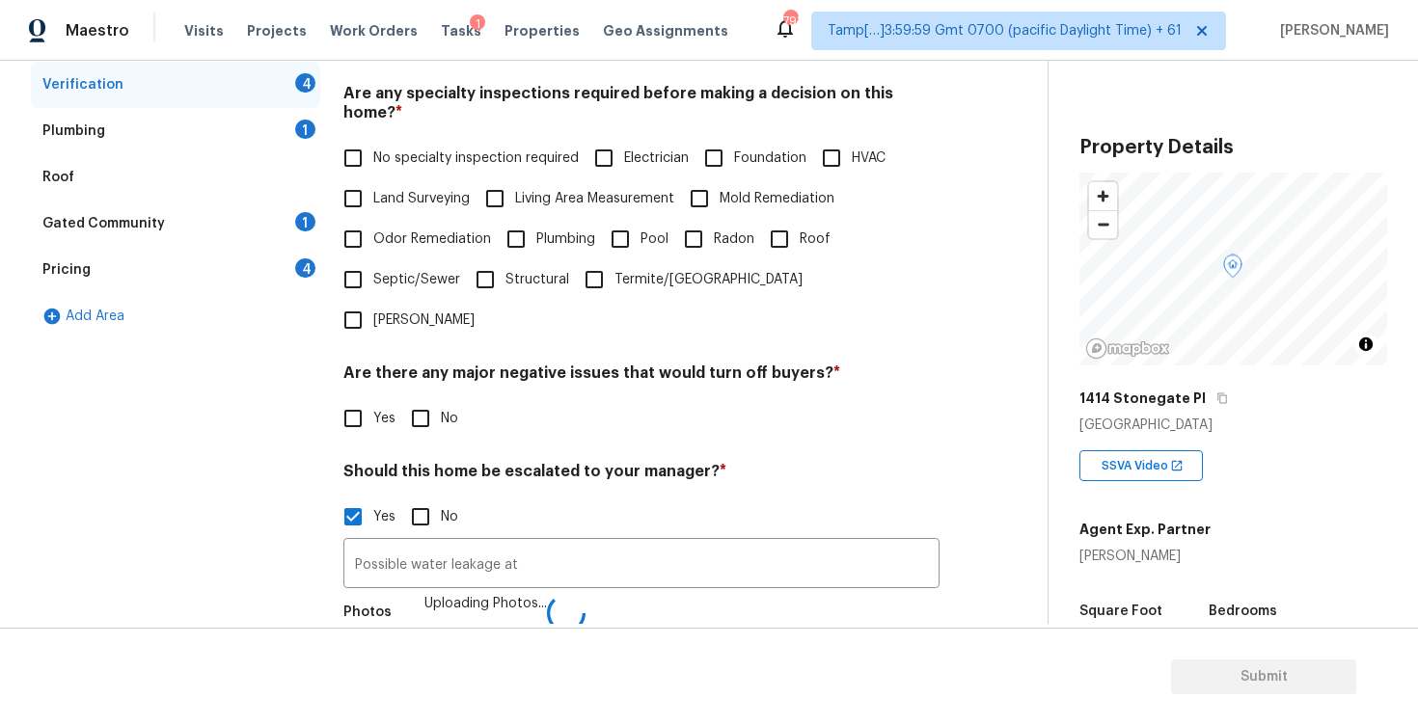
scroll to position [440, 0]
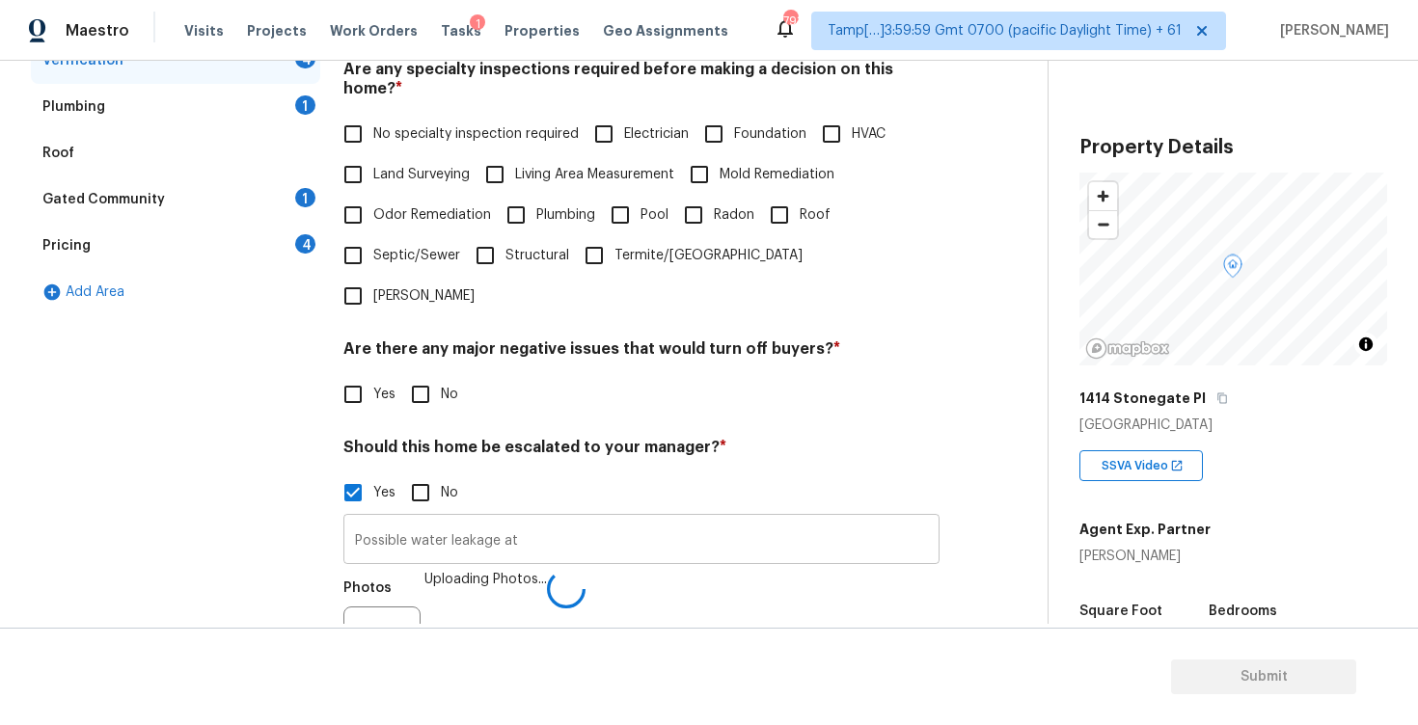
click at [607, 519] on input "Possible water leakage at" at bounding box center [641, 541] width 596 height 45
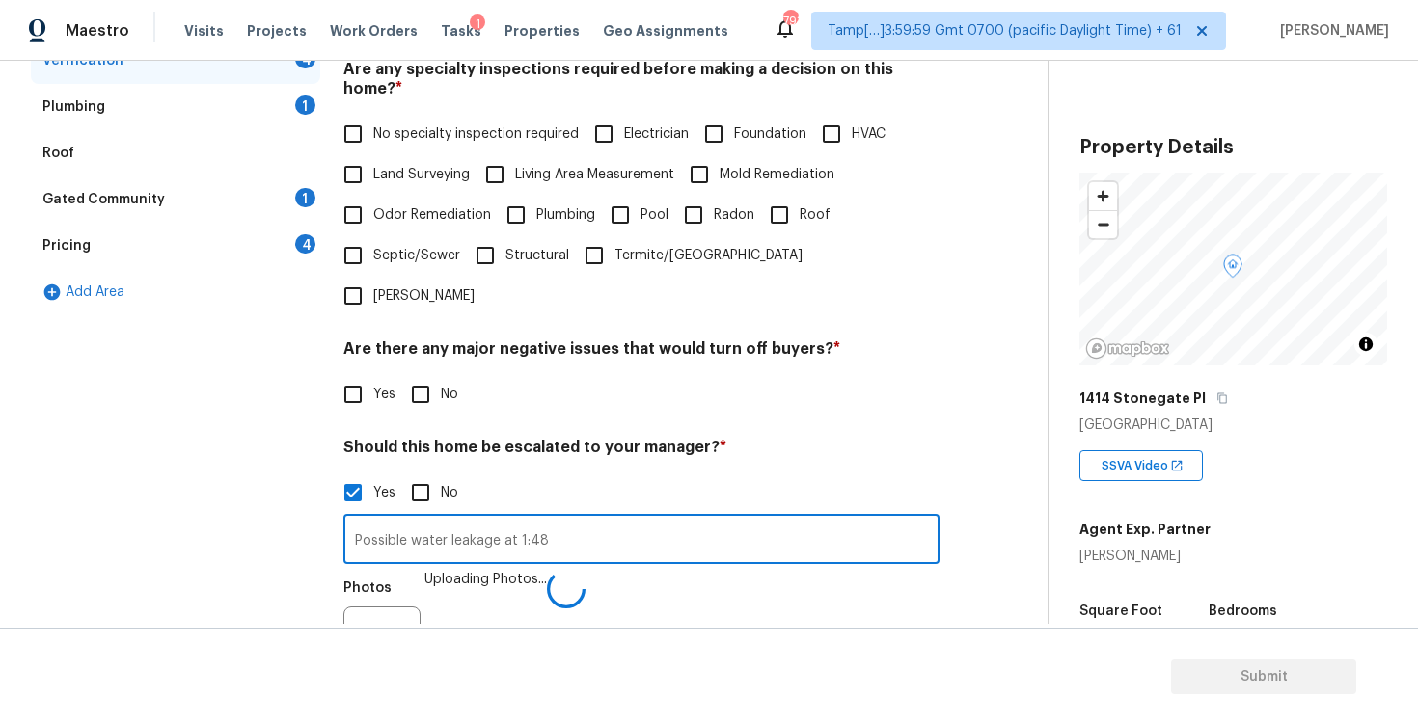
click at [647, 570] on div "Photos Uploading Photos..." at bounding box center [641, 632] width 596 height 125
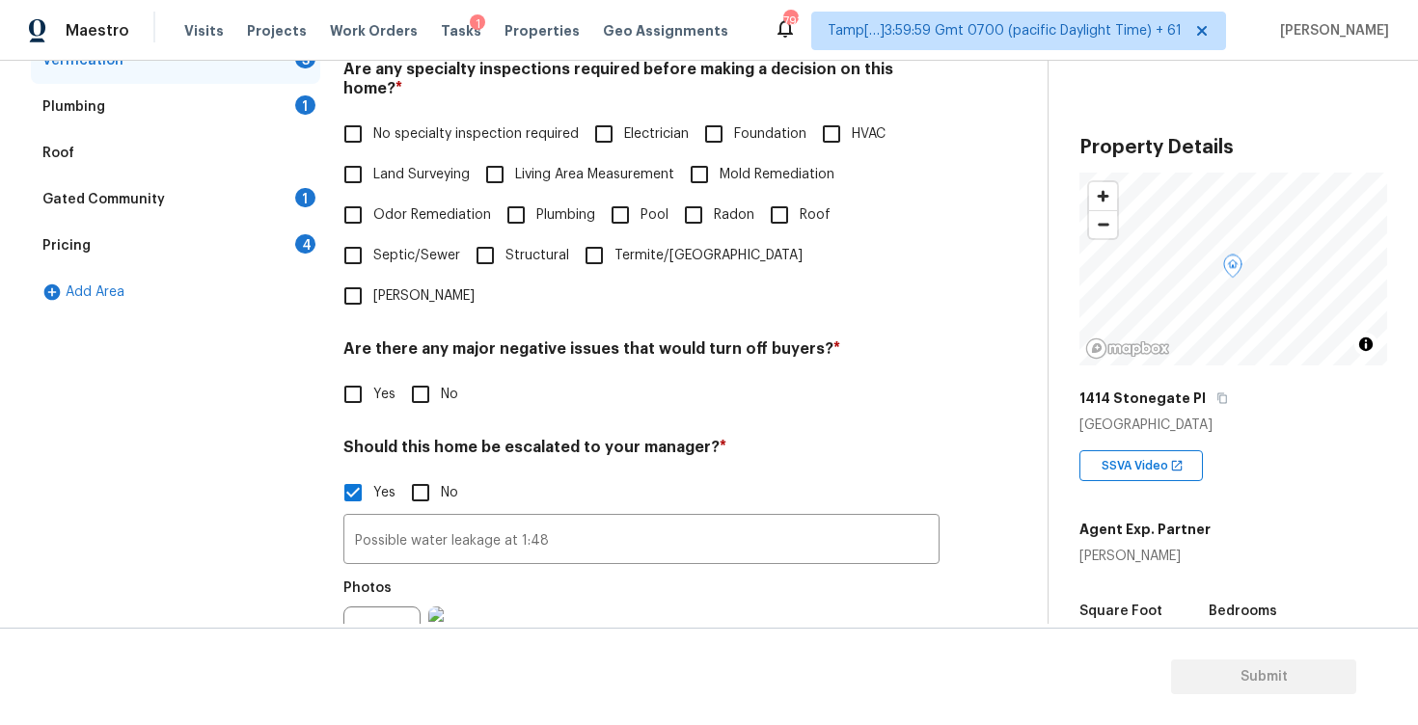
click at [484, 607] on img at bounding box center [466, 645] width 77 height 77
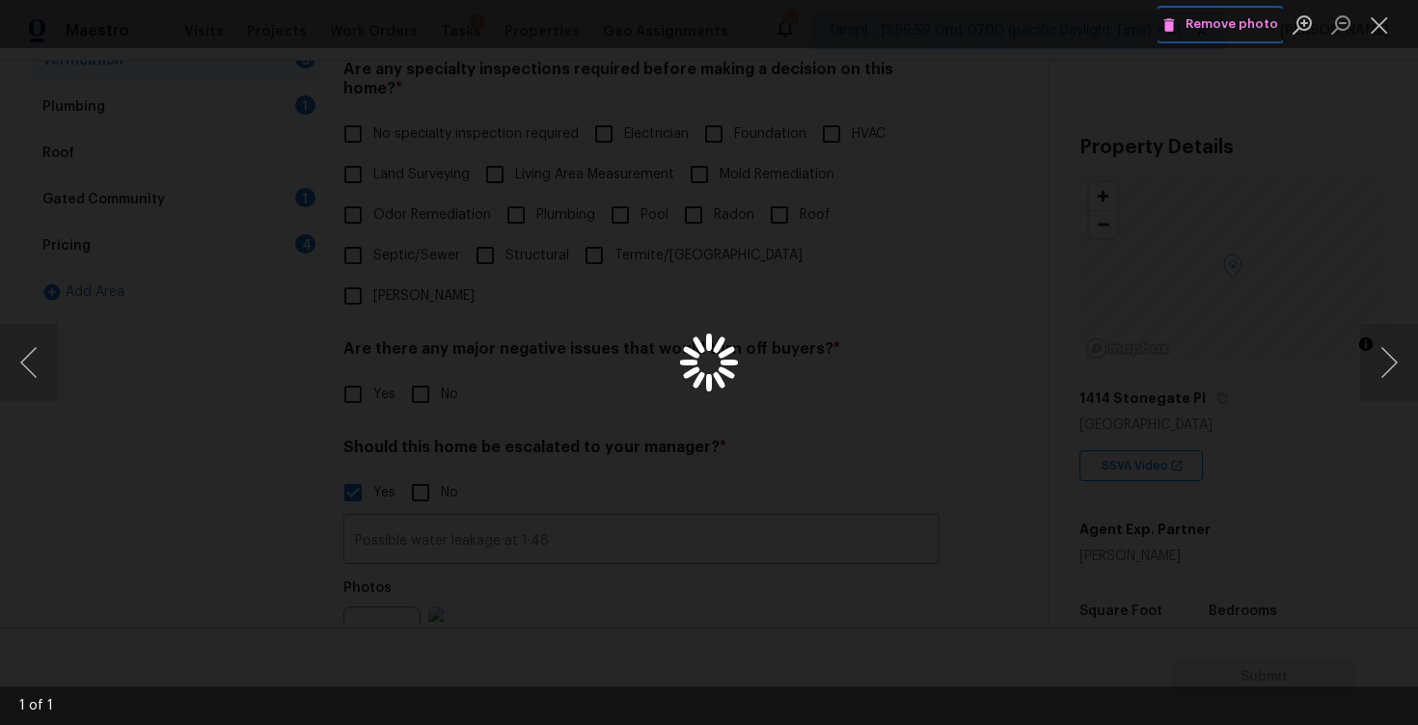
click at [1223, 25] on span "Remove photo" at bounding box center [1220, 25] width 116 height 22
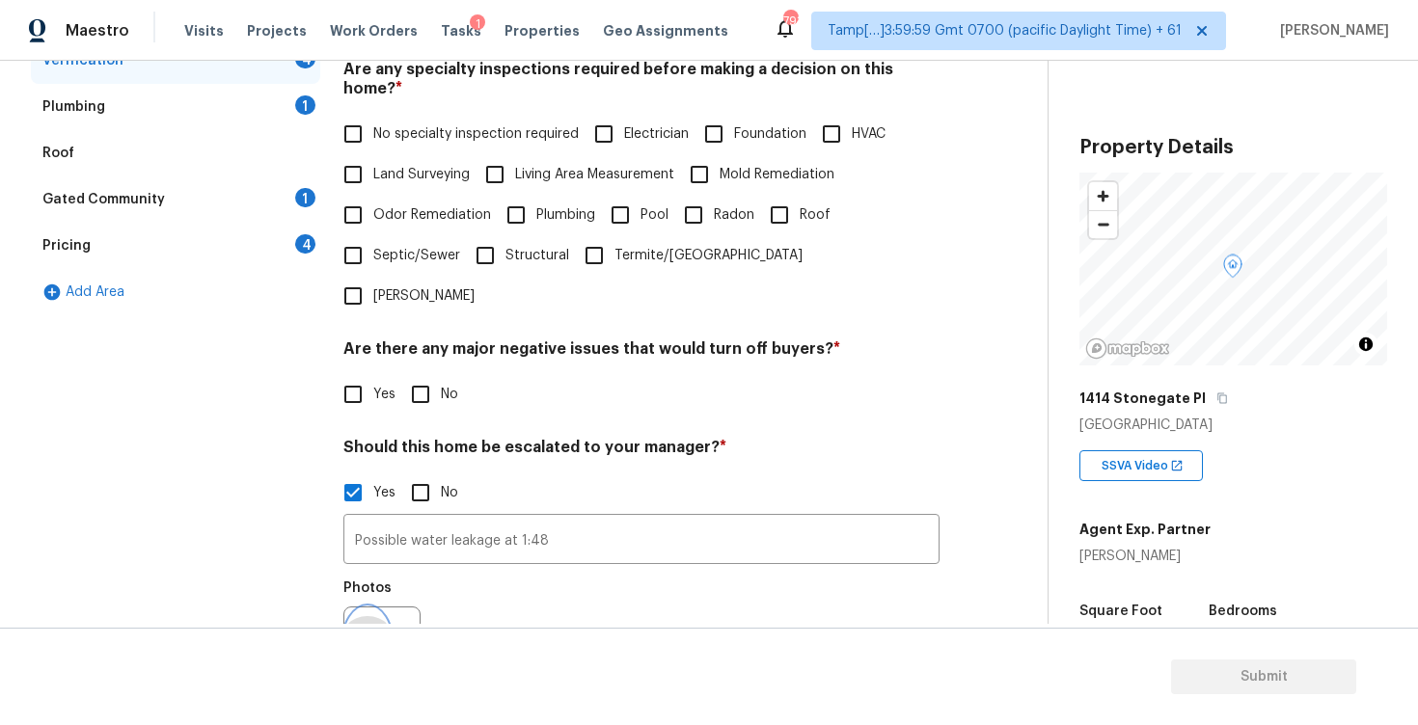
click at [374, 634] on icon "button" at bounding box center [367, 645] width 23 height 23
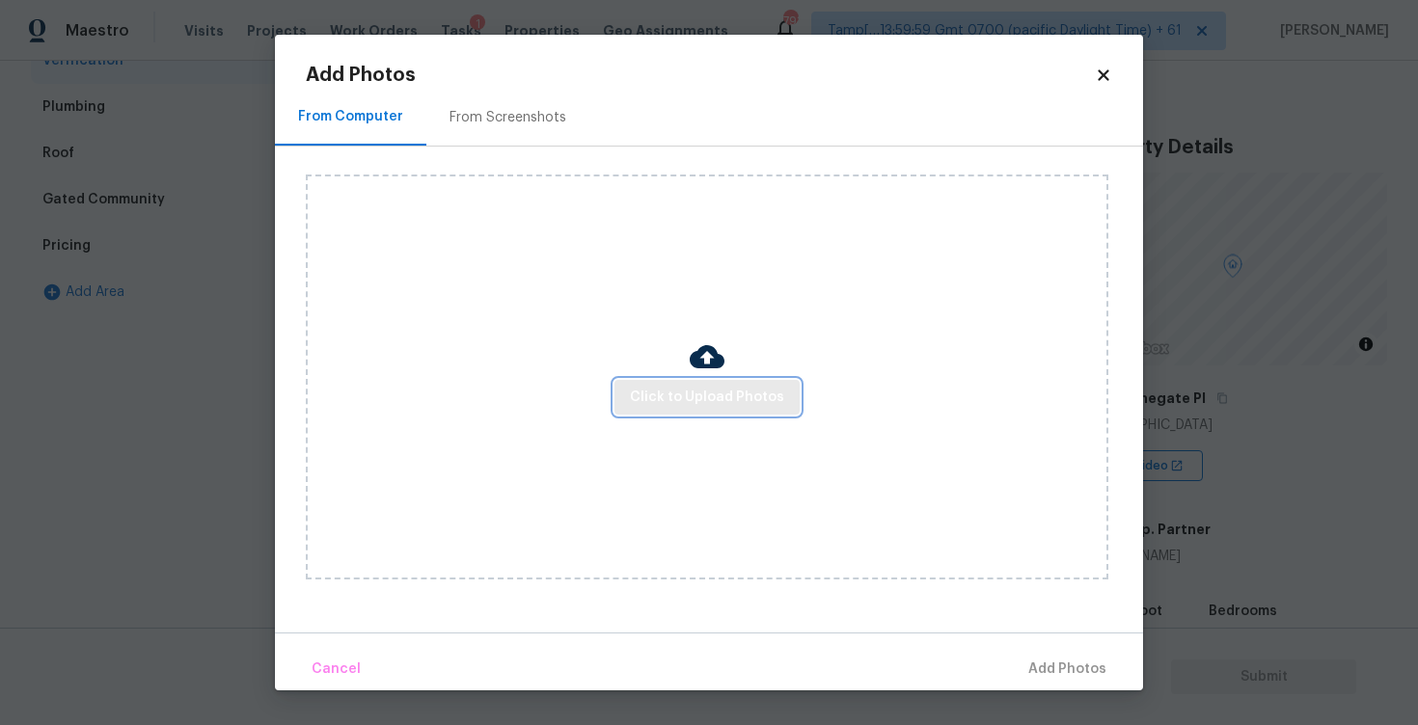
click at [704, 394] on span "Click to Upload Photos" at bounding box center [707, 398] width 154 height 24
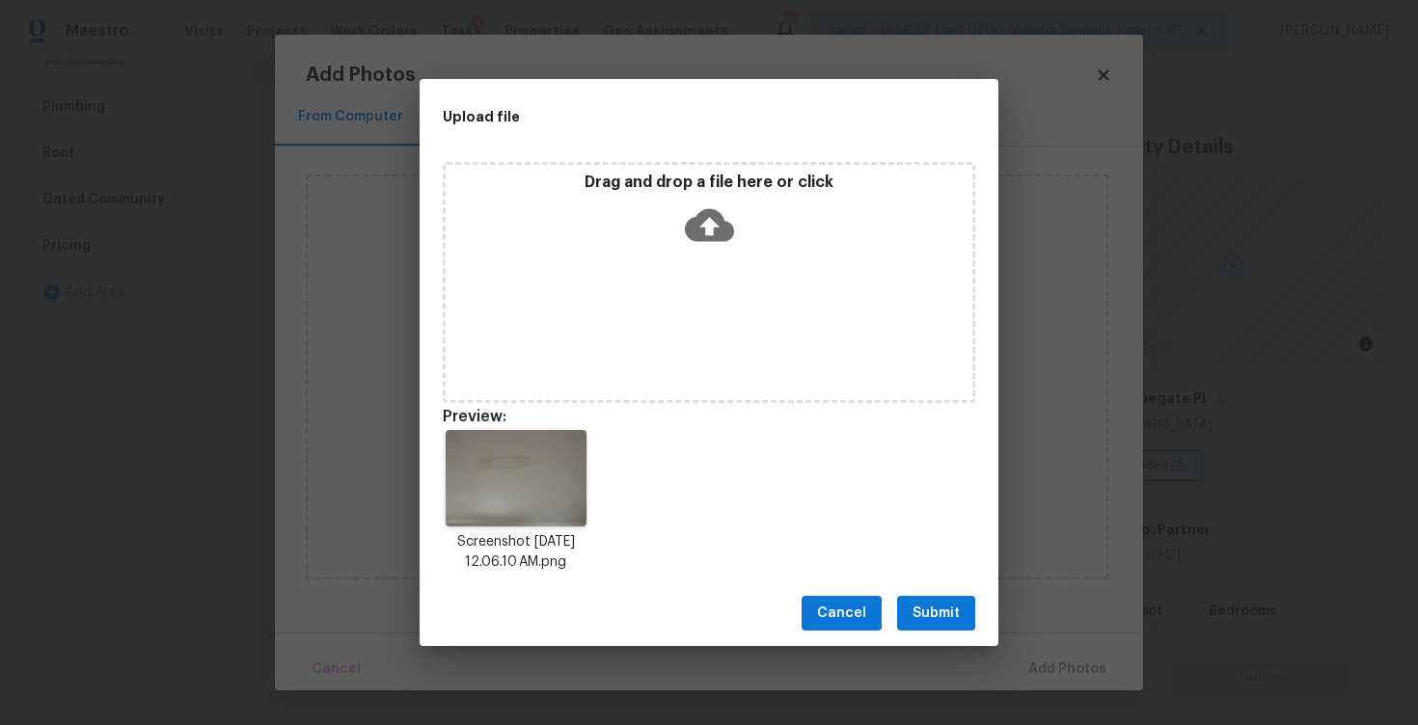
click at [924, 609] on span "Submit" at bounding box center [935, 614] width 47 height 24
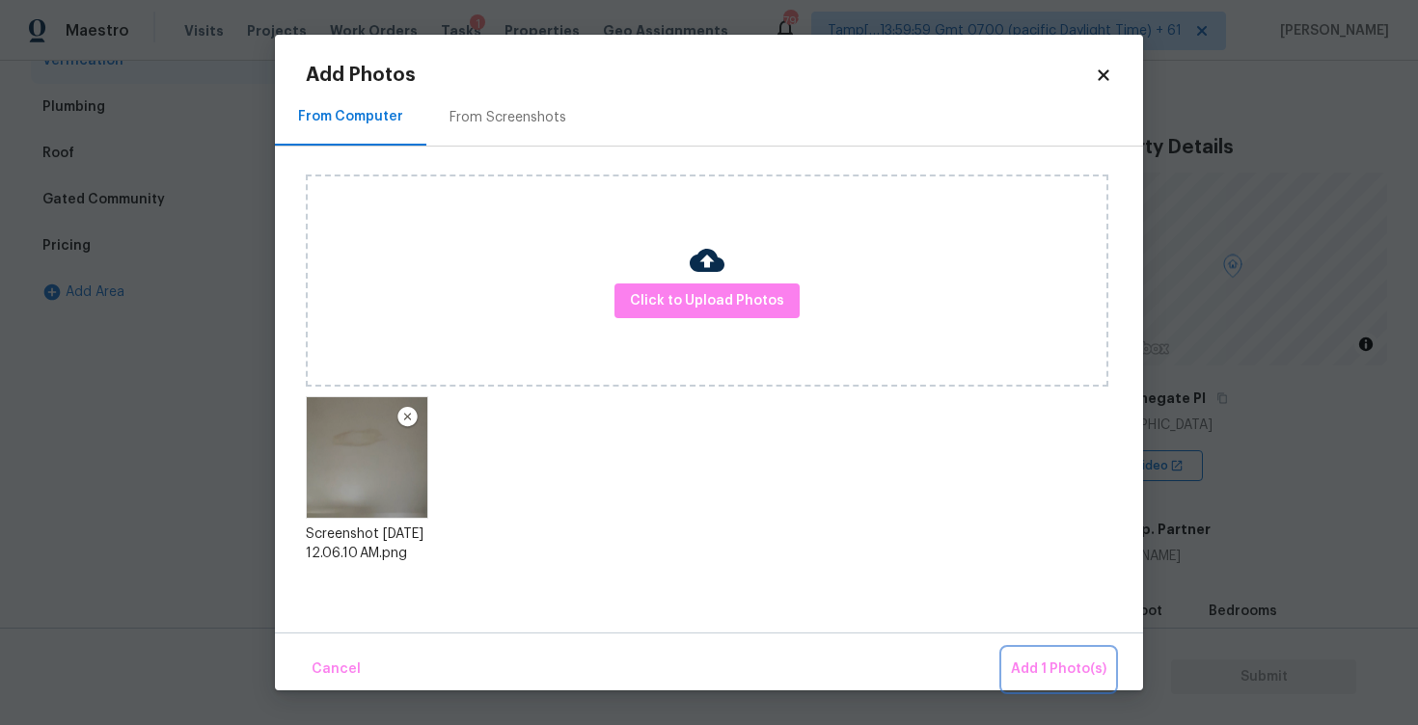
click at [1065, 660] on span "Add 1 Photo(s)" at bounding box center [1058, 670] width 95 height 24
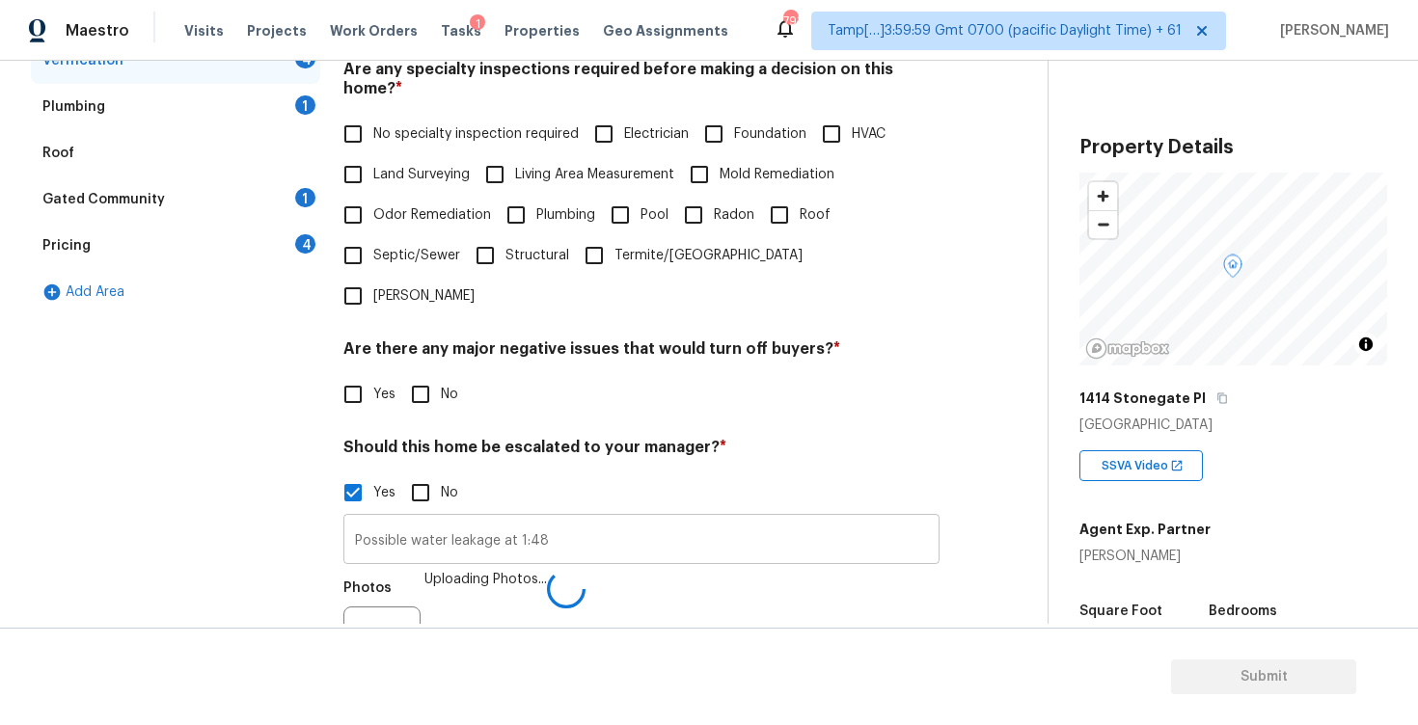
click at [555, 519] on input "Possible water leakage at 1:48" at bounding box center [641, 541] width 596 height 45
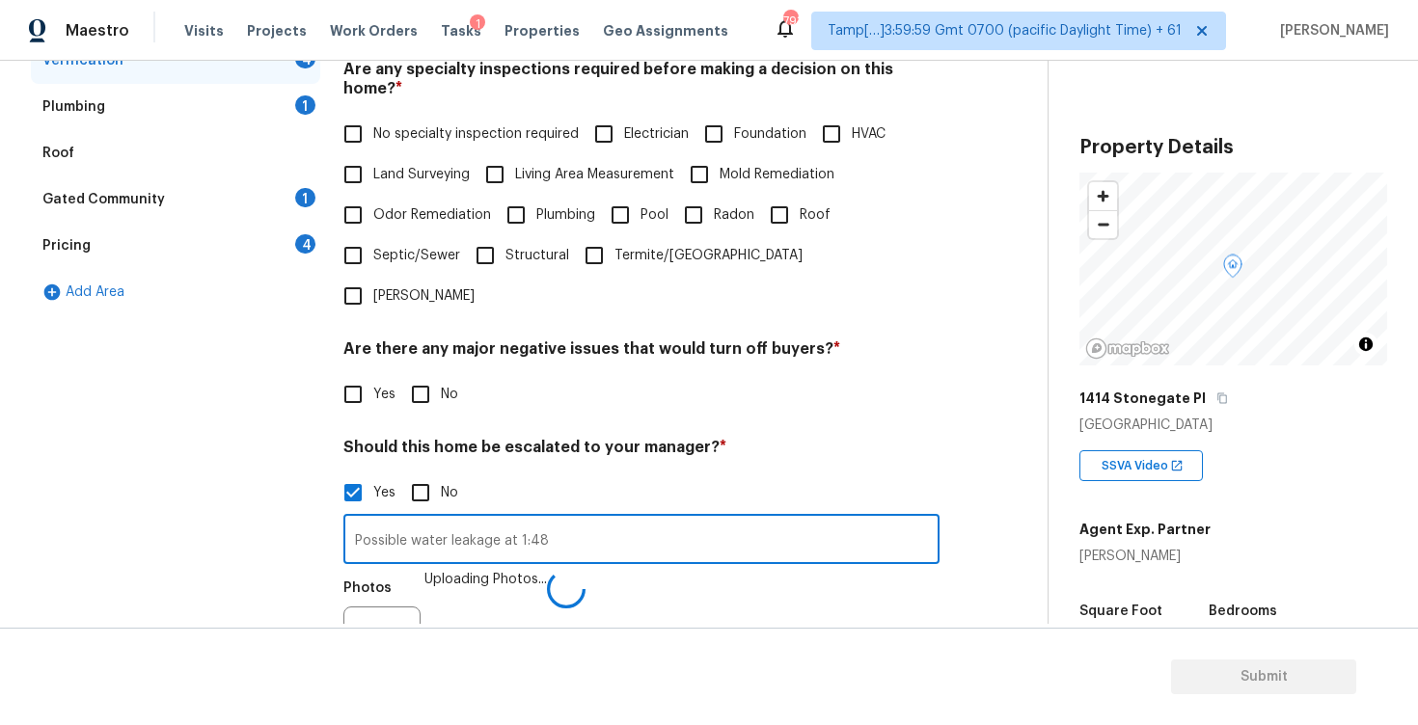
click at [564, 519] on input "Possible water leakage at 1:48" at bounding box center [641, 541] width 596 height 45
click at [623, 519] on input "Possible water leakage at" at bounding box center [641, 541] width 596 height 45
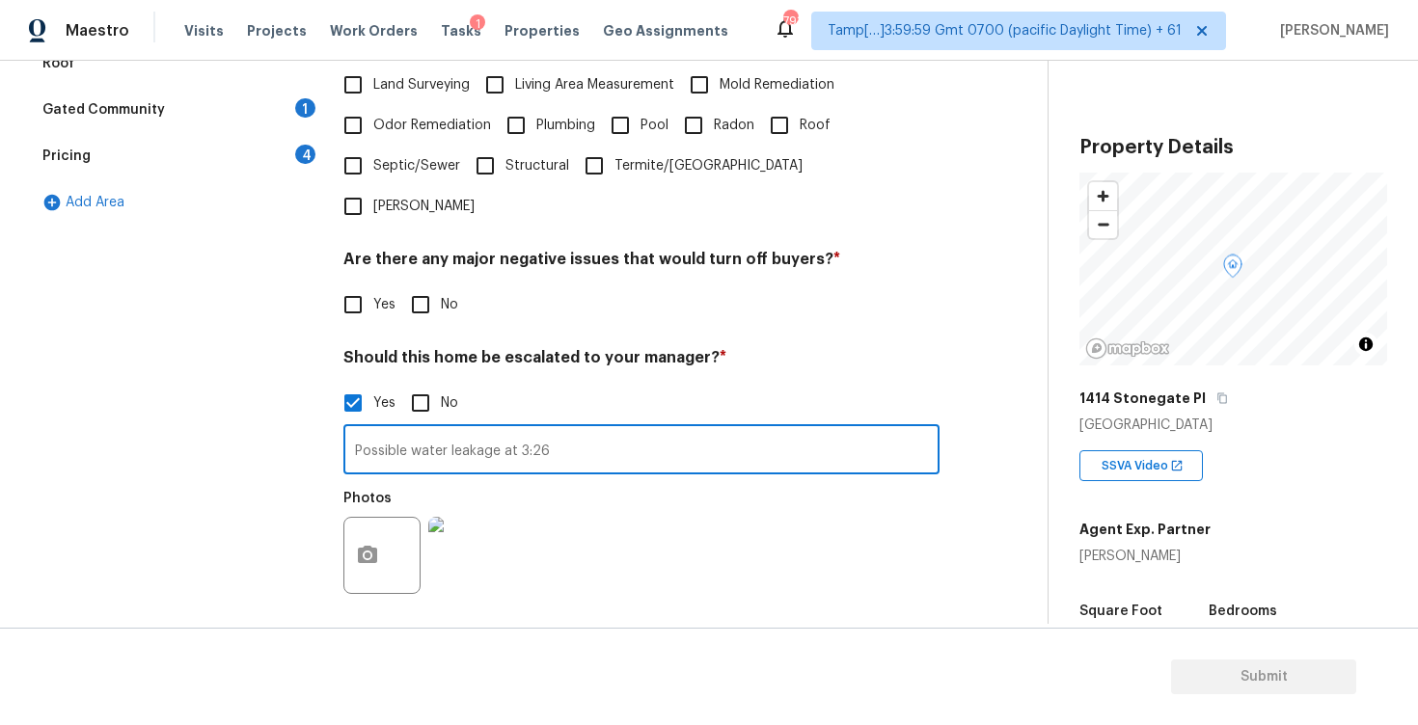
scroll to position [553, 0]
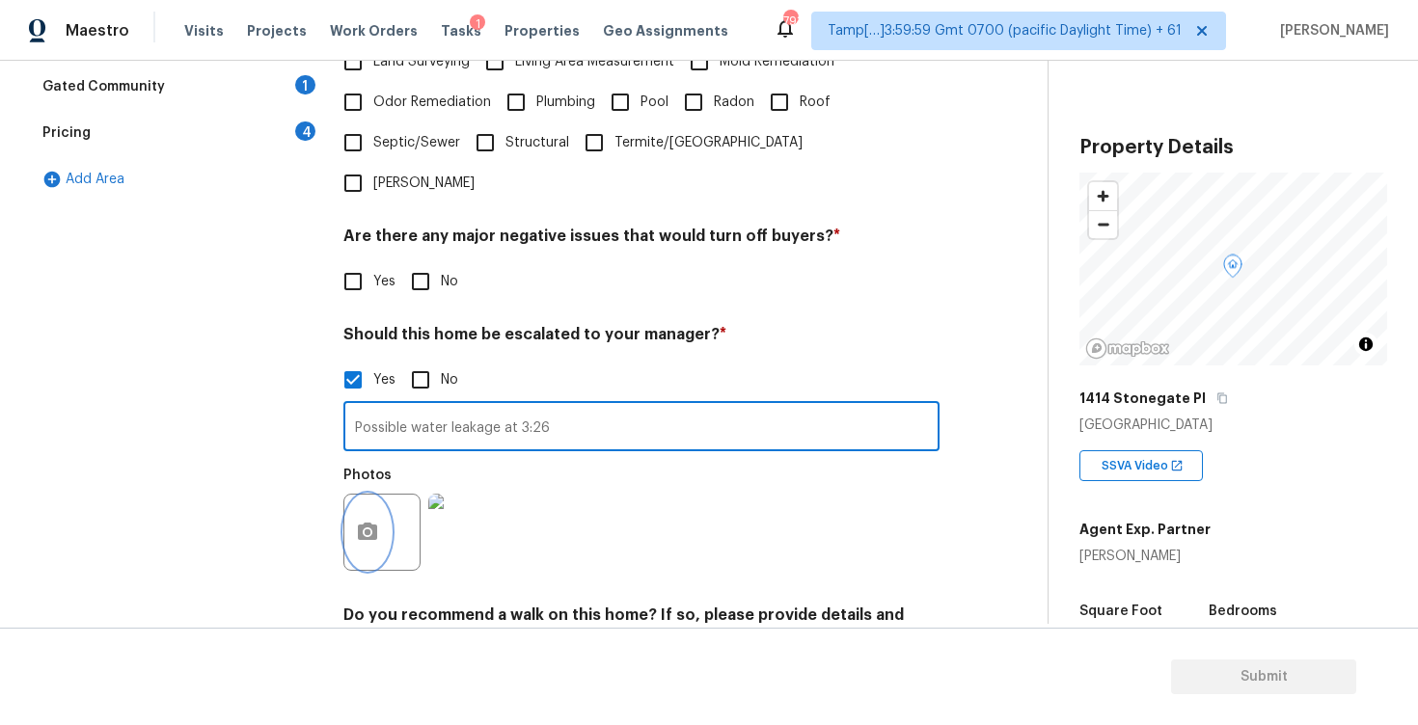
click at [385, 495] on button "button" at bounding box center [367, 532] width 46 height 75
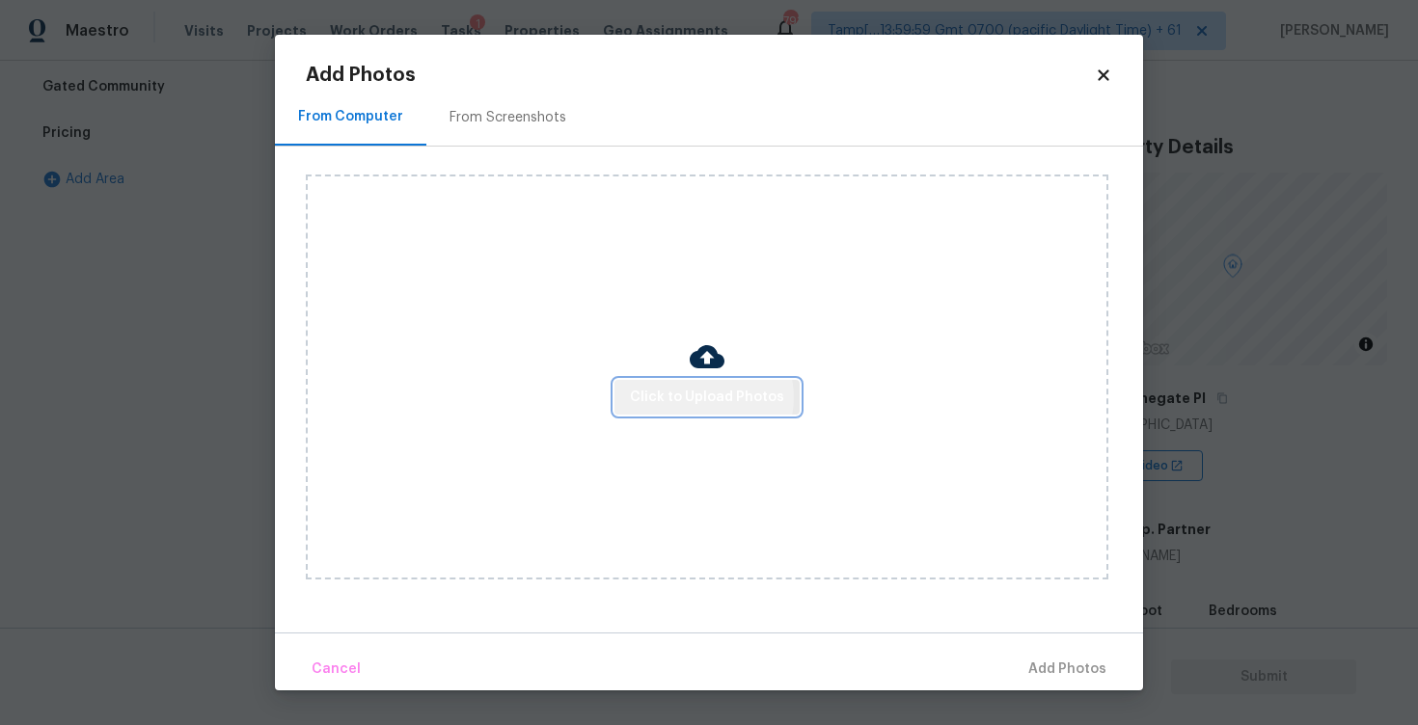
click at [701, 396] on span "Click to Upload Photos" at bounding box center [707, 398] width 154 height 24
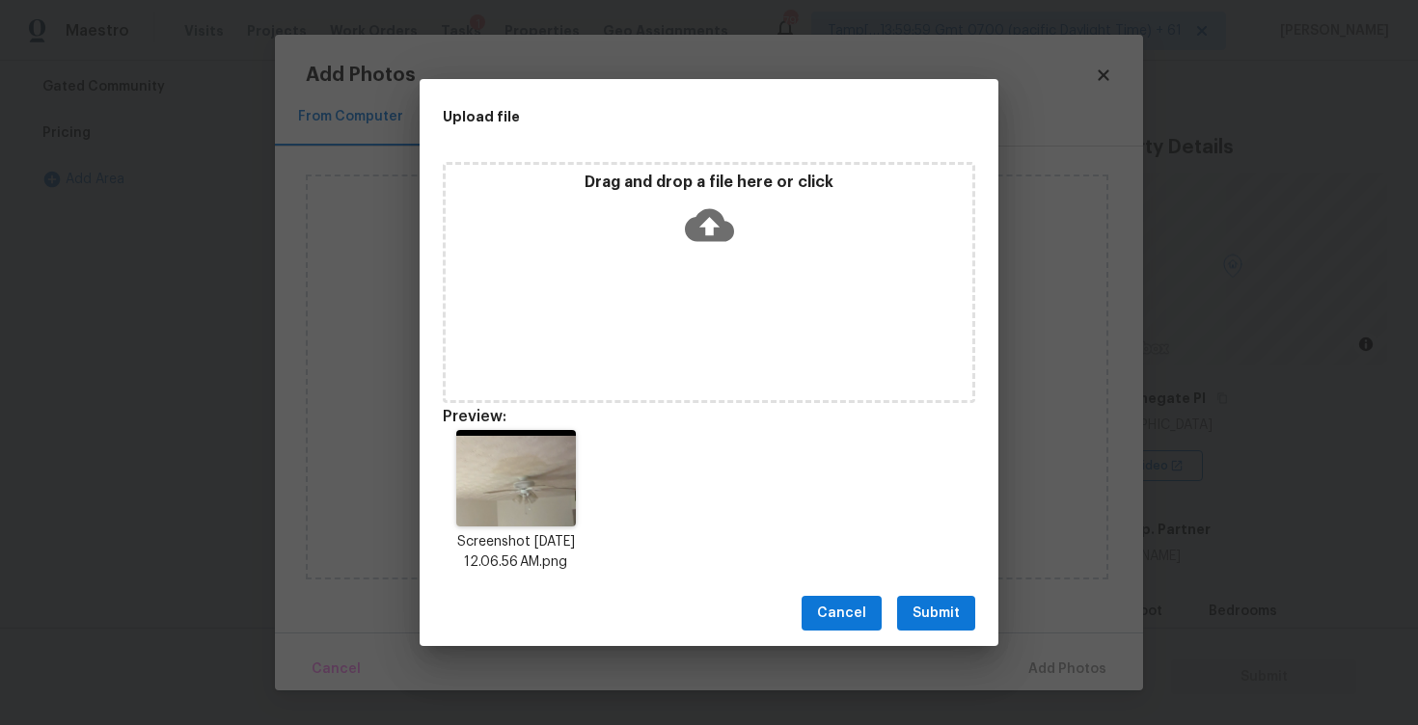
click at [930, 608] on span "Submit" at bounding box center [935, 614] width 47 height 24
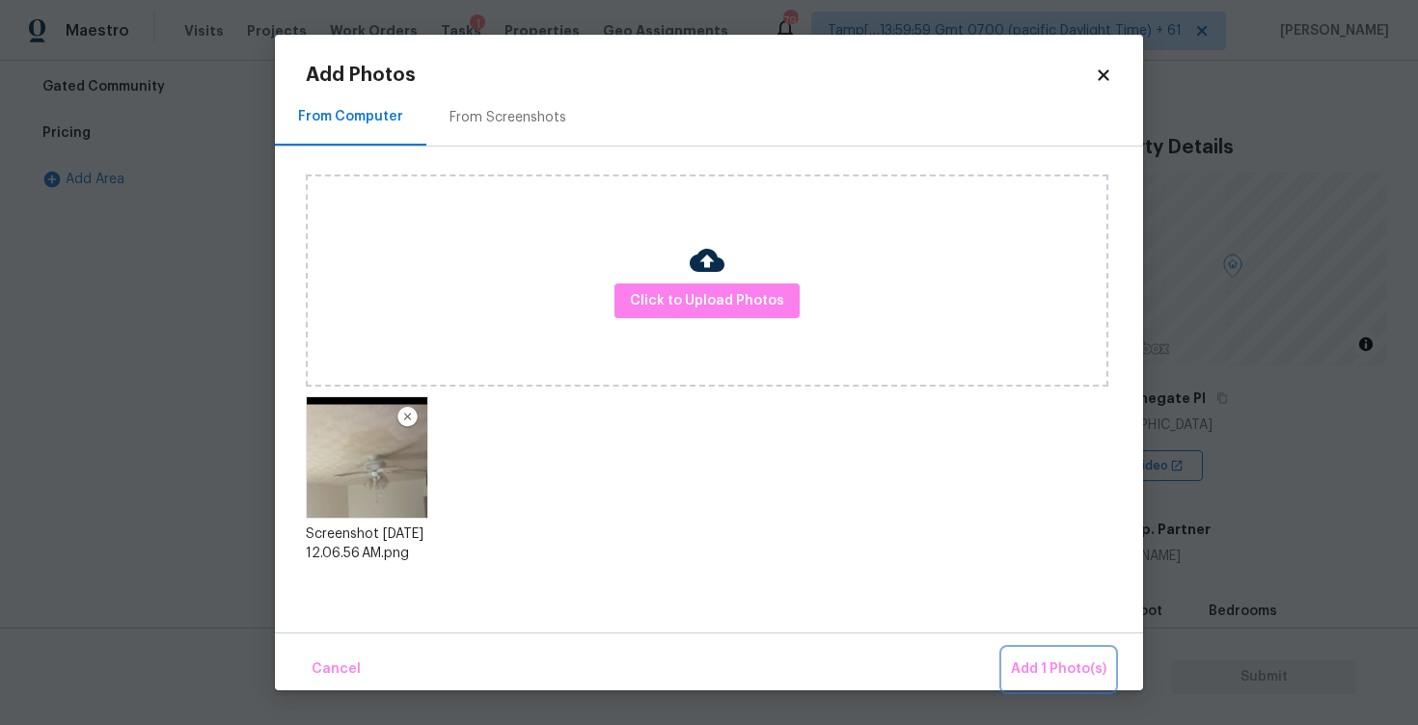
click at [1051, 669] on span "Add 1 Photo(s)" at bounding box center [1058, 670] width 95 height 24
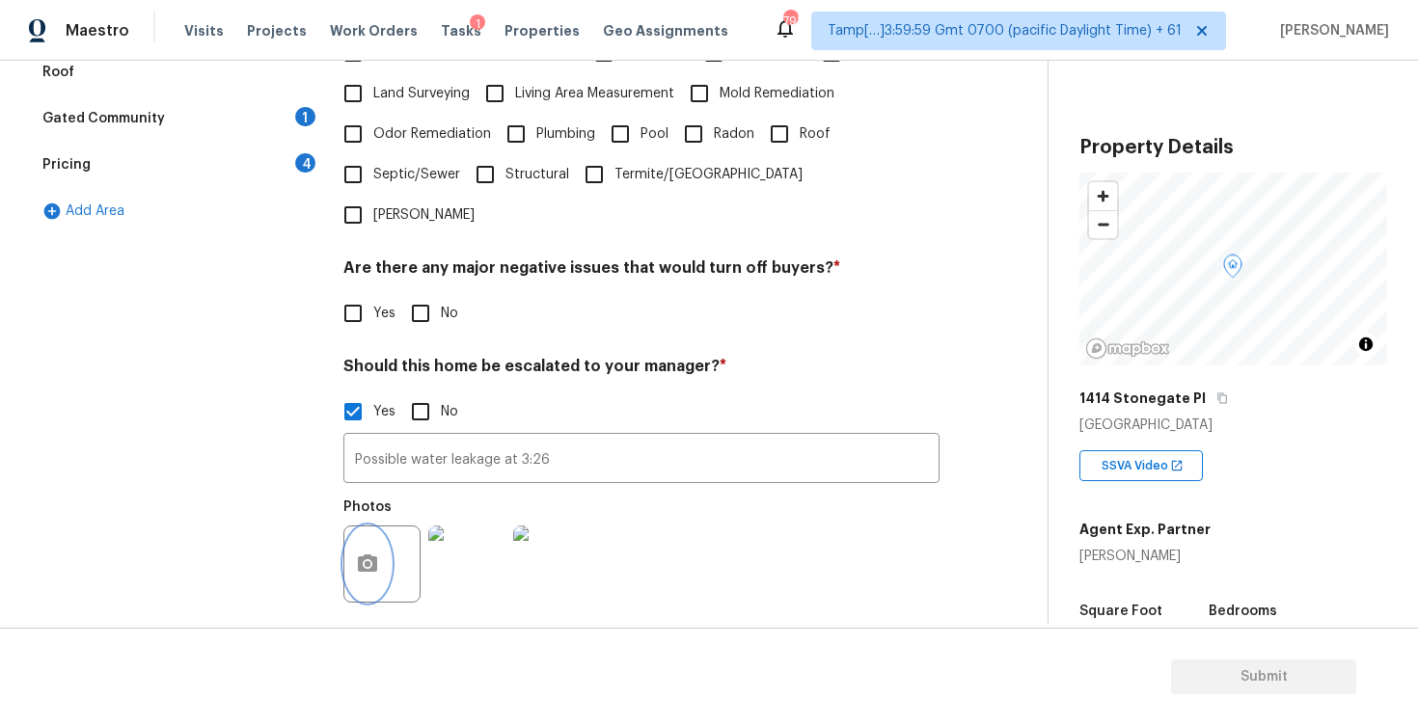
scroll to position [520, 0]
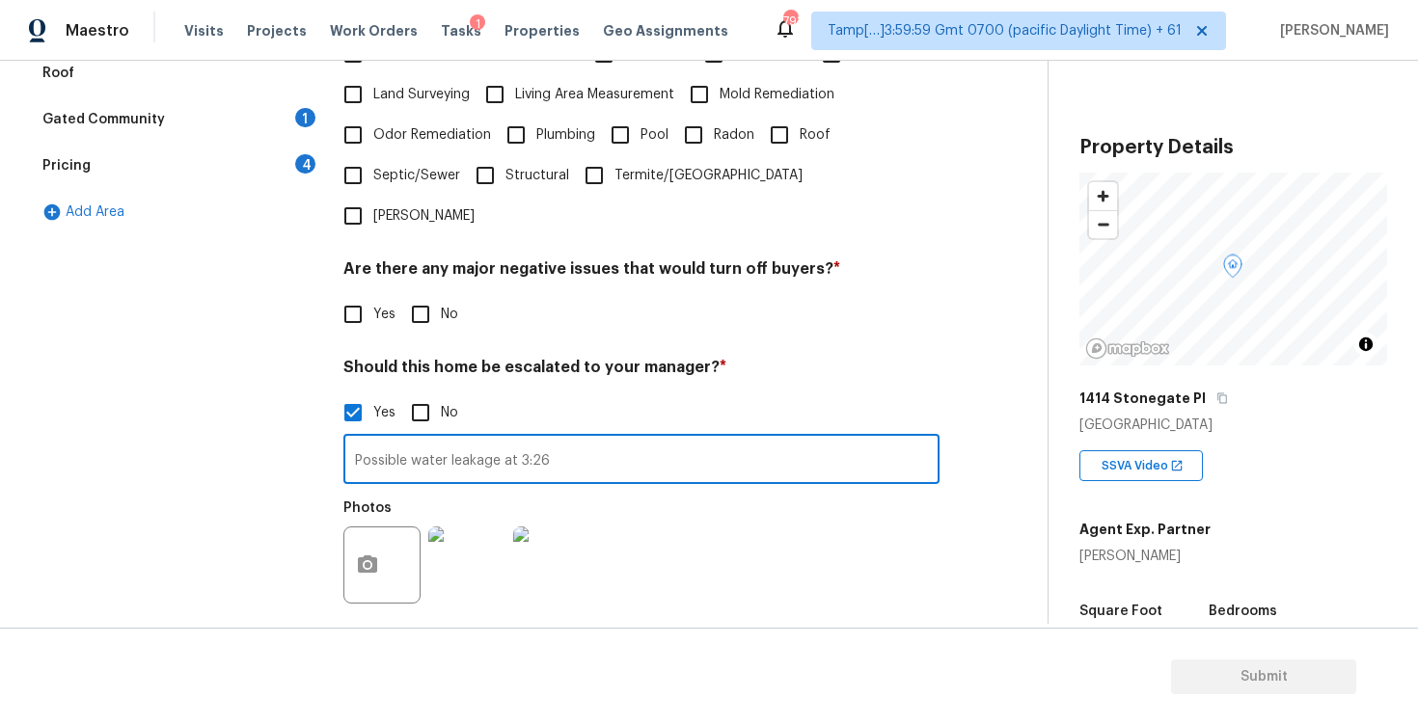
click at [616, 439] on input "Possible water leakage at 3:26" at bounding box center [641, 461] width 596 height 45
type input "Possible water leakage at 3:26 and 4:08"
click at [616, 494] on div "Photos" at bounding box center [641, 552] width 596 height 125
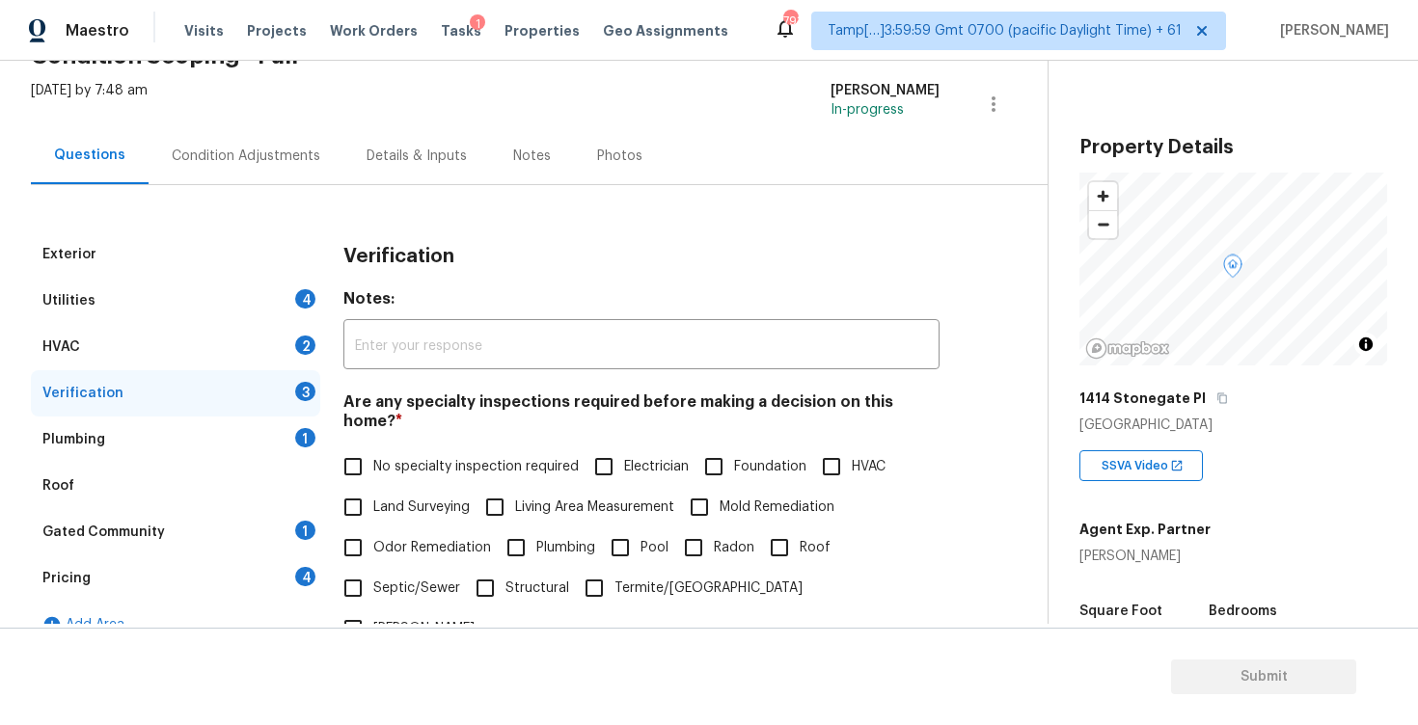
click at [198, 152] on div "Condition Adjustments" at bounding box center [246, 156] width 149 height 19
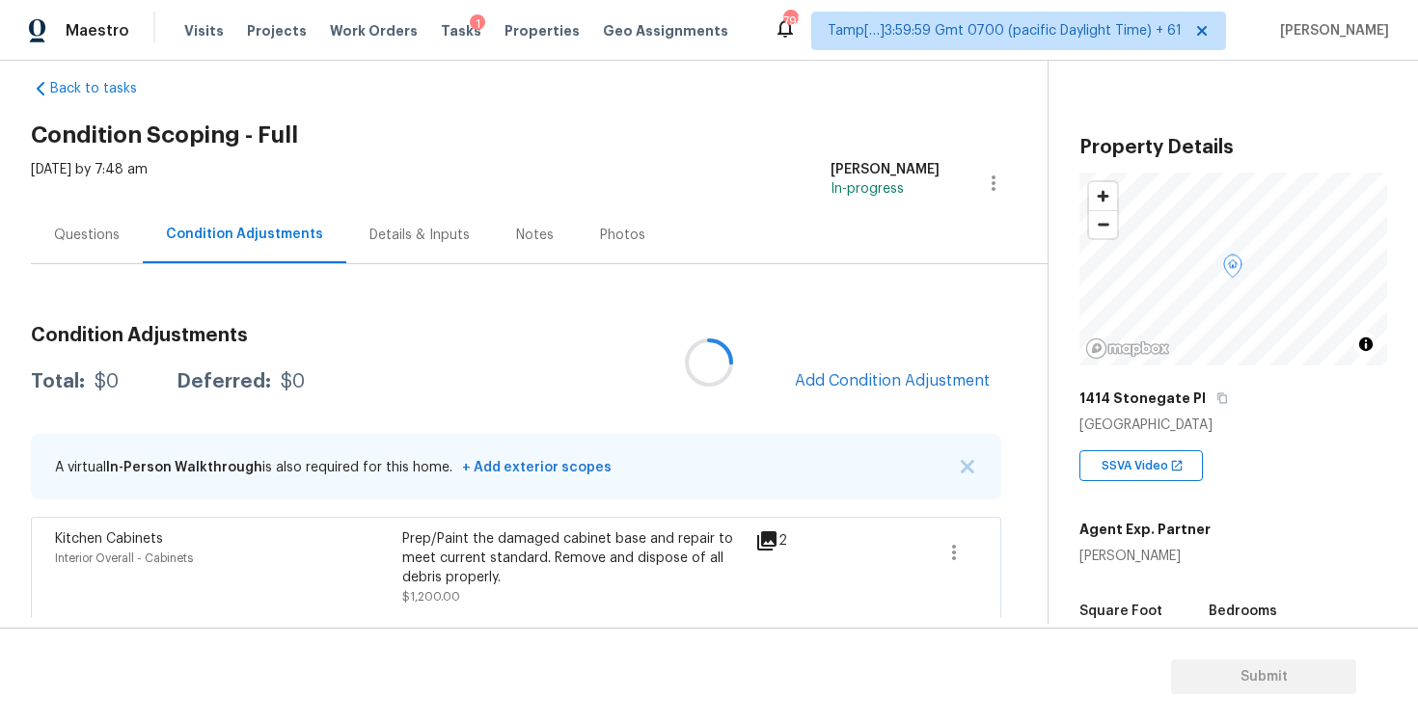
scroll to position [29, 0]
click at [806, 396] on span "Add Condition Adjustment" at bounding box center [892, 382] width 218 height 42
click at [825, 395] on span "Add Condition Adjustment" at bounding box center [892, 381] width 218 height 42
click at [816, 363] on span "Add Condition Adjustment" at bounding box center [892, 381] width 218 height 42
click at [826, 360] on span "Add Condition Adjustment" at bounding box center [892, 381] width 218 height 42
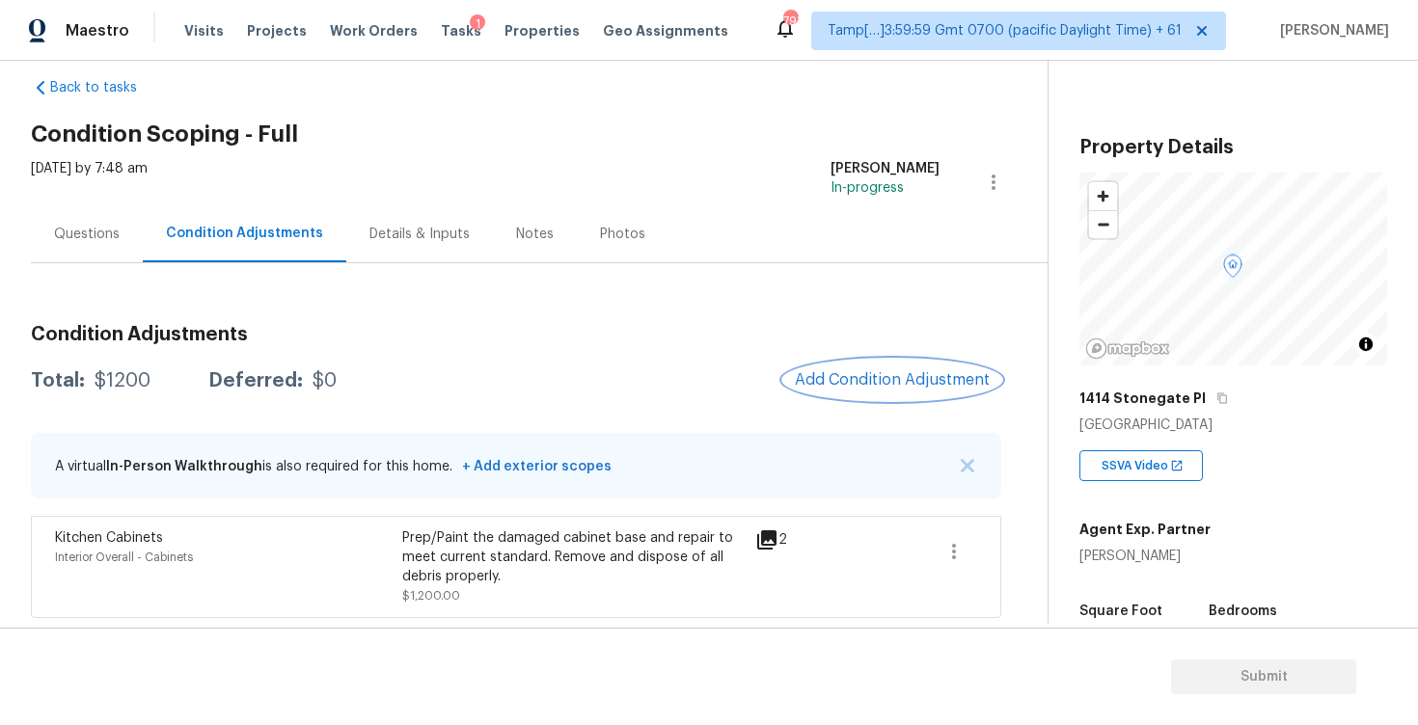
click at [826, 371] on span "Add Condition Adjustment" at bounding box center [892, 379] width 195 height 17
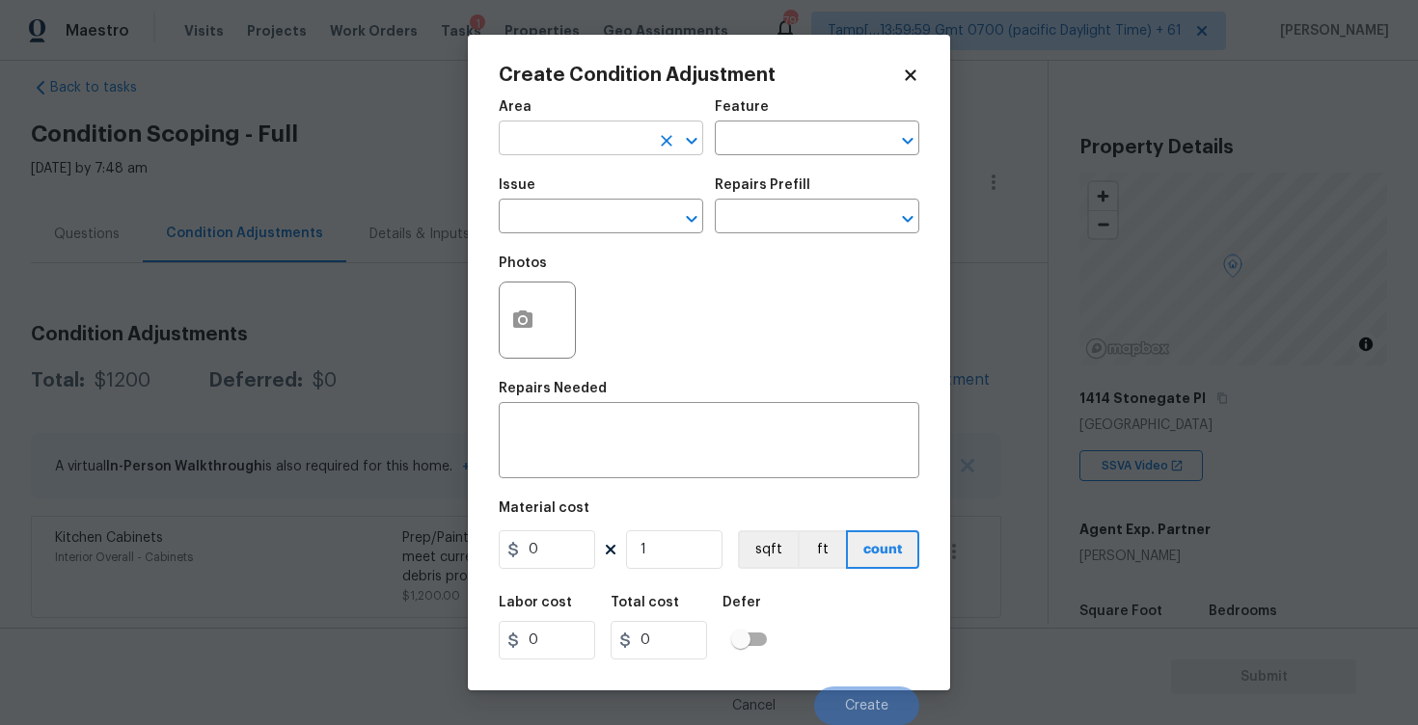
click at [643, 141] on input "text" at bounding box center [574, 140] width 150 height 30
click at [626, 219] on li "Interior Overall" at bounding box center [601, 216] width 204 height 32
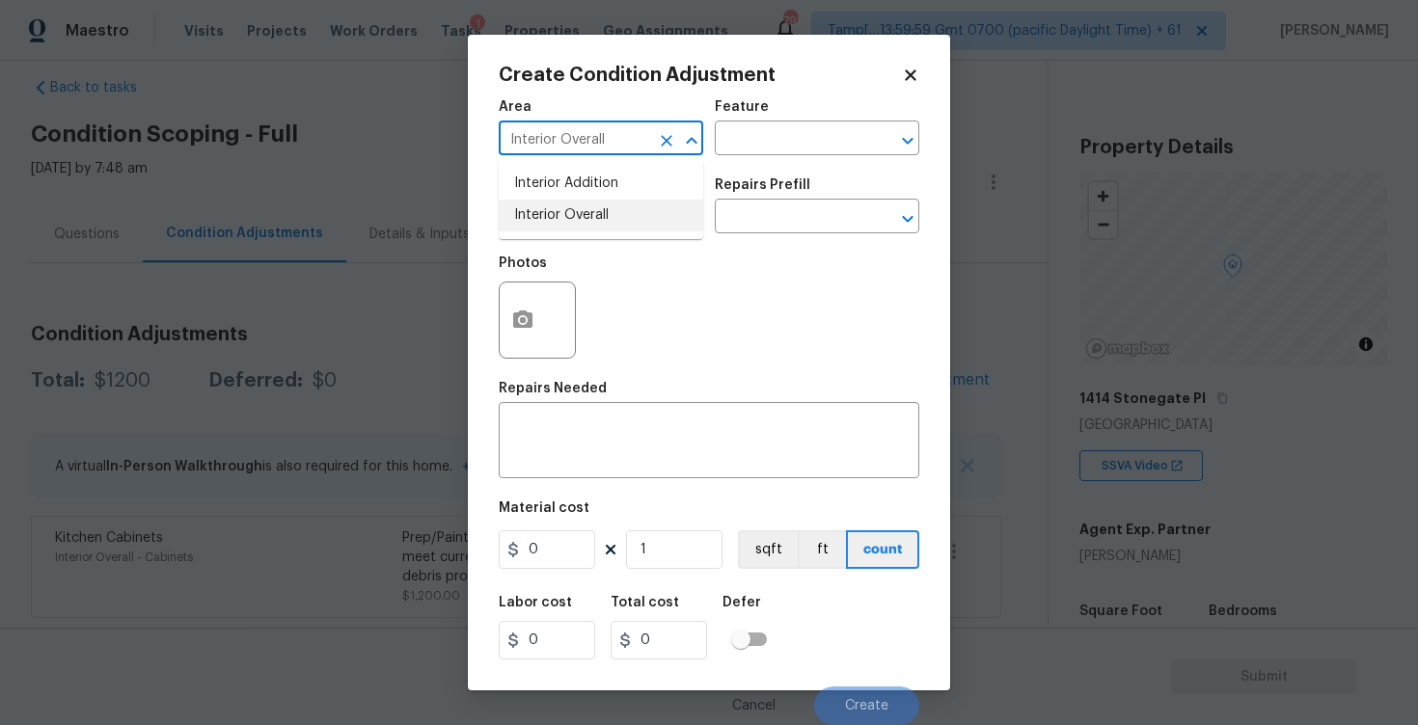
type input "Interior Overall"
click at [626, 219] on input "text" at bounding box center [574, 218] width 150 height 30
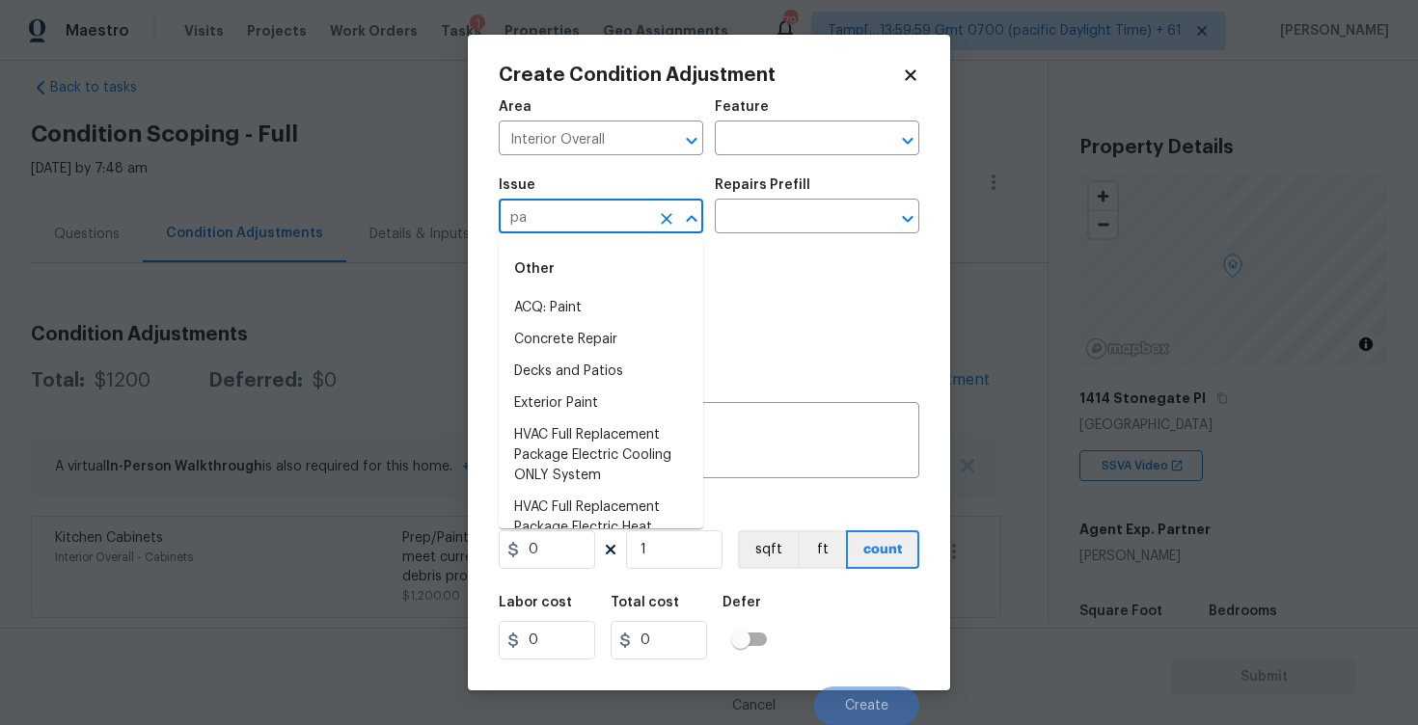
type input "p"
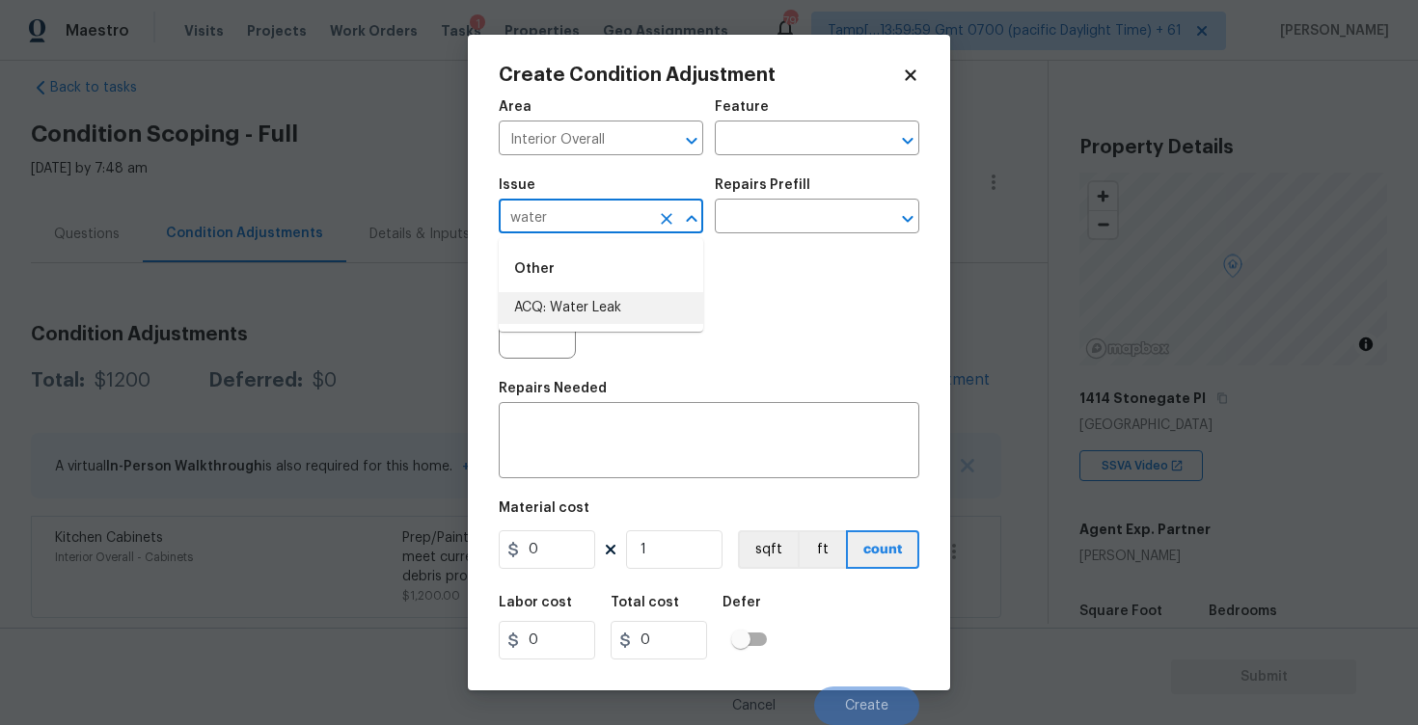
click at [617, 294] on li "ACQ: Water Leak" at bounding box center [601, 308] width 204 height 32
type input "ACQ: Water Leak"
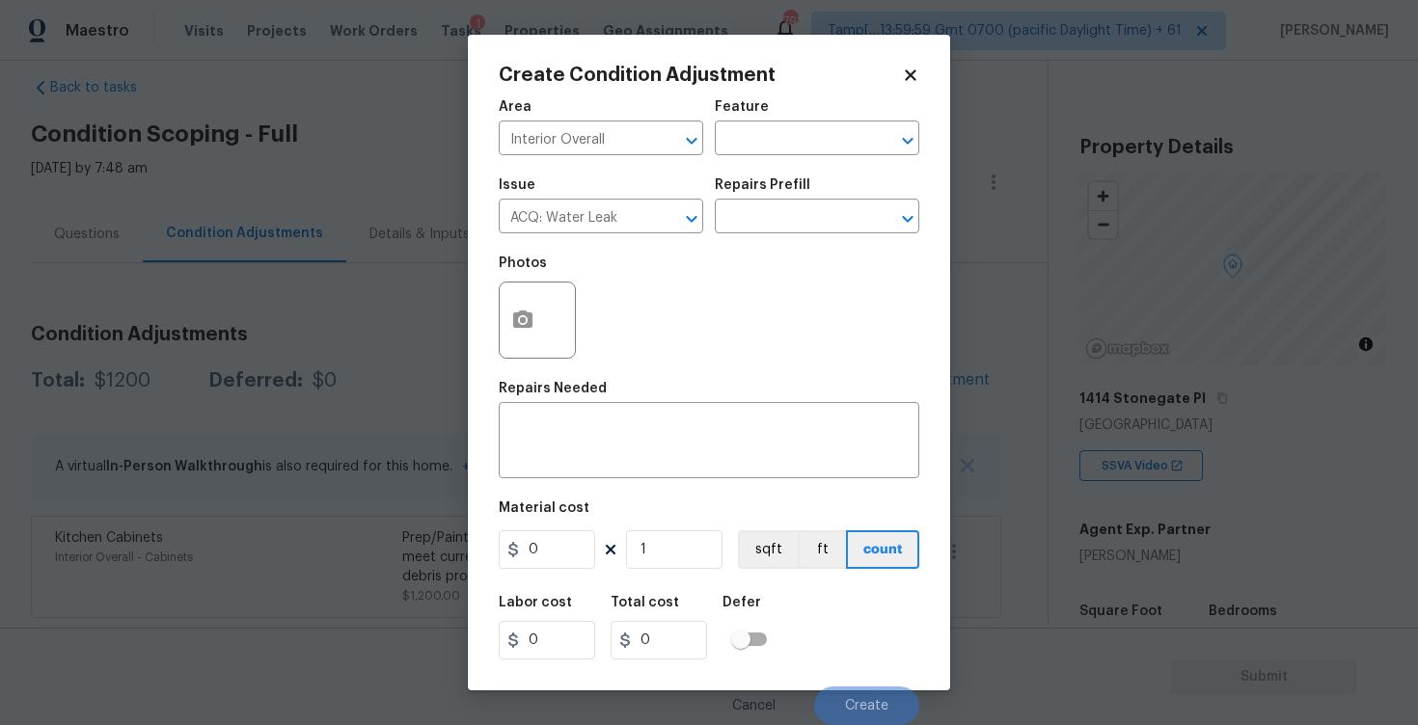
click at [499, 309] on div at bounding box center [537, 320] width 77 height 77
click at [531, 312] on icon "button" at bounding box center [522, 319] width 19 height 17
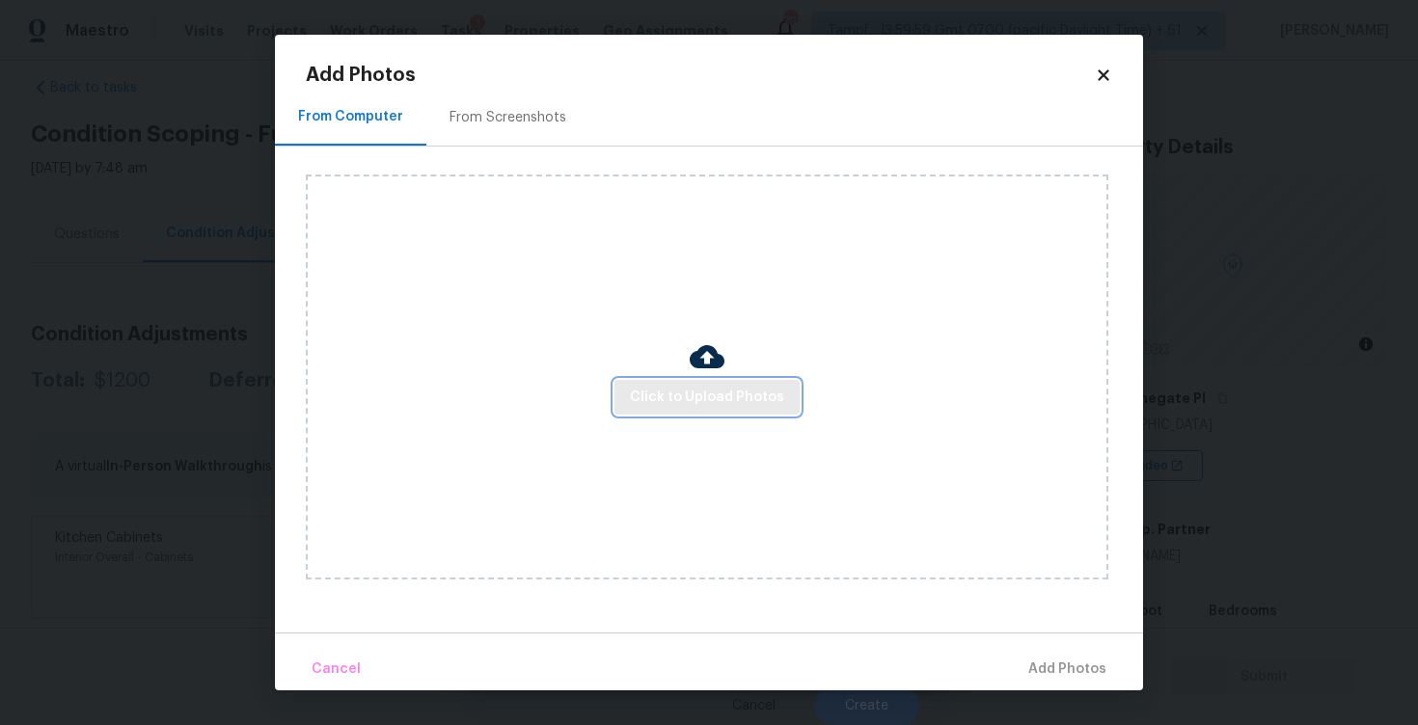
click at [689, 389] on span "Click to Upload Photos" at bounding box center [707, 398] width 154 height 24
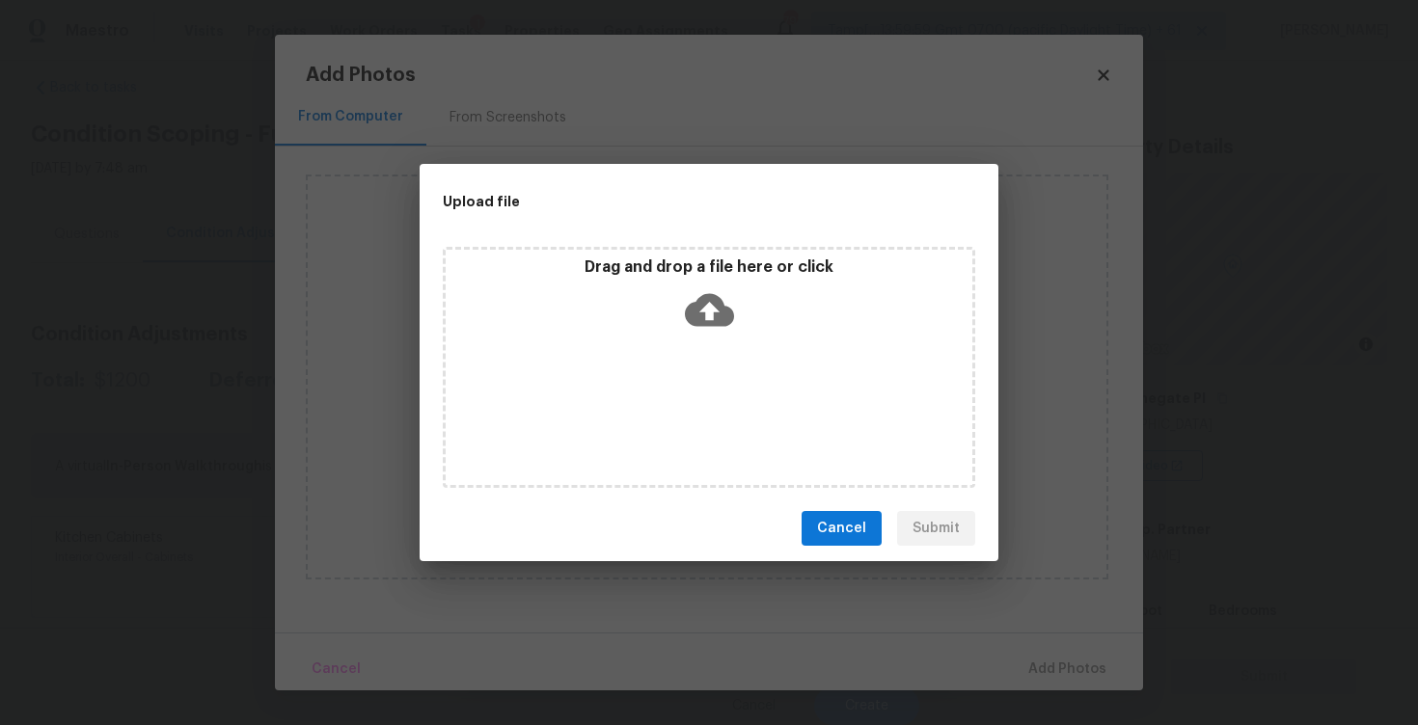
click at [701, 292] on icon at bounding box center [709, 309] width 49 height 49
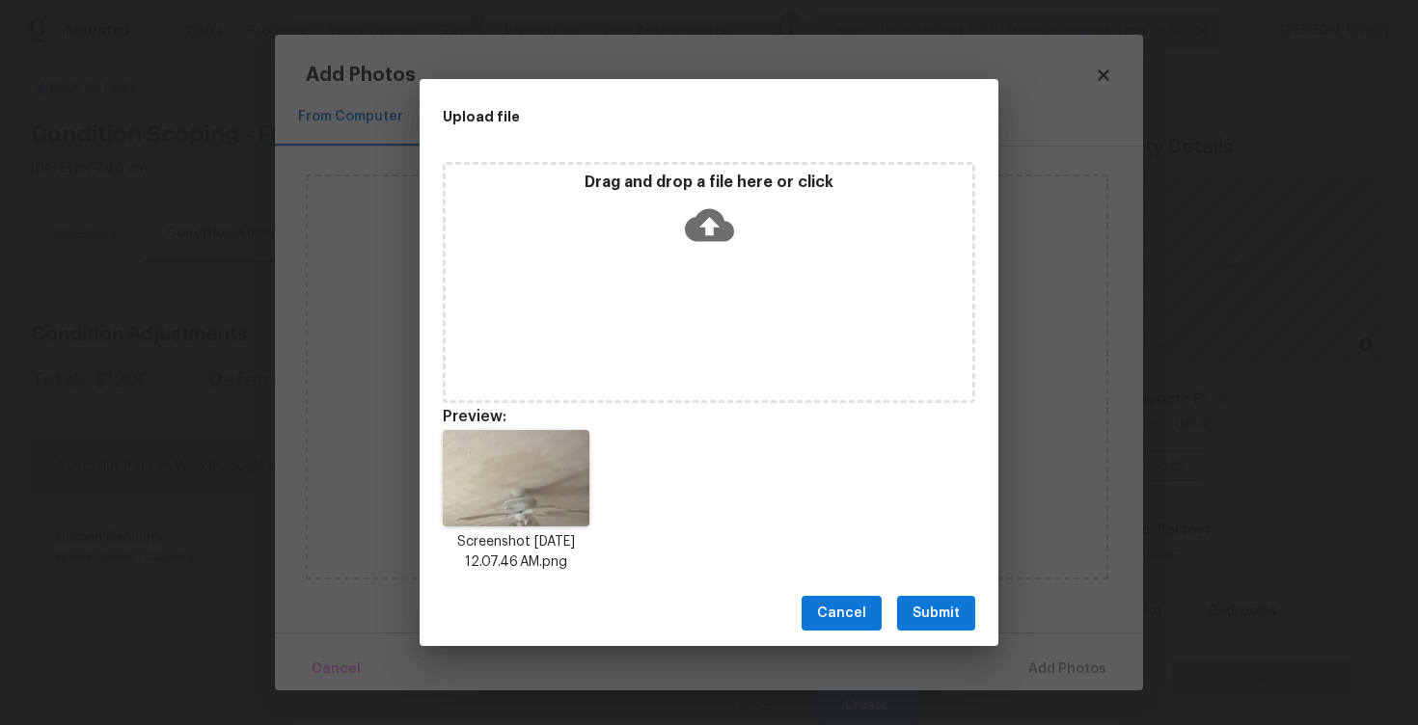
click at [941, 632] on div "Cancel Submit" at bounding box center [709, 614] width 579 height 67
click at [947, 611] on span "Submit" at bounding box center [935, 614] width 47 height 24
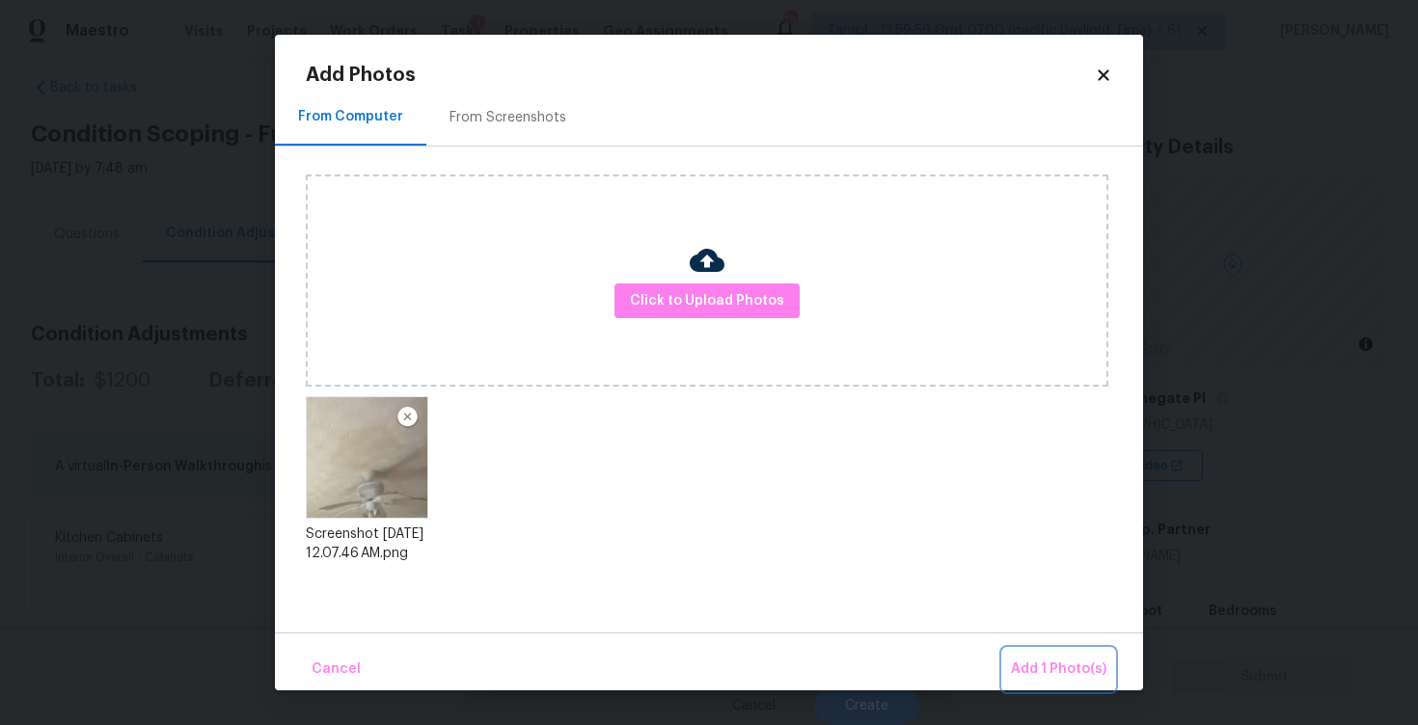
click at [1061, 663] on span "Add 1 Photo(s)" at bounding box center [1058, 670] width 95 height 24
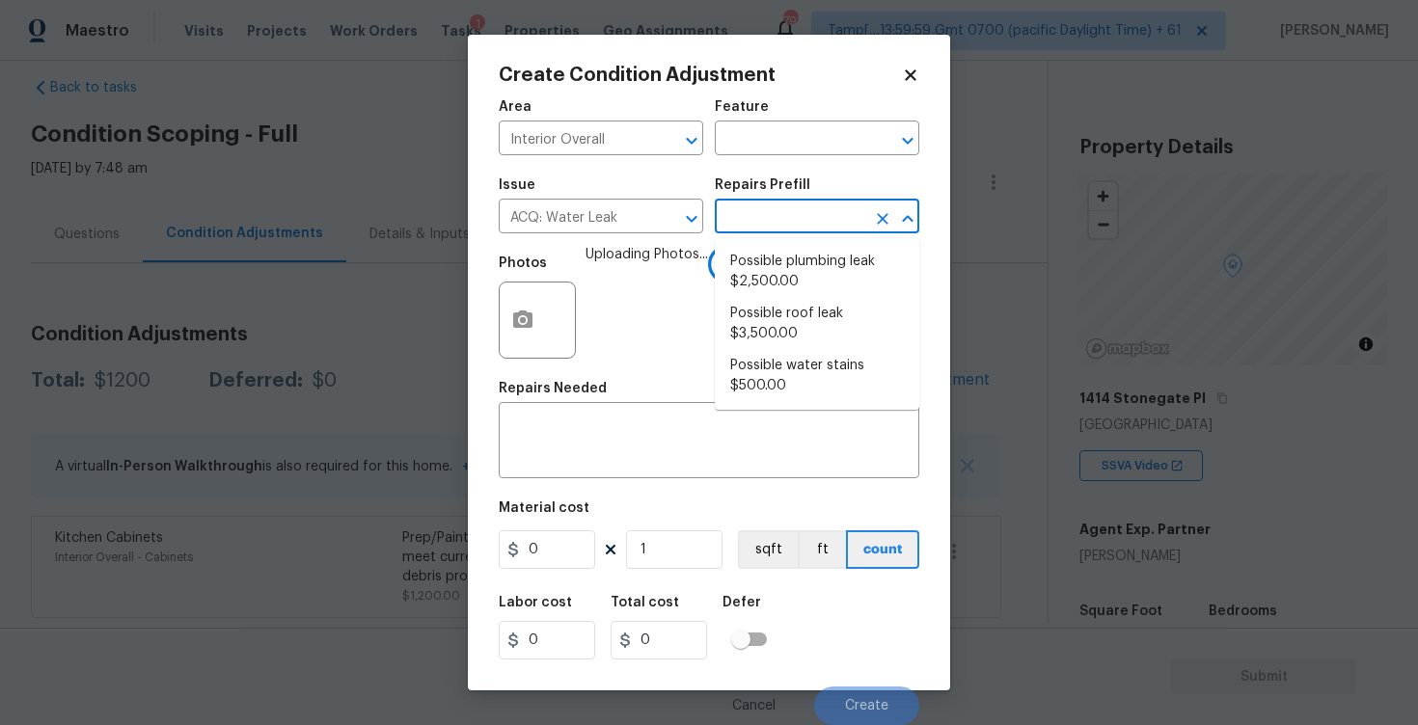
click at [739, 220] on input "text" at bounding box center [790, 218] width 150 height 30
click at [765, 281] on li "Possible plumbing leak $2,500.00" at bounding box center [817, 272] width 204 height 52
type input "Acquisition"
type textarea "Acquisition Scope: Possible plumbing leak"
type input "2500"
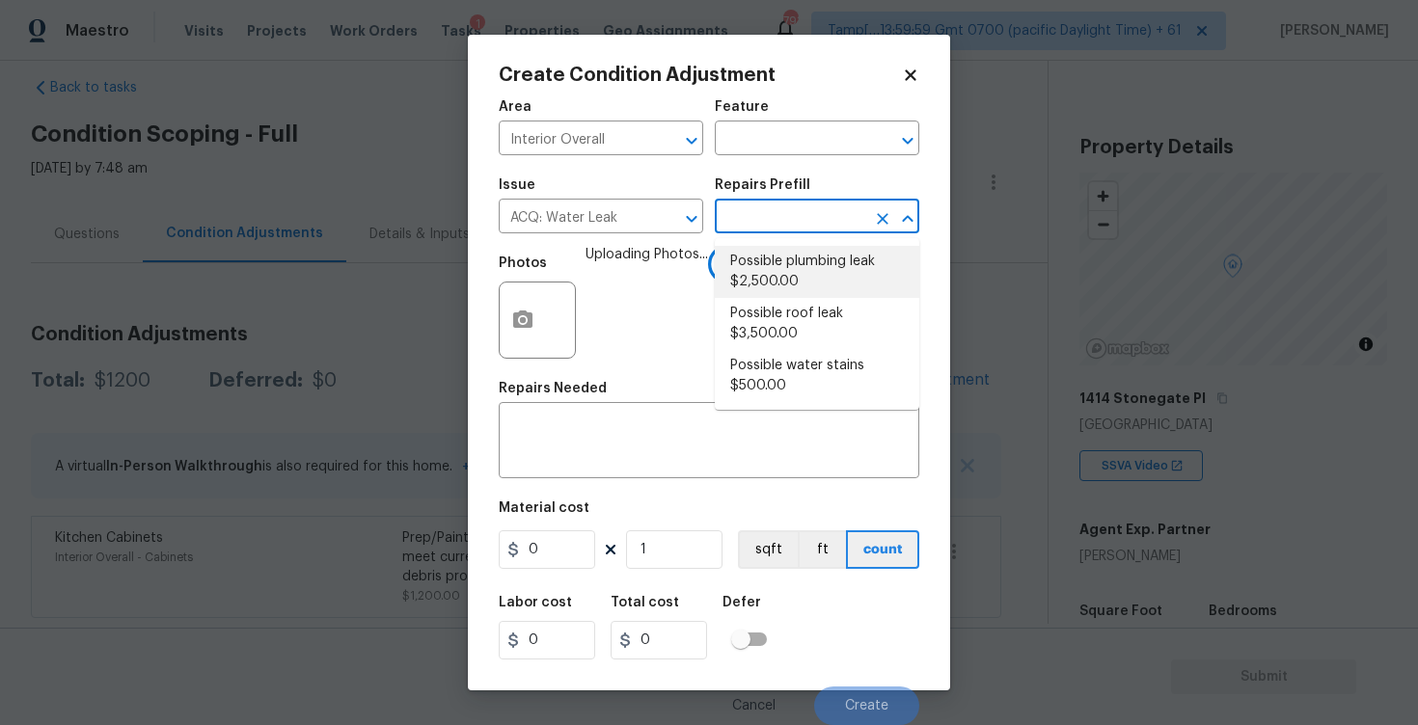
type input "2500"
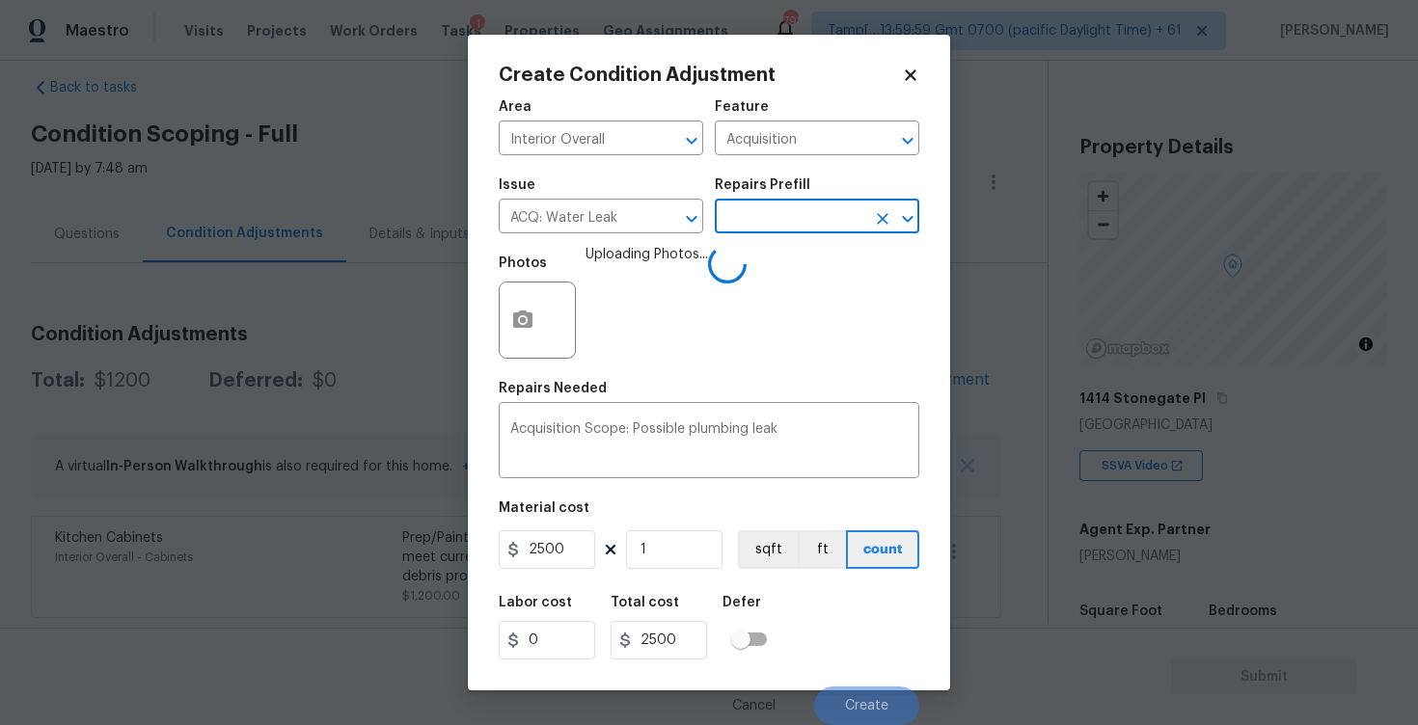
scroll to position [1, 0]
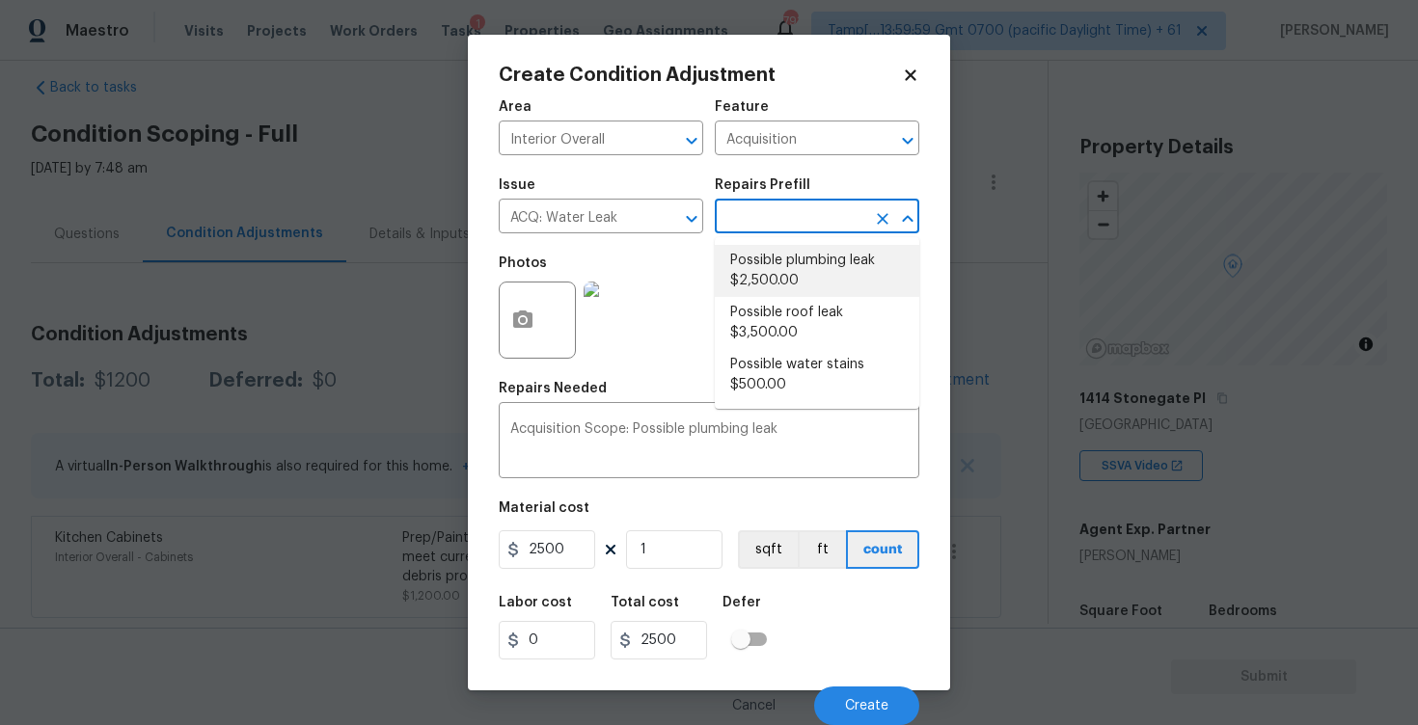
click at [848, 629] on div "Labor cost 0 Total cost 2500 Defer" at bounding box center [709, 627] width 420 height 87
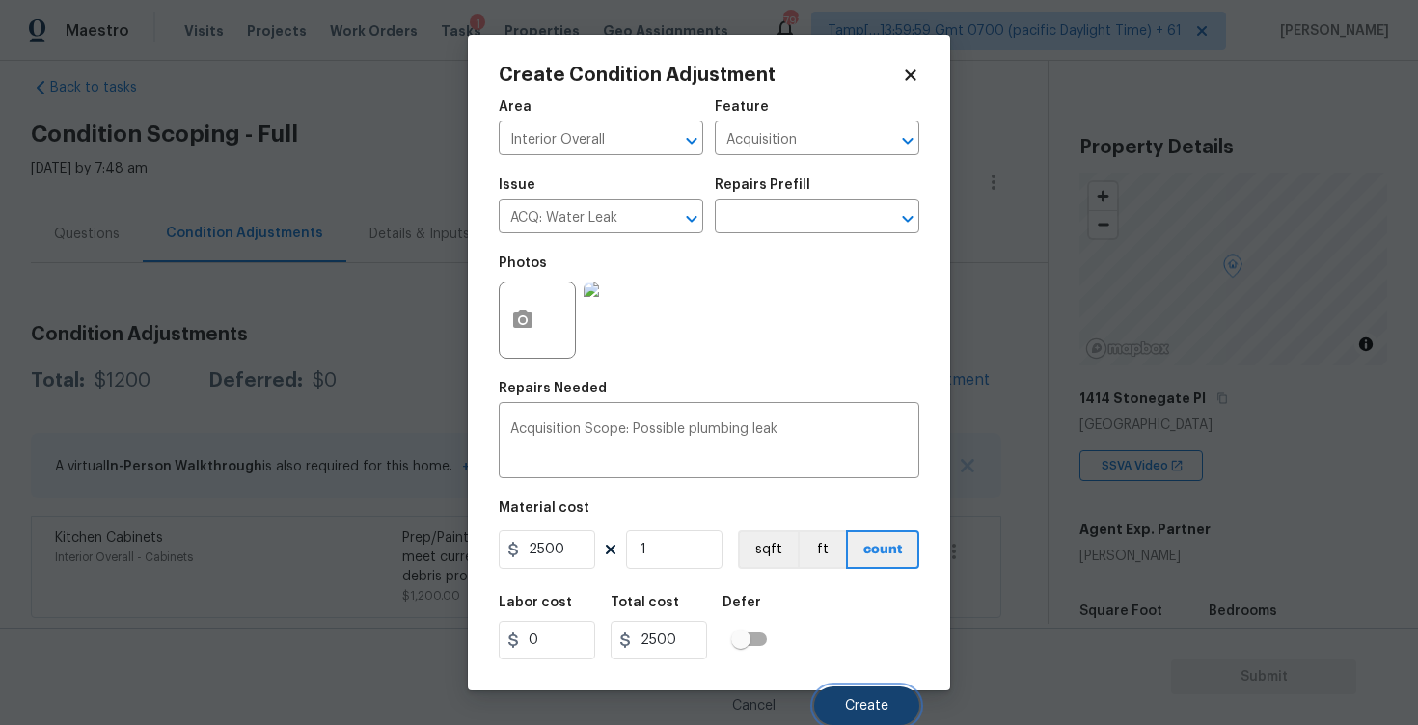
click at [858, 692] on button "Create" at bounding box center [866, 706] width 105 height 39
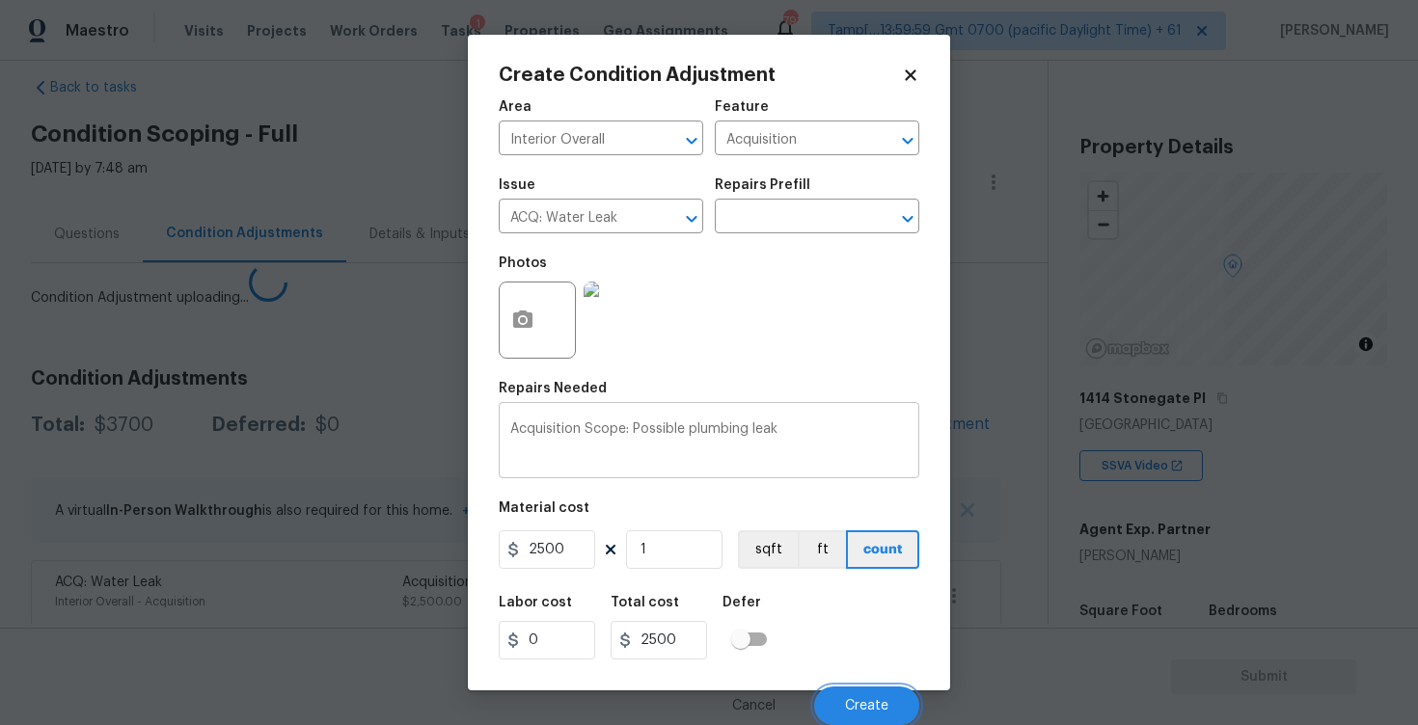
scroll to position [0, 0]
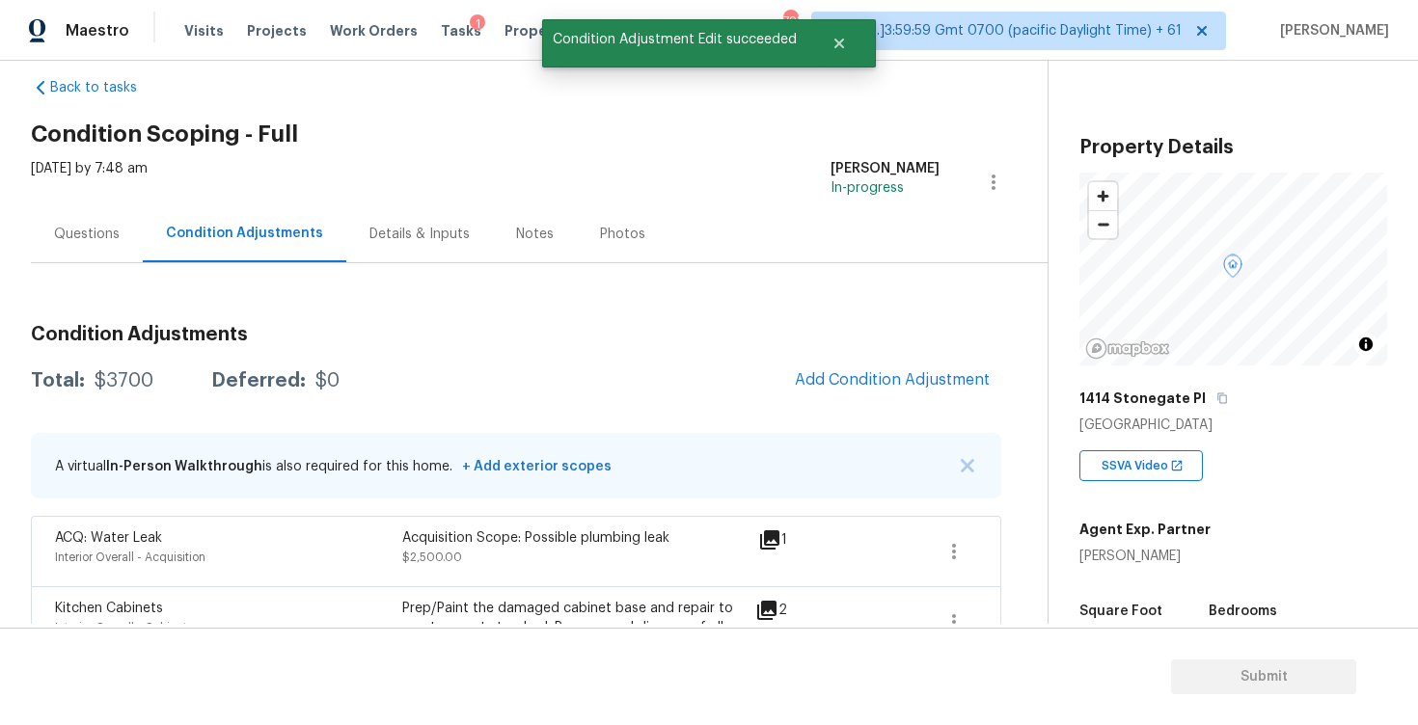
click at [908, 401] on span "Add Condition Adjustment" at bounding box center [892, 381] width 218 height 42
click at [898, 378] on span "Add Condition Adjustment" at bounding box center [892, 379] width 195 height 17
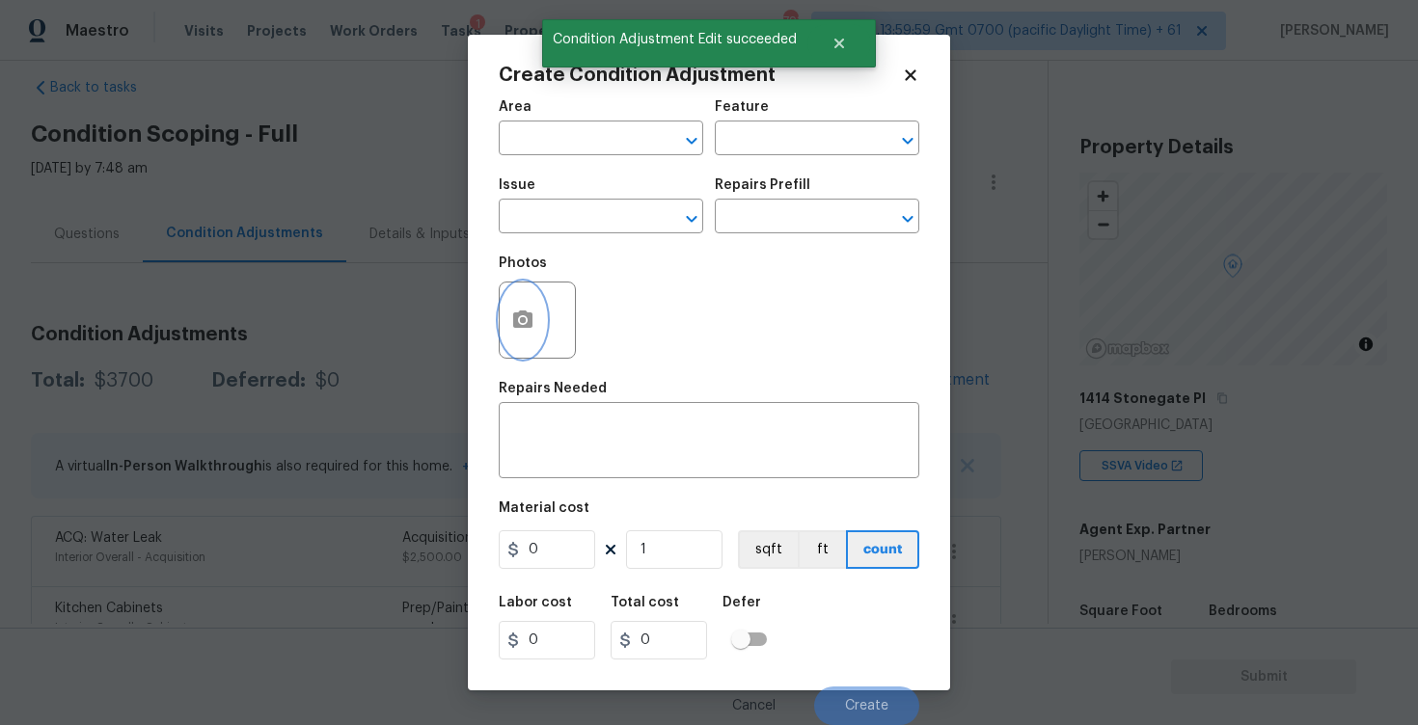
click at [514, 354] on button "button" at bounding box center [523, 320] width 46 height 75
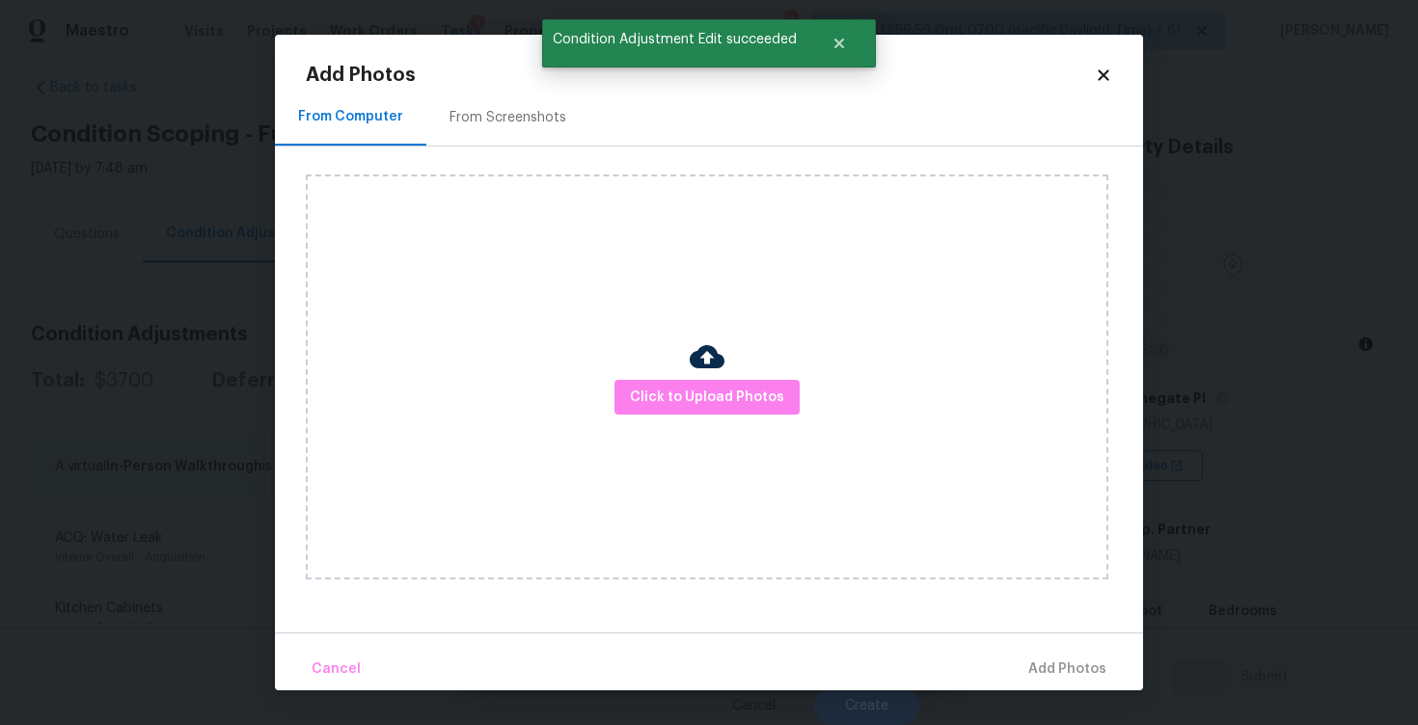
click at [703, 416] on div "Click to Upload Photos" at bounding box center [707, 377] width 802 height 405
click at [718, 400] on span "Click to Upload Photos" at bounding box center [707, 398] width 154 height 24
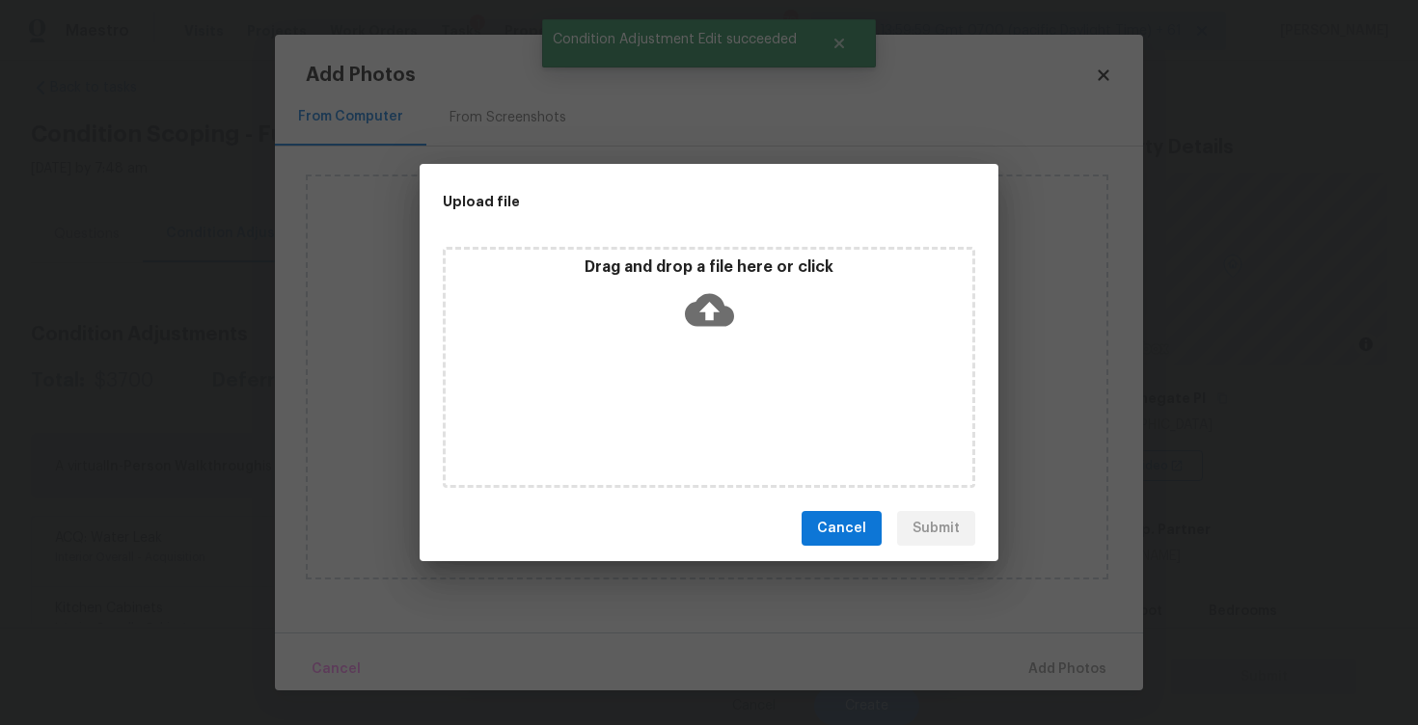
click at [789, 366] on div "Drag and drop a file here or click" at bounding box center [709, 367] width 532 height 241
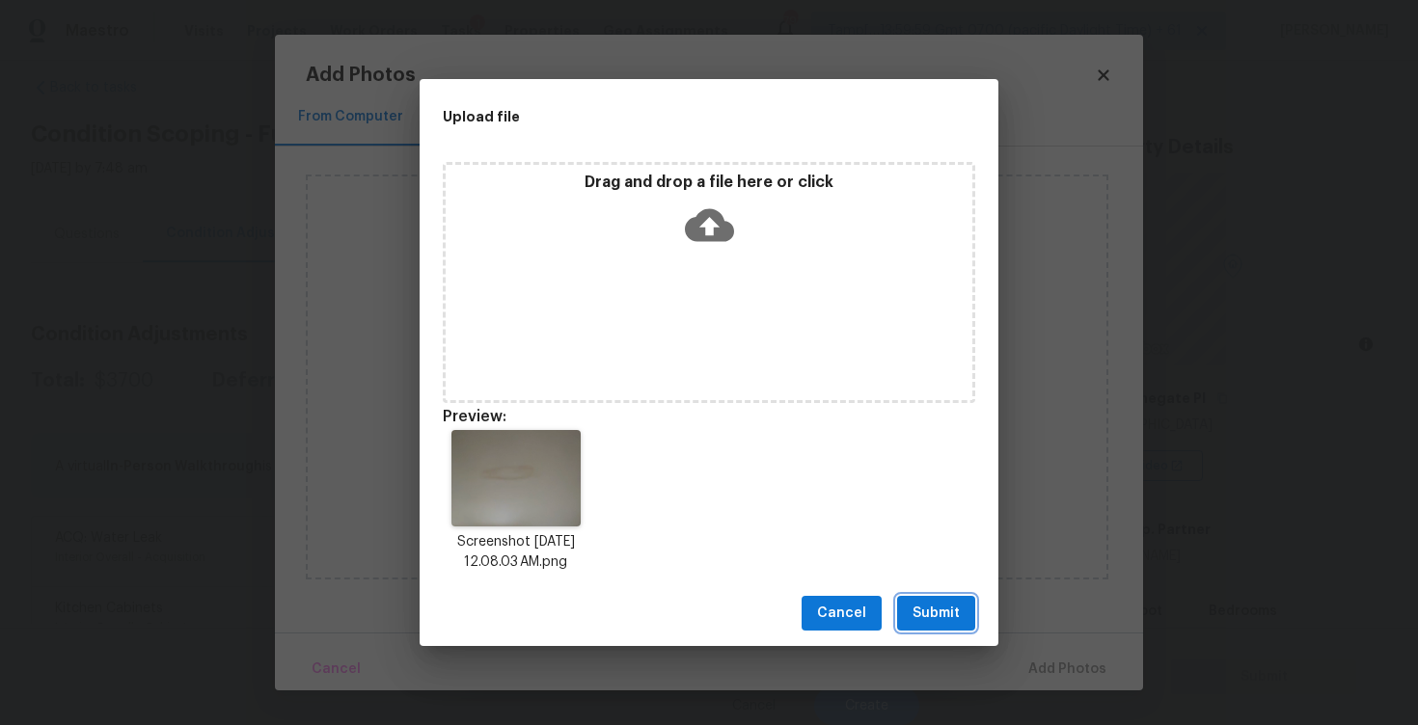
click at [921, 602] on span "Submit" at bounding box center [935, 614] width 47 height 24
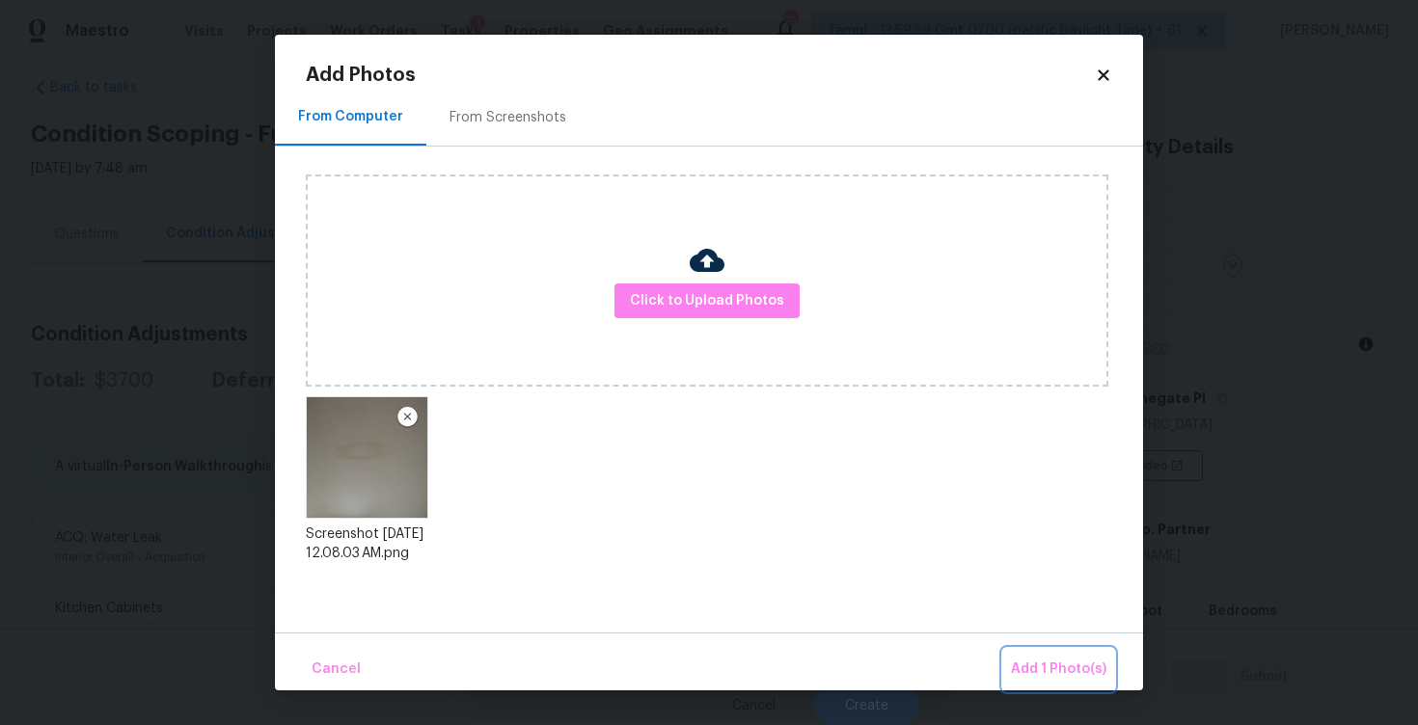
click at [1012, 653] on button "Add 1 Photo(s)" at bounding box center [1058, 669] width 111 height 41
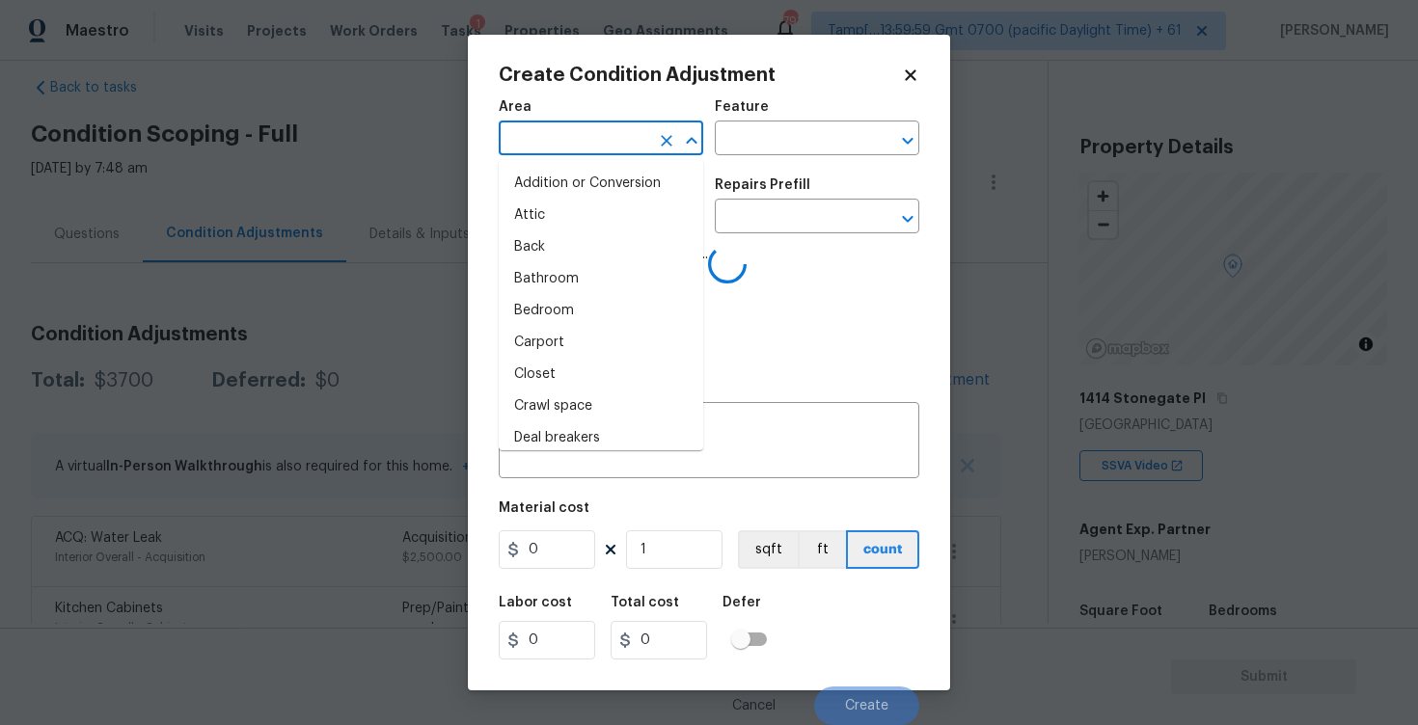
click at [589, 137] on input "text" at bounding box center [574, 140] width 150 height 30
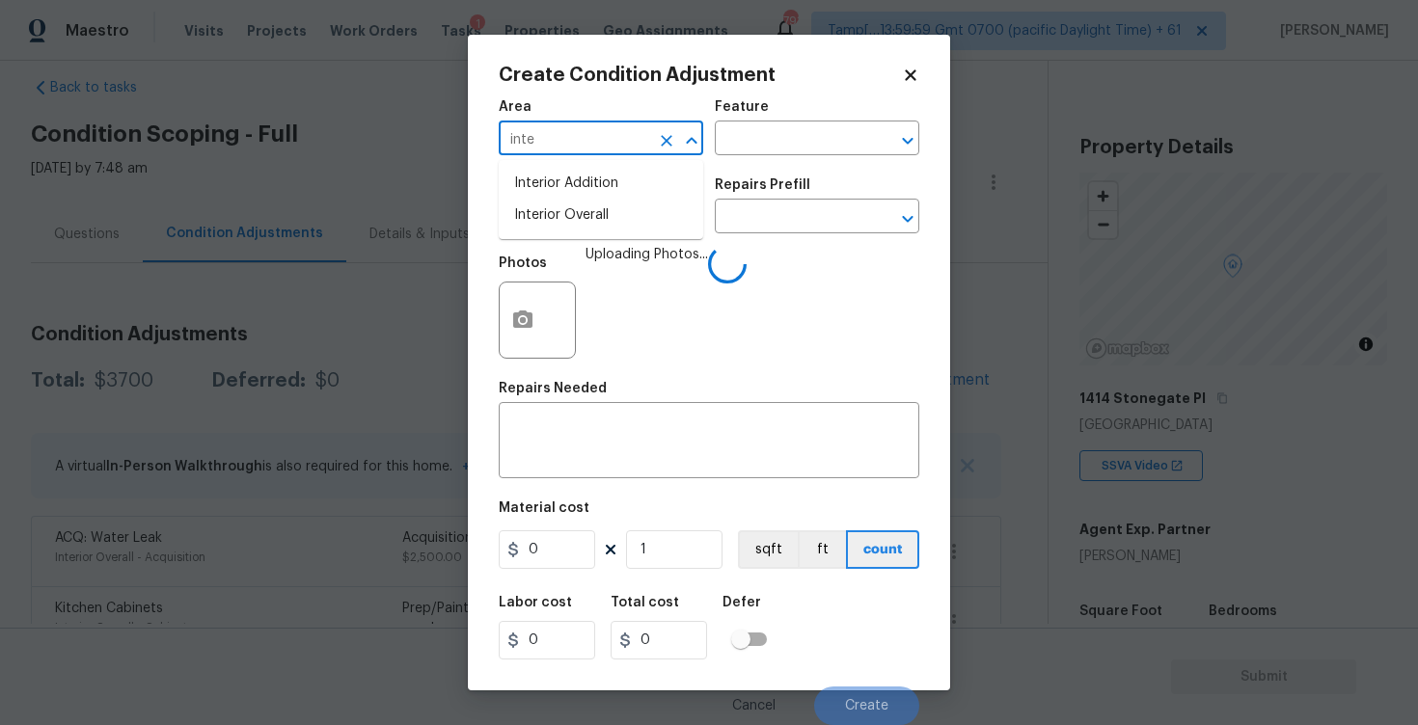
type input "inter"
click at [555, 221] on li "Interior Overall" at bounding box center [601, 216] width 204 height 32
type input "Attic"
click at [555, 221] on input "text" at bounding box center [574, 218] width 150 height 30
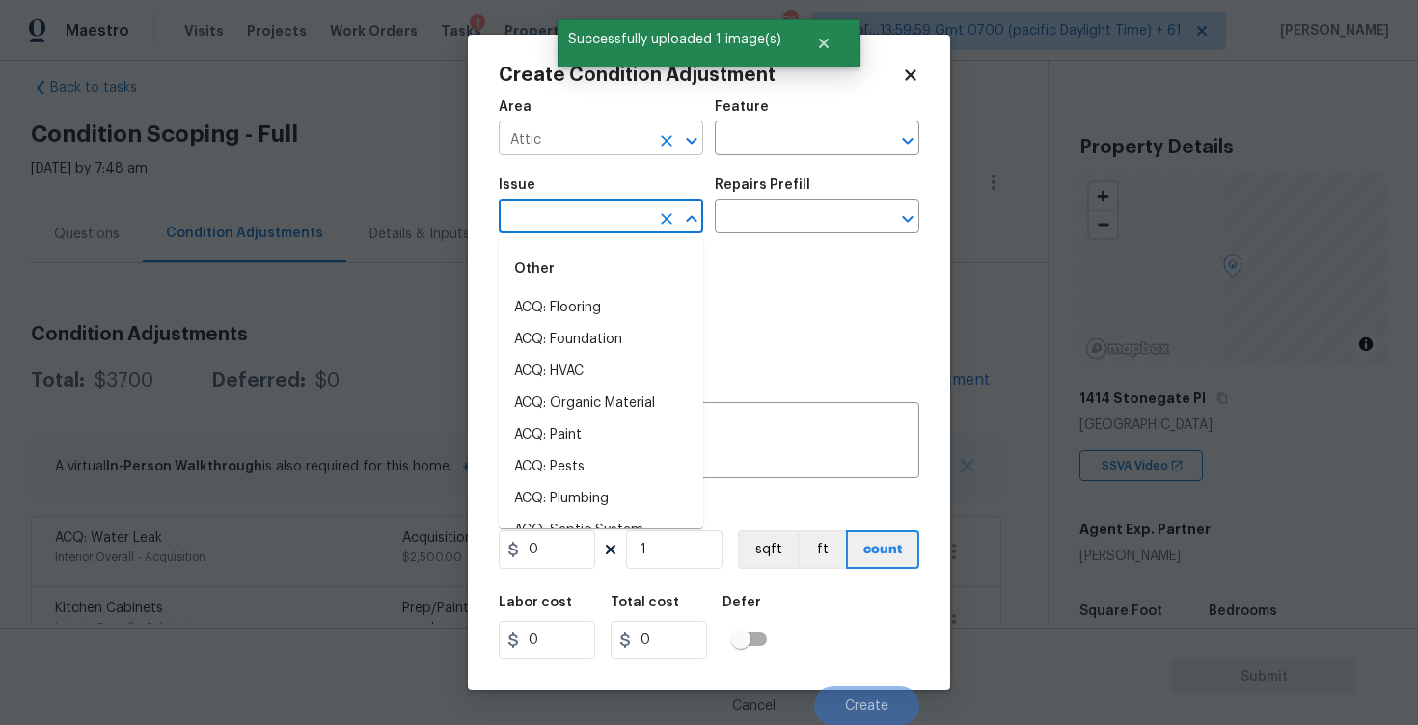
click at [662, 144] on icon "Clear" at bounding box center [667, 141] width 12 height 12
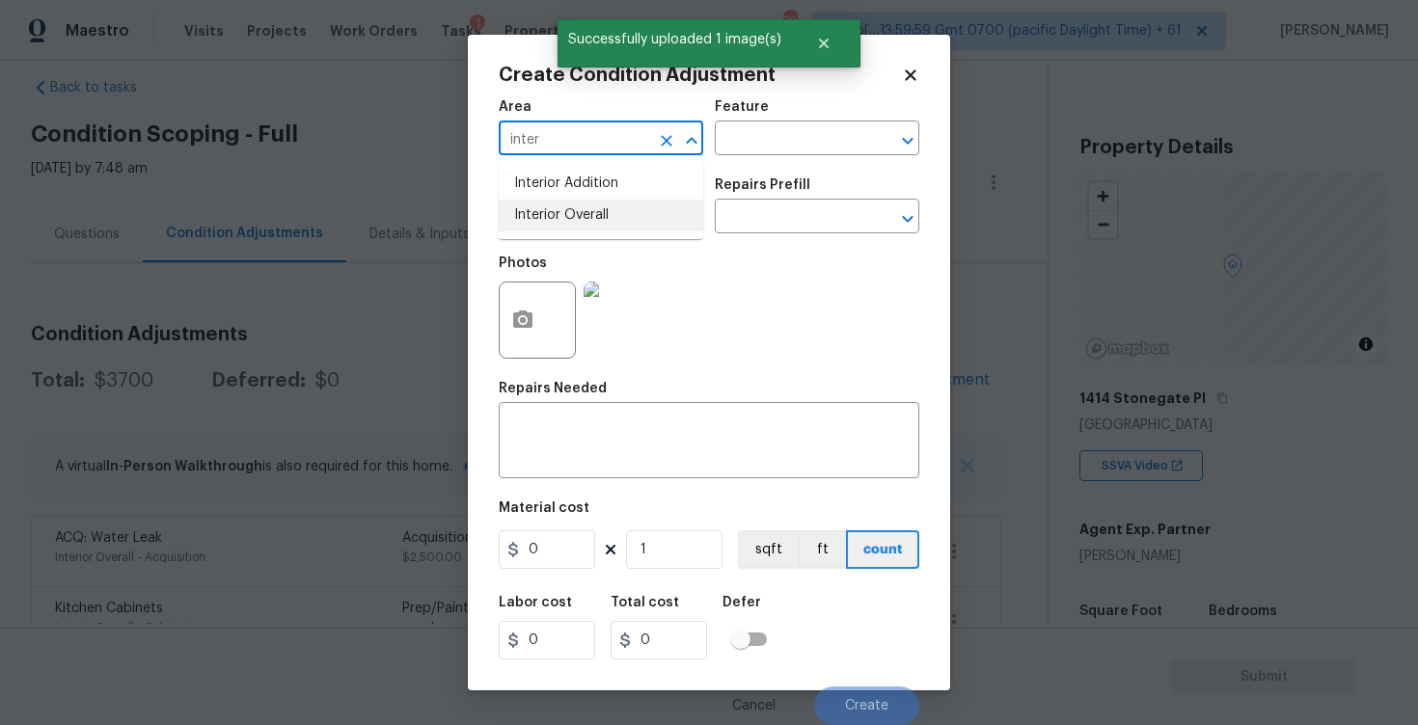
click at [561, 213] on li "Interior Overall" at bounding box center [601, 216] width 204 height 32
type input "Interior Overall"
click at [561, 213] on input "text" at bounding box center [574, 218] width 150 height 30
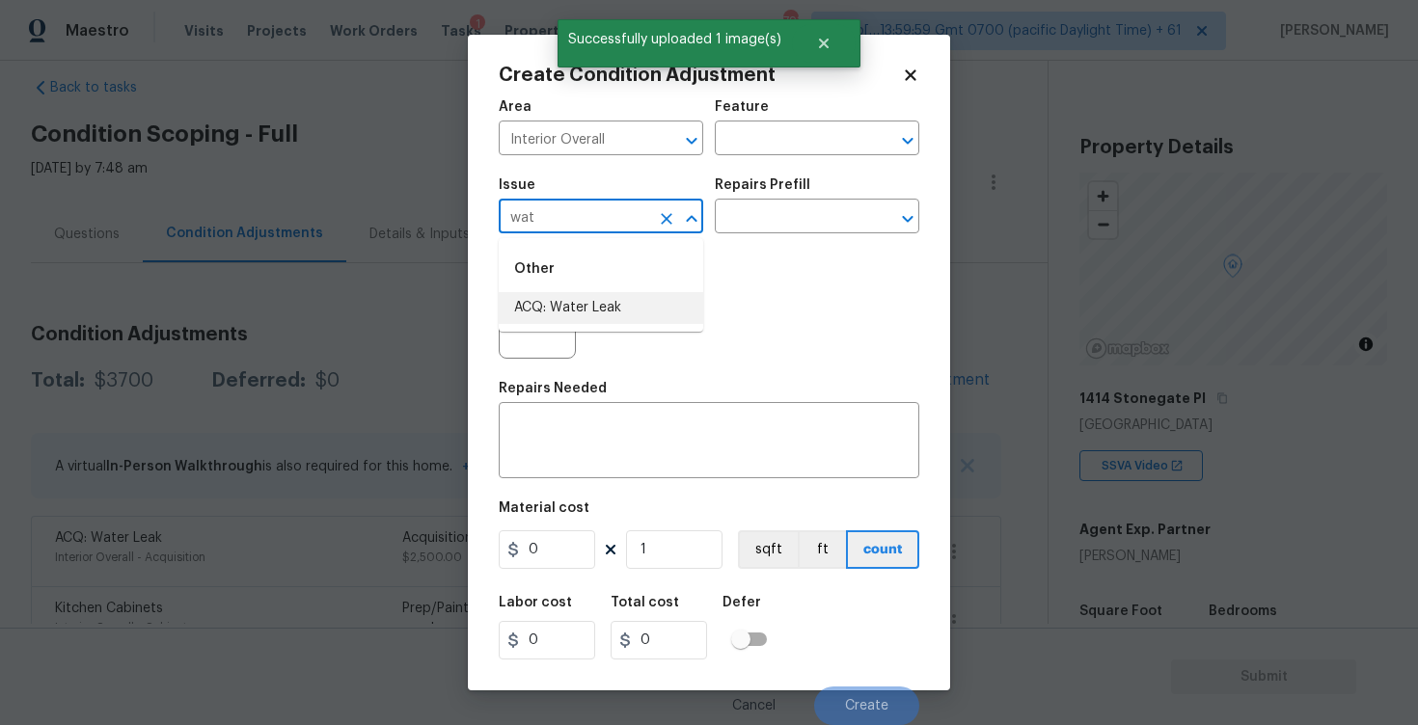
click at [565, 303] on li "ACQ: Water Leak" at bounding box center [601, 308] width 204 height 32
type input "ACQ: Water Leak"
click at [751, 249] on div "Photos" at bounding box center [709, 307] width 420 height 125
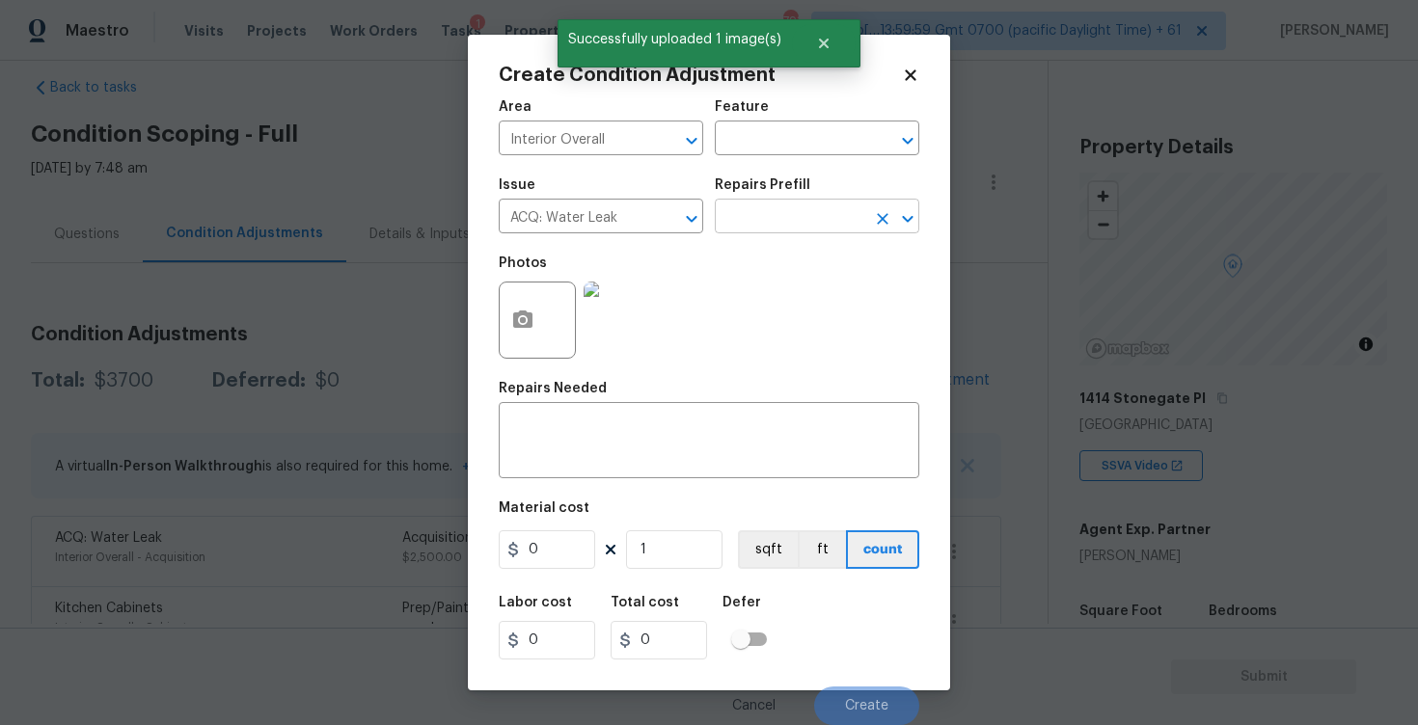
click at [763, 207] on input "text" at bounding box center [790, 218] width 150 height 30
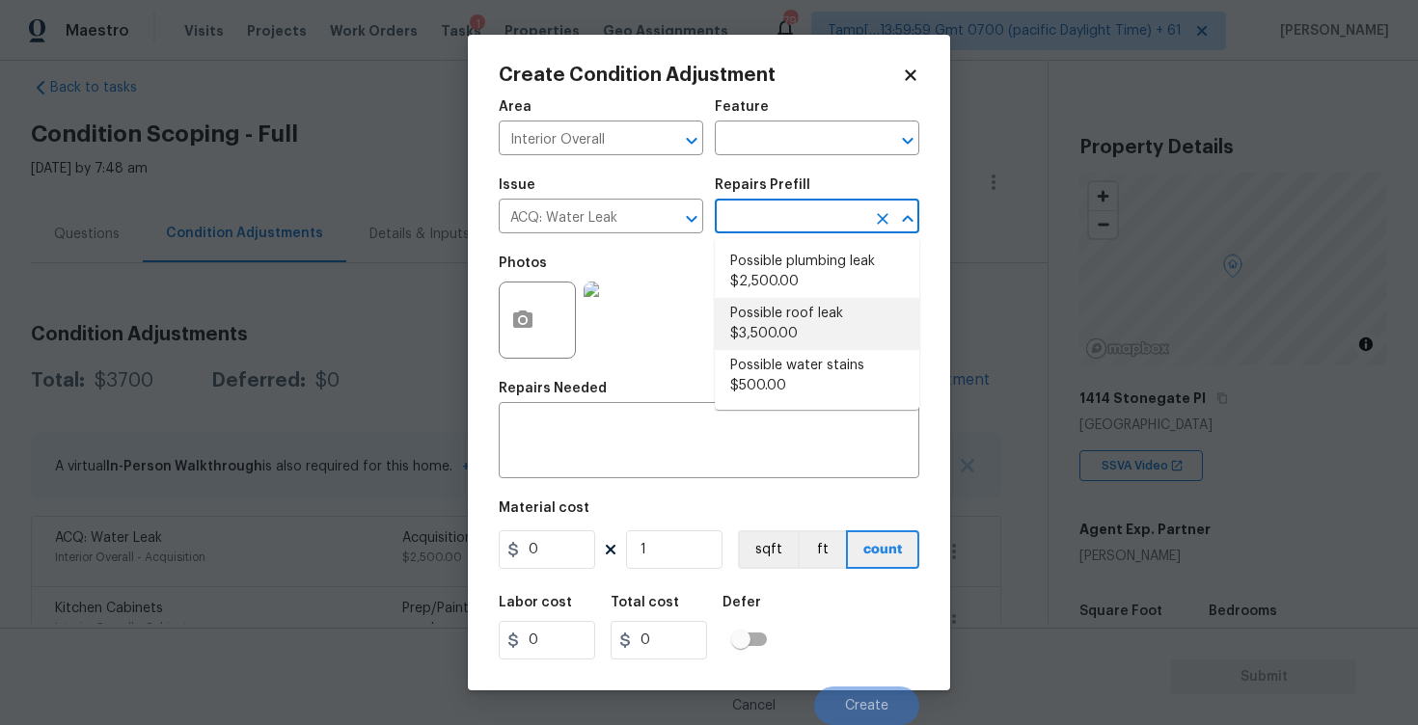
click at [774, 305] on li "Possible roof leak $3,500.00" at bounding box center [817, 324] width 204 height 52
type input "Acquisition"
type textarea "Acquisition Scope: Possible roof leak"
type input "3500"
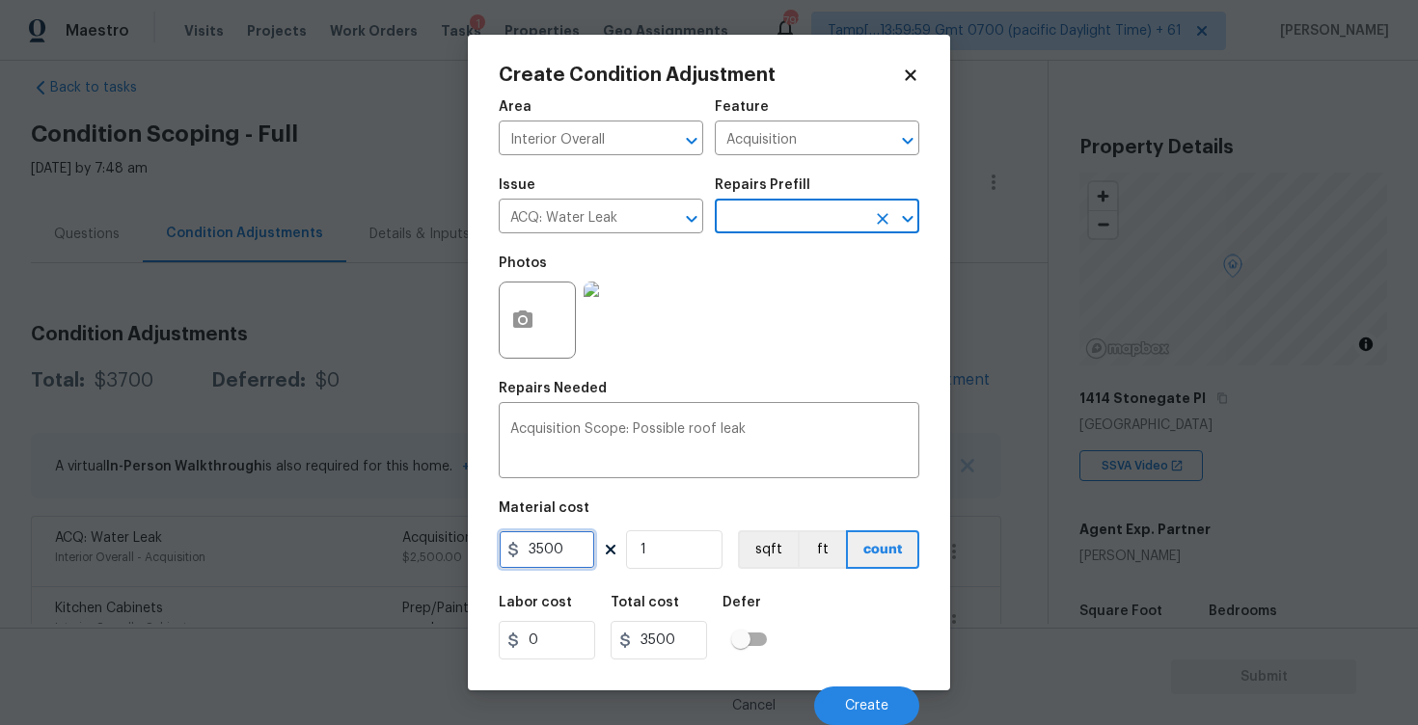
click at [538, 552] on input "3500" at bounding box center [547, 549] width 96 height 39
type input "2500"
click at [751, 596] on h5 "Defer" at bounding box center [741, 603] width 39 height 14
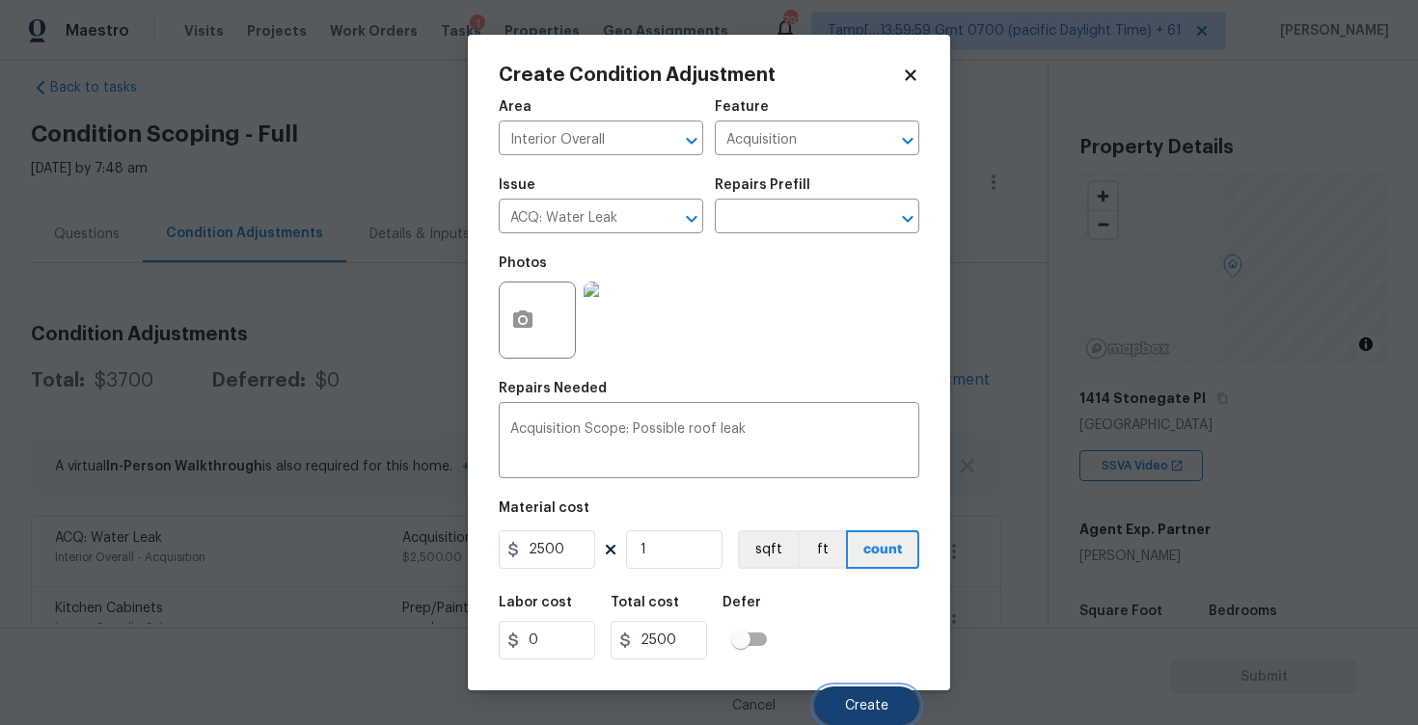
click at [845, 697] on button "Create" at bounding box center [866, 706] width 105 height 39
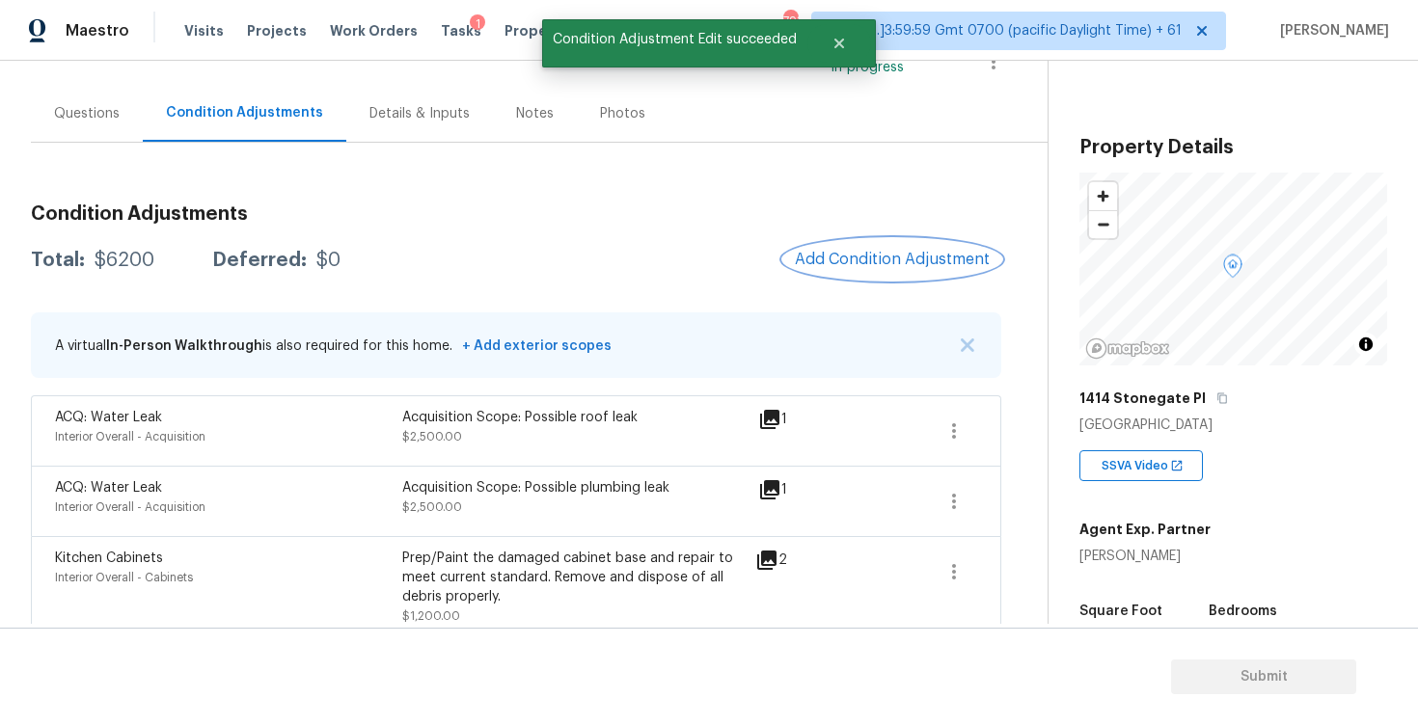
scroll to position [170, 0]
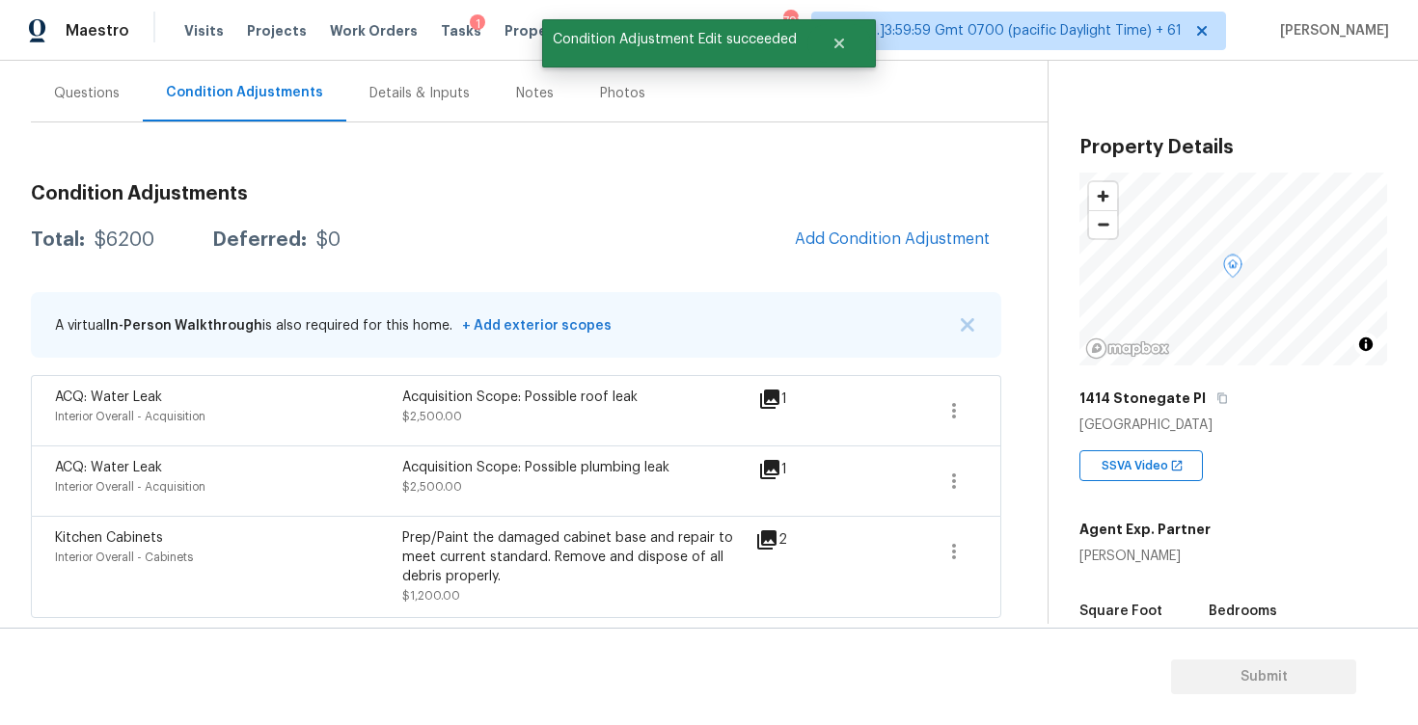
click at [884, 271] on div "Condition Adjustments Total: $6200 Deferred: $0 Add Condition Adjustment A virt…" at bounding box center [516, 393] width 970 height 449
click at [874, 252] on button "Add Condition Adjustment" at bounding box center [892, 239] width 218 height 41
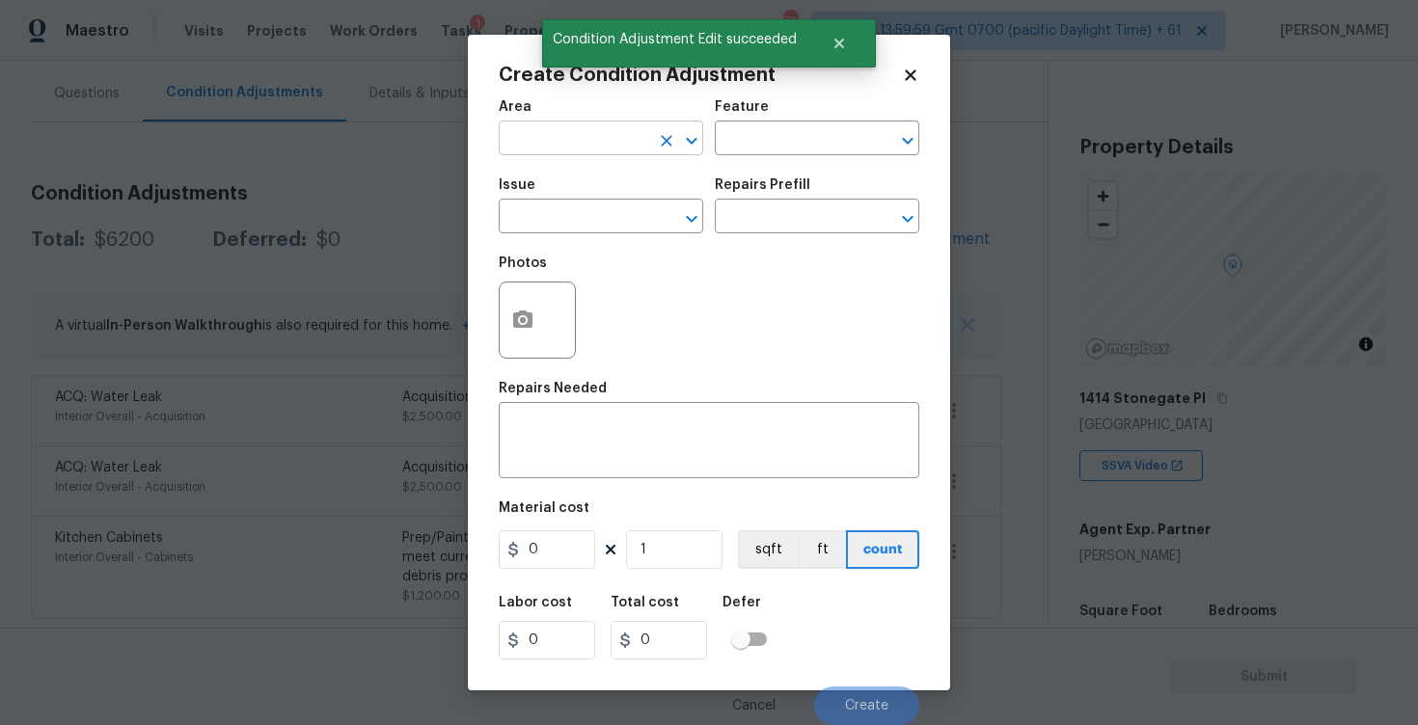
click at [593, 125] on input "text" at bounding box center [574, 140] width 150 height 30
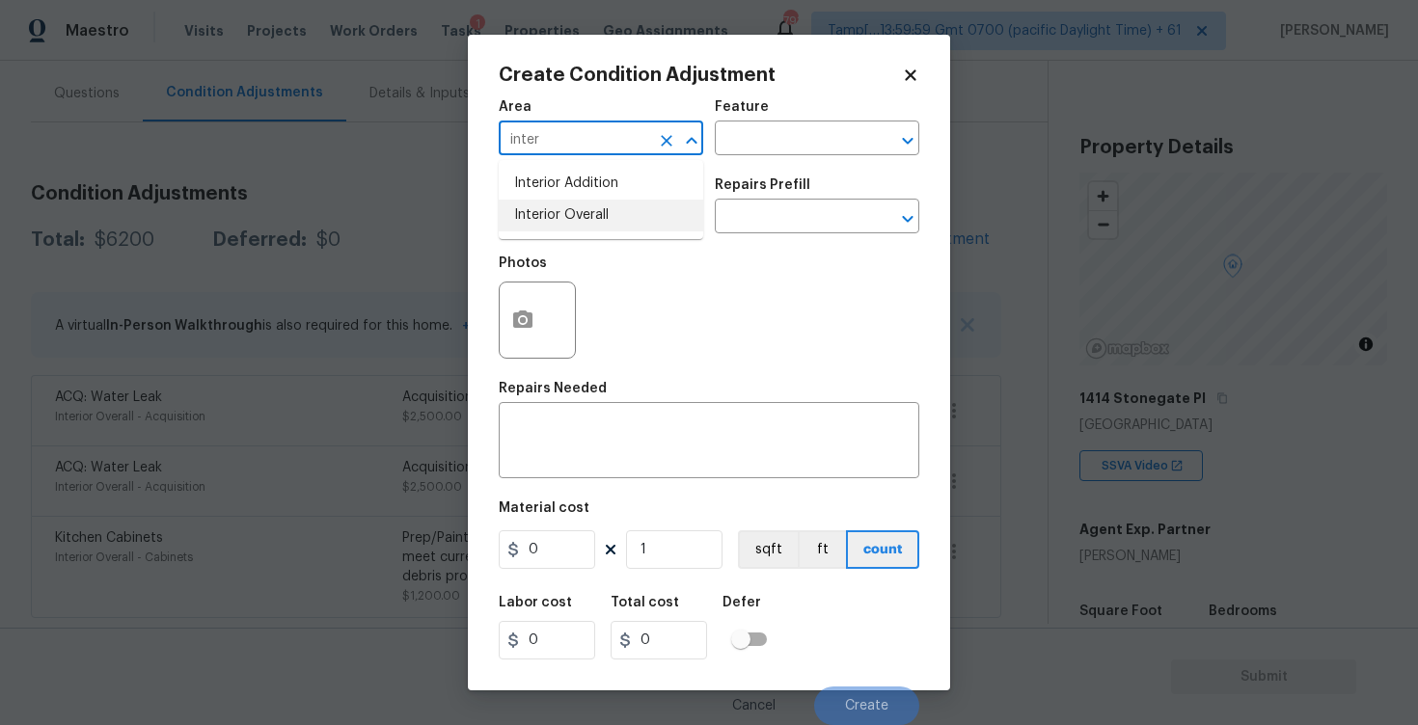
click at [581, 200] on li "Interior Overall" at bounding box center [601, 216] width 204 height 32
type input "Interior Overall"
click at [583, 218] on input "text" at bounding box center [574, 218] width 150 height 30
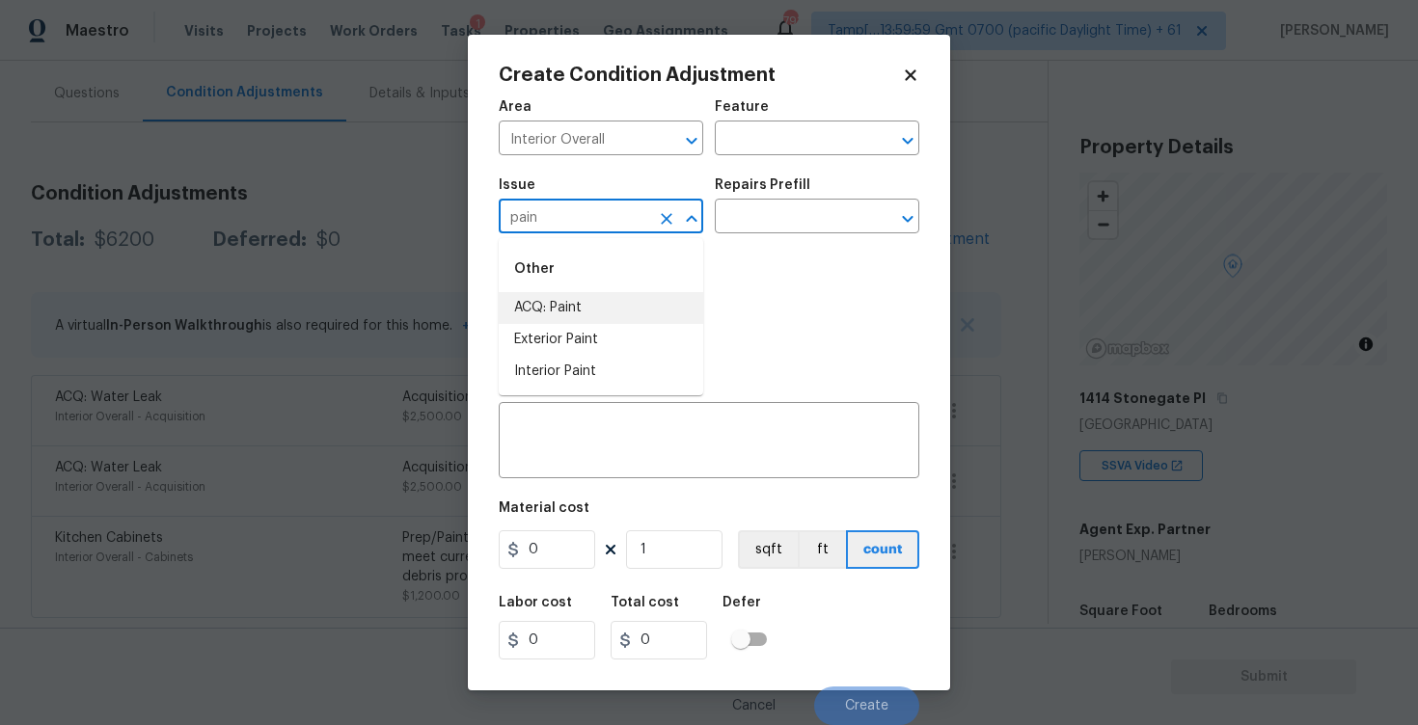
click at [568, 299] on li "ACQ: Paint" at bounding box center [601, 308] width 204 height 32
type input "ACQ: Paint"
click at [761, 226] on input "text" at bounding box center [790, 218] width 150 height 30
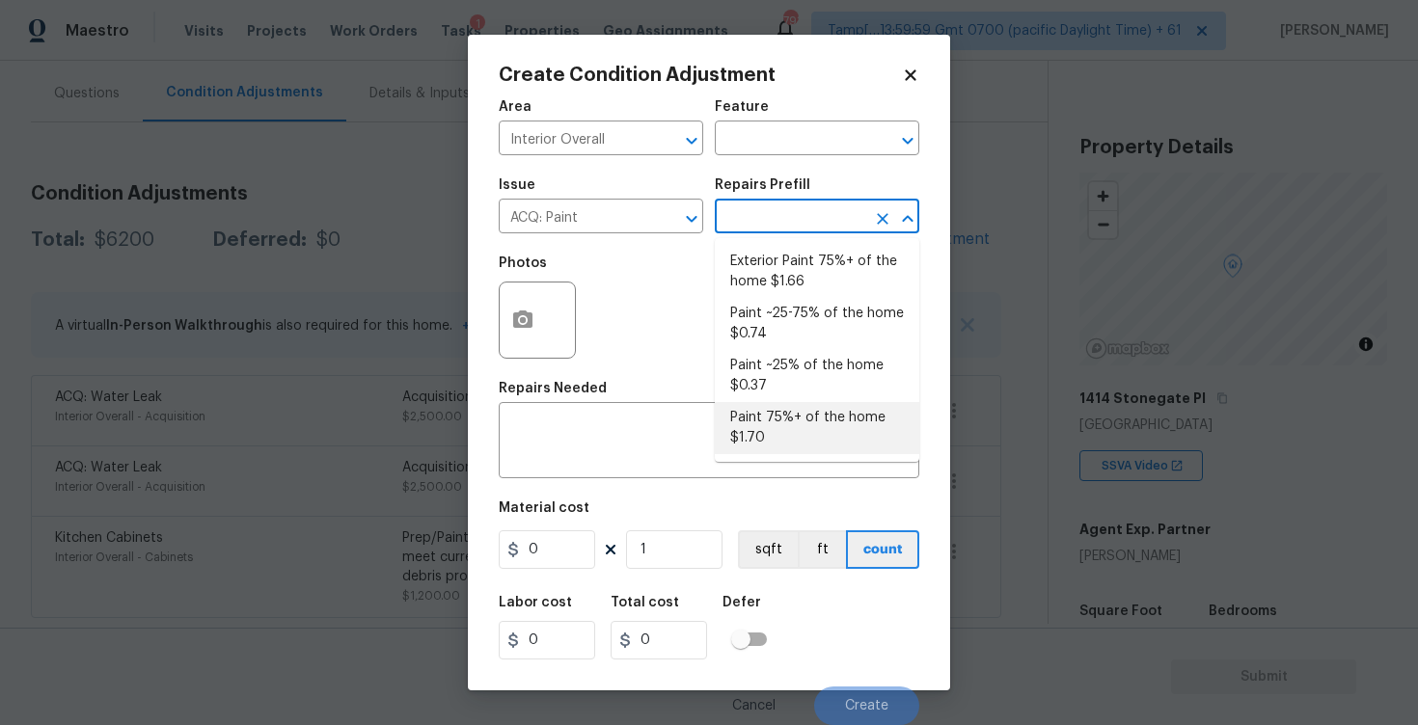
click at [795, 433] on li "Paint 75%+ of the home $1.70" at bounding box center [817, 428] width 204 height 52
type input "Acquisition"
type textarea "Acquisition Scope: 75%+ of the home will likely require interior paint"
type input "1.7"
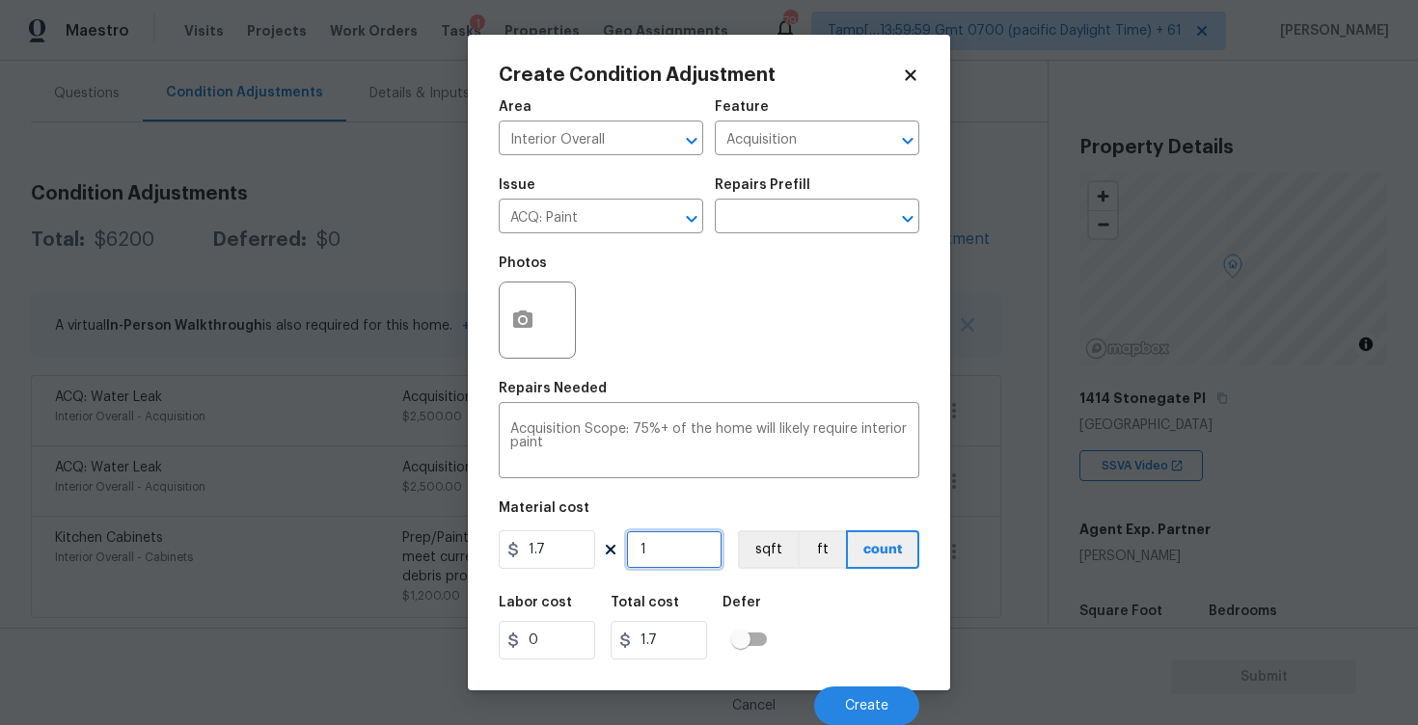
click at [675, 555] on input "1" at bounding box center [674, 549] width 96 height 39
type input "0"
paste input "116"
type input "1160"
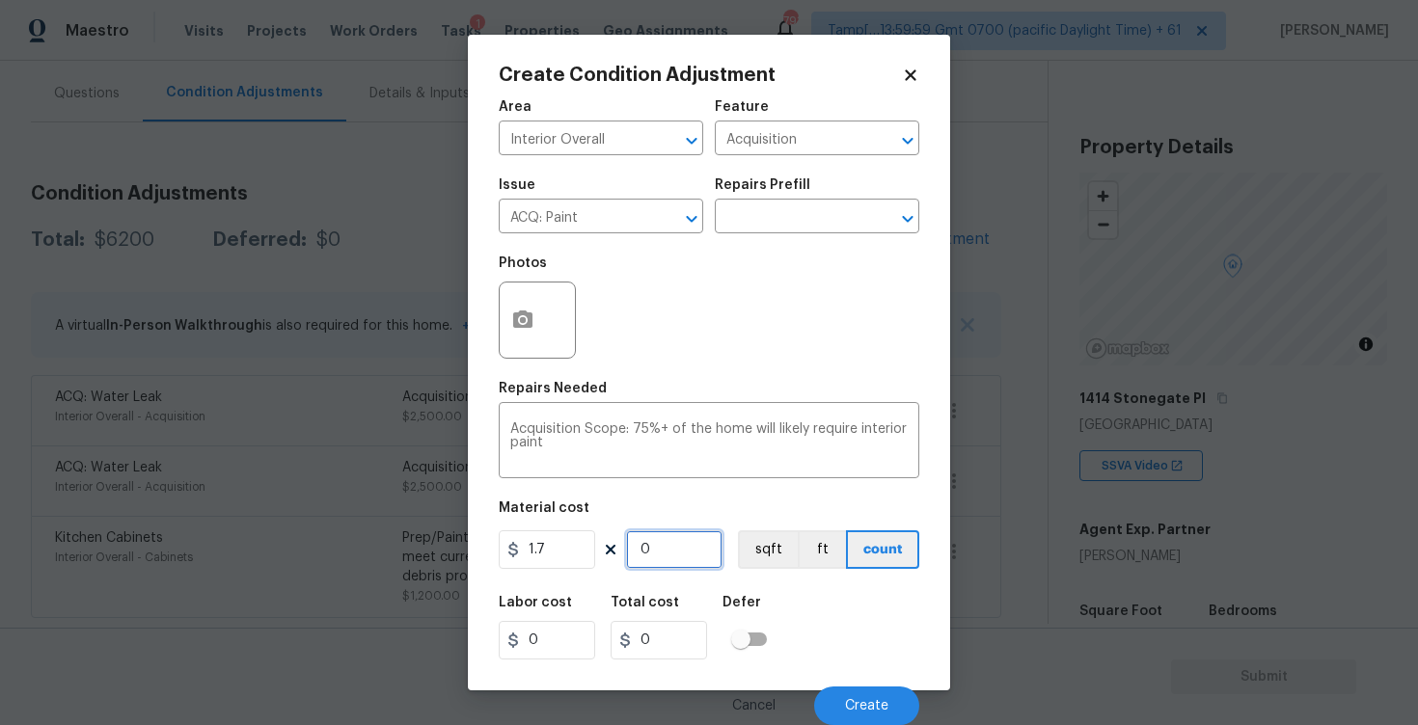
type input "1972"
type input "1160"
click at [760, 538] on button "sqft" at bounding box center [768, 549] width 60 height 39
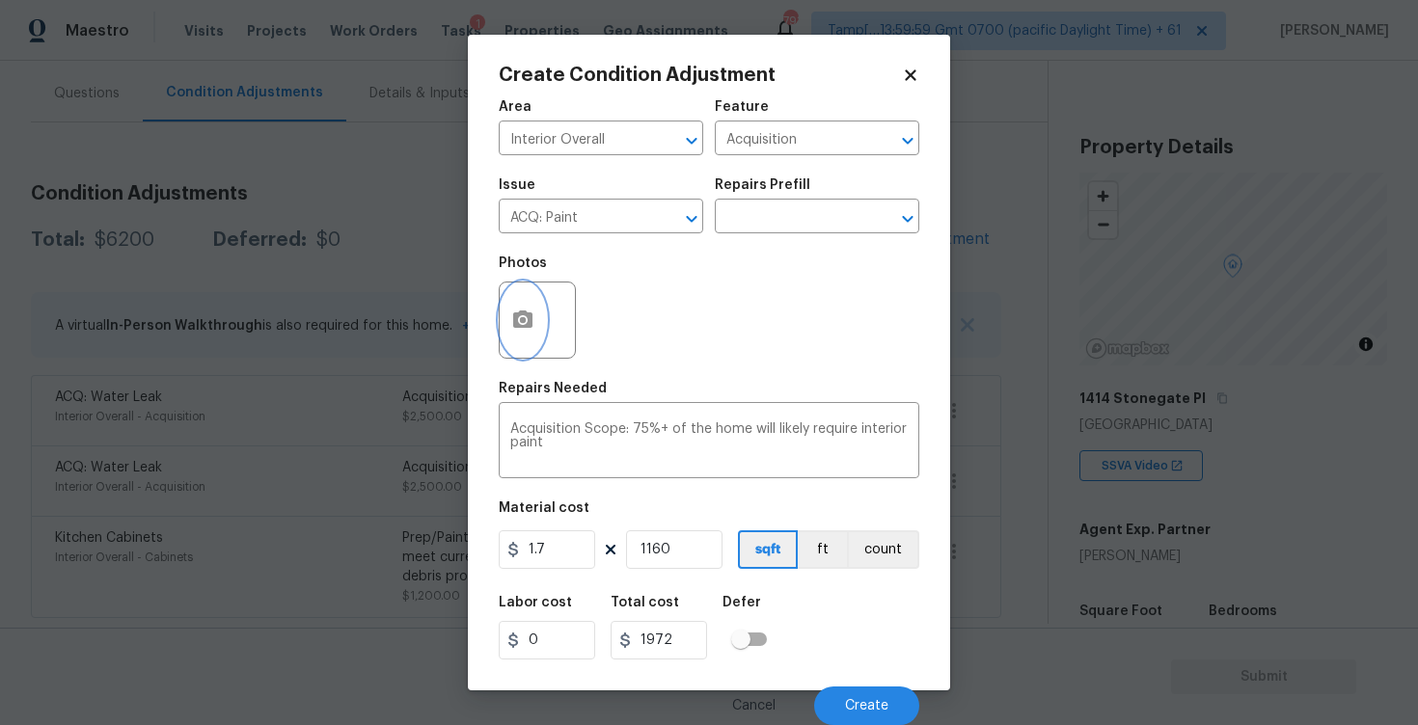
click at [526, 311] on icon "button" at bounding box center [522, 320] width 23 height 23
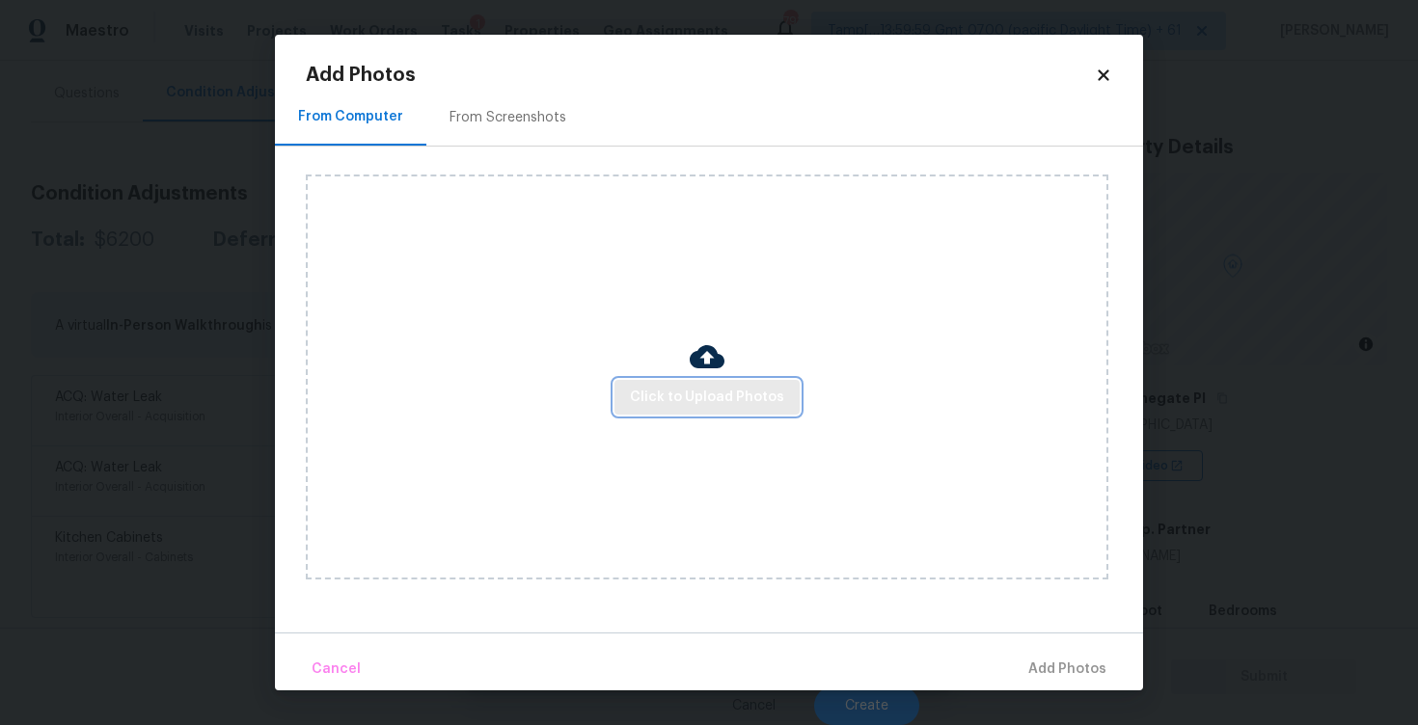
click at [732, 412] on button "Click to Upload Photos" at bounding box center [706, 398] width 185 height 36
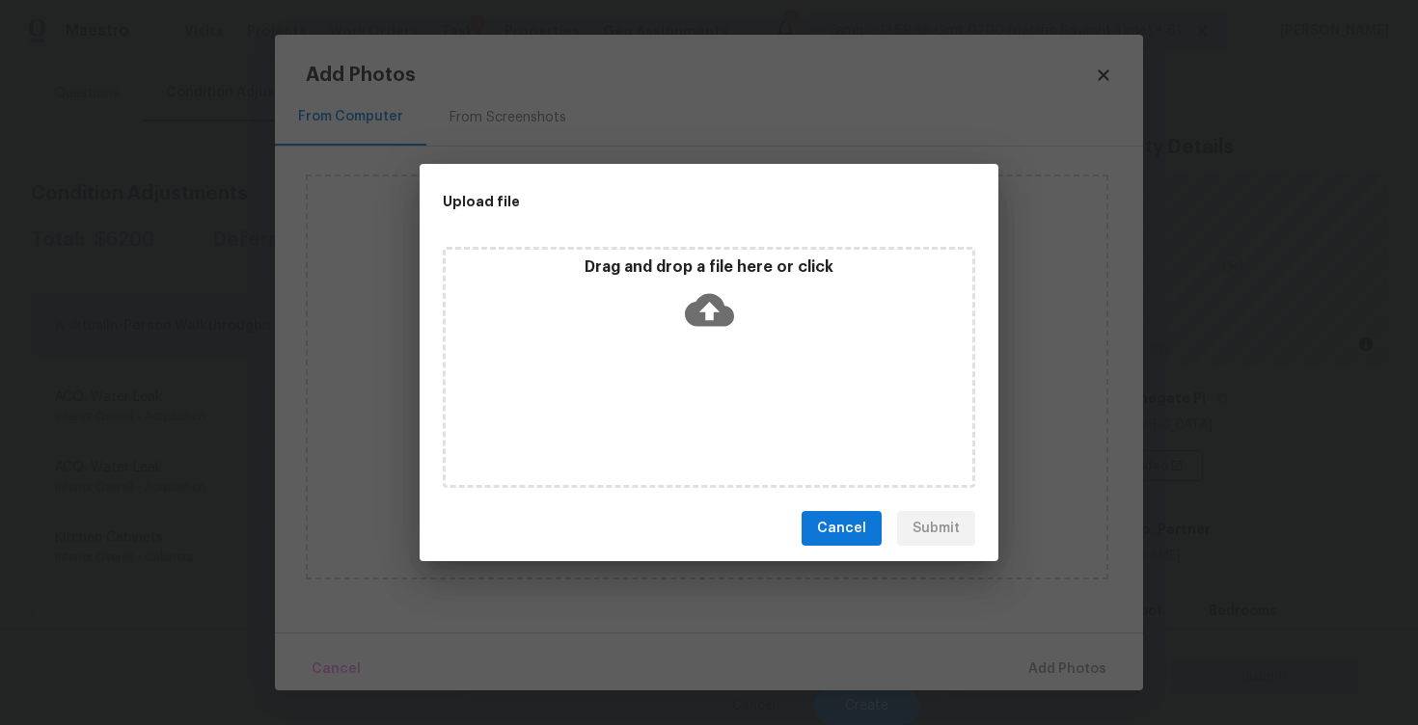
click at [707, 302] on icon at bounding box center [709, 309] width 49 height 49
